Goal: Obtain resource: Download file/media

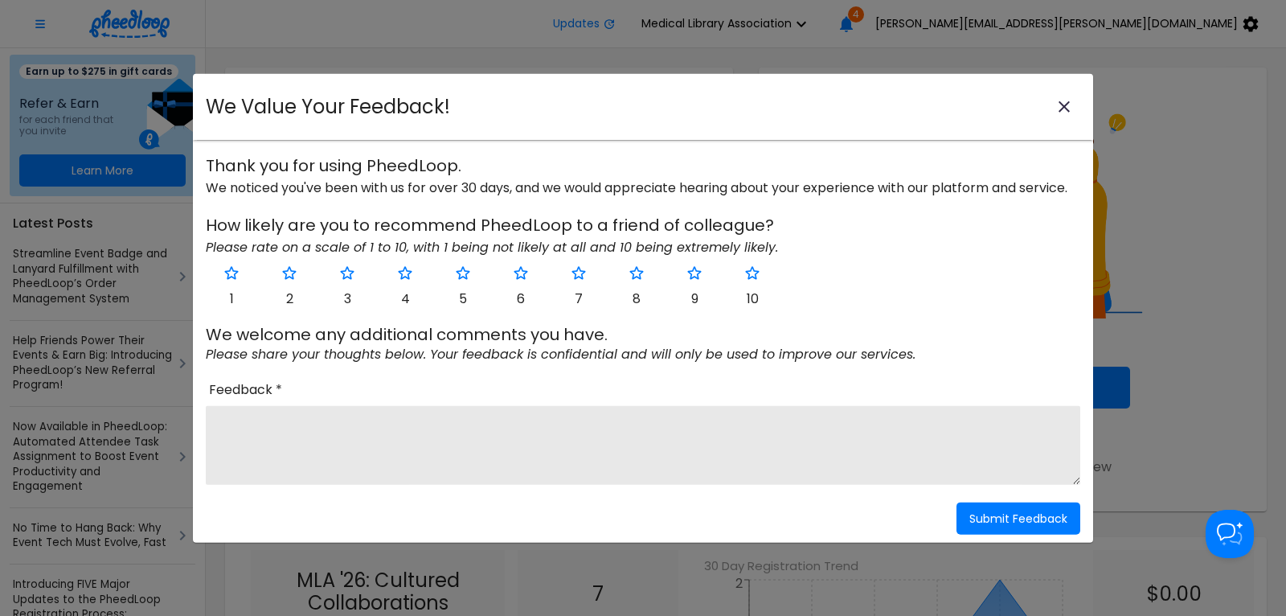
click at [1068, 105] on icon "close-modal" at bounding box center [1064, 106] width 19 height 19
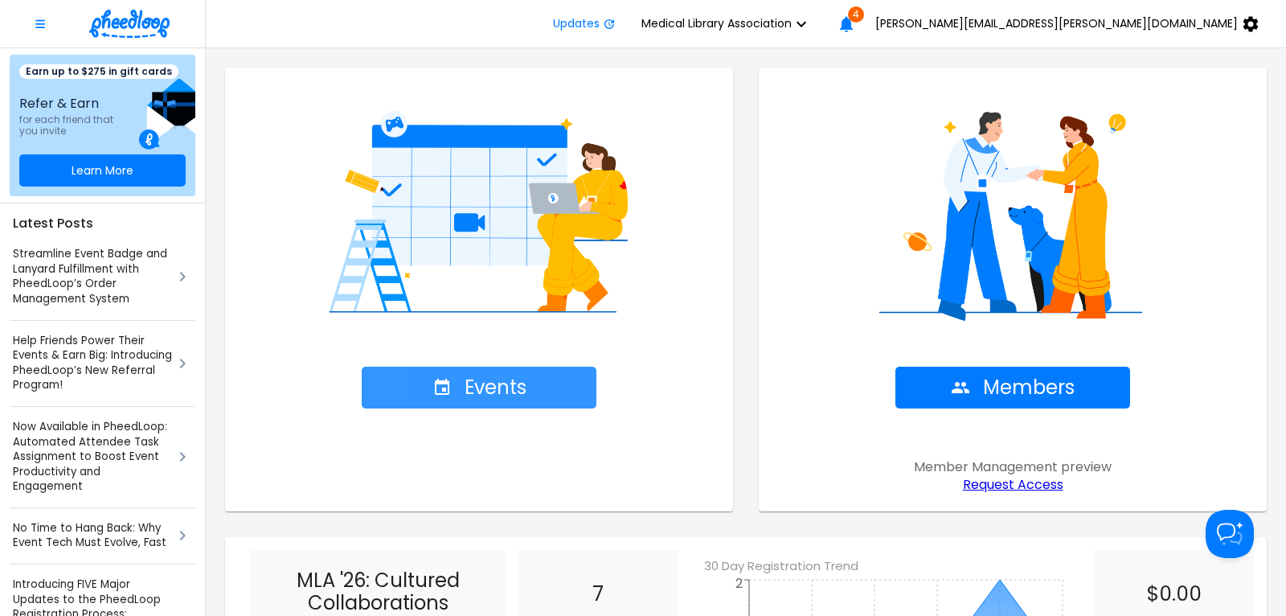
click at [497, 387] on span "Events" at bounding box center [479, 387] width 94 height 23
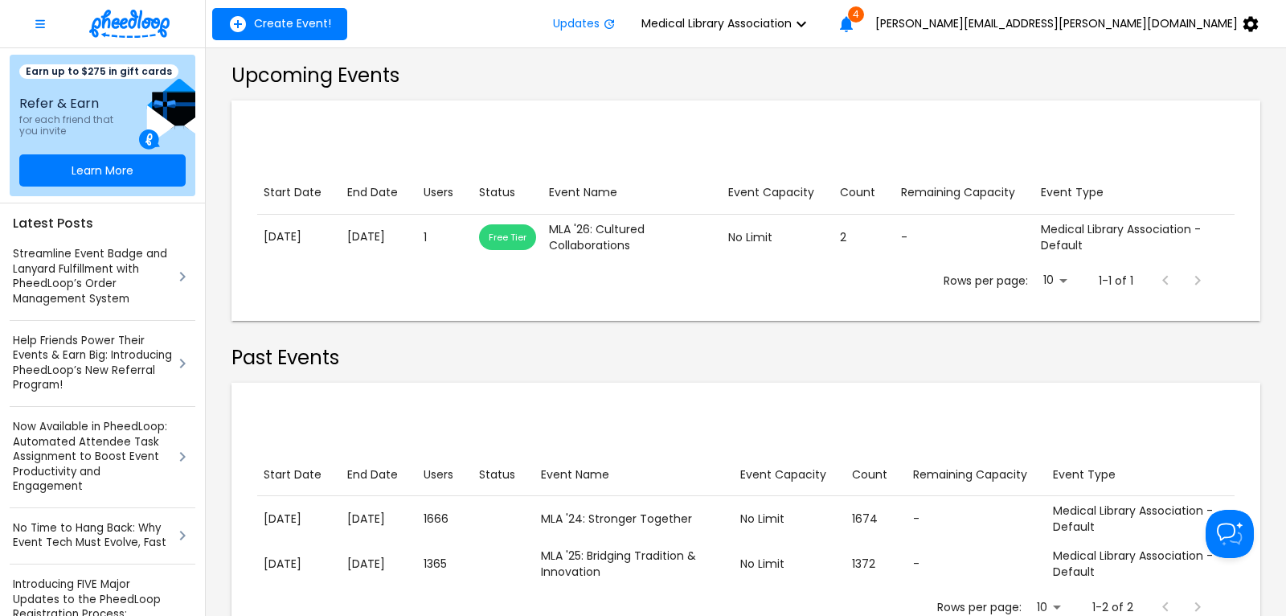
scroll to position [338, 0]
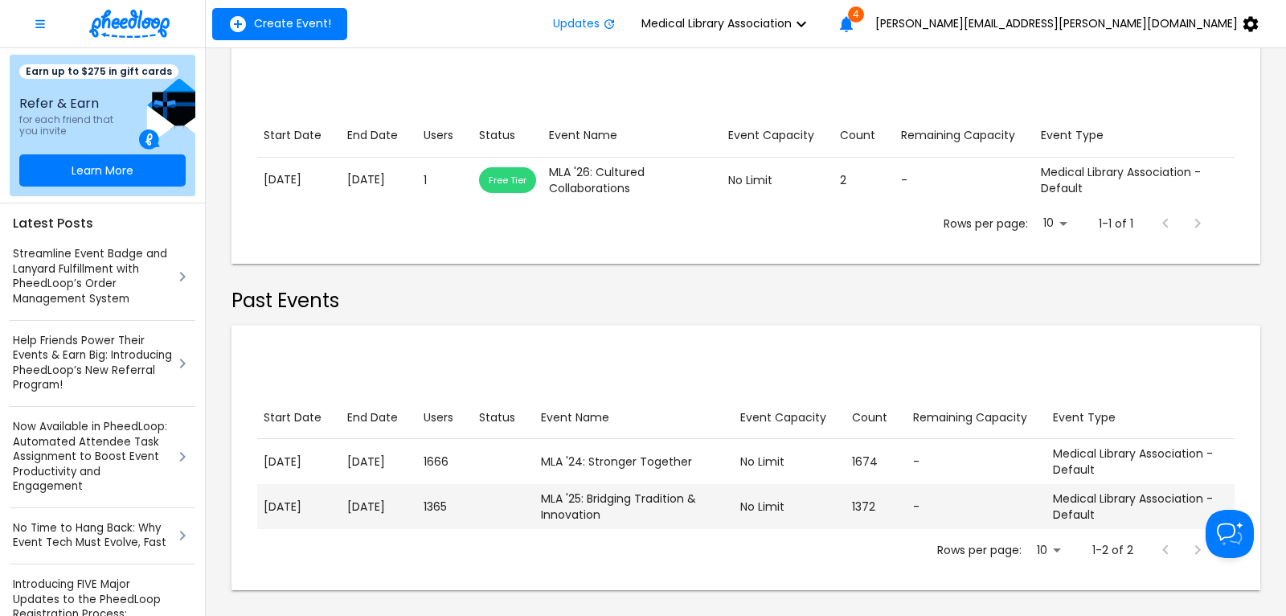
click at [354, 511] on p "[DATE]" at bounding box center [379, 506] width 64 height 17
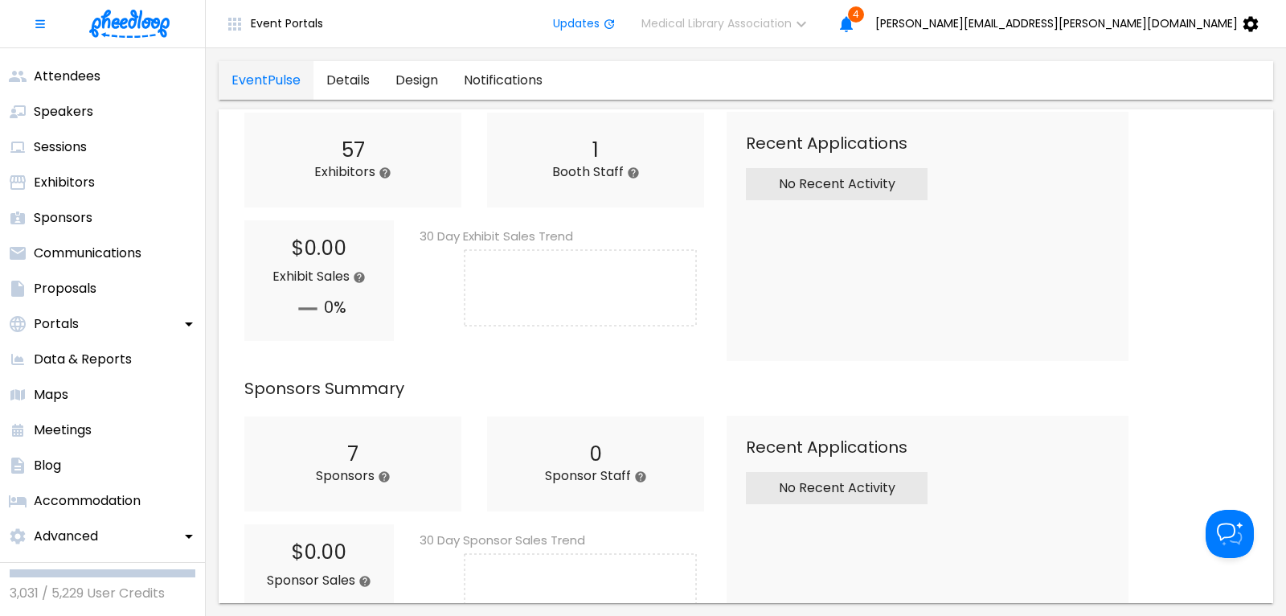
scroll to position [1302, 0]
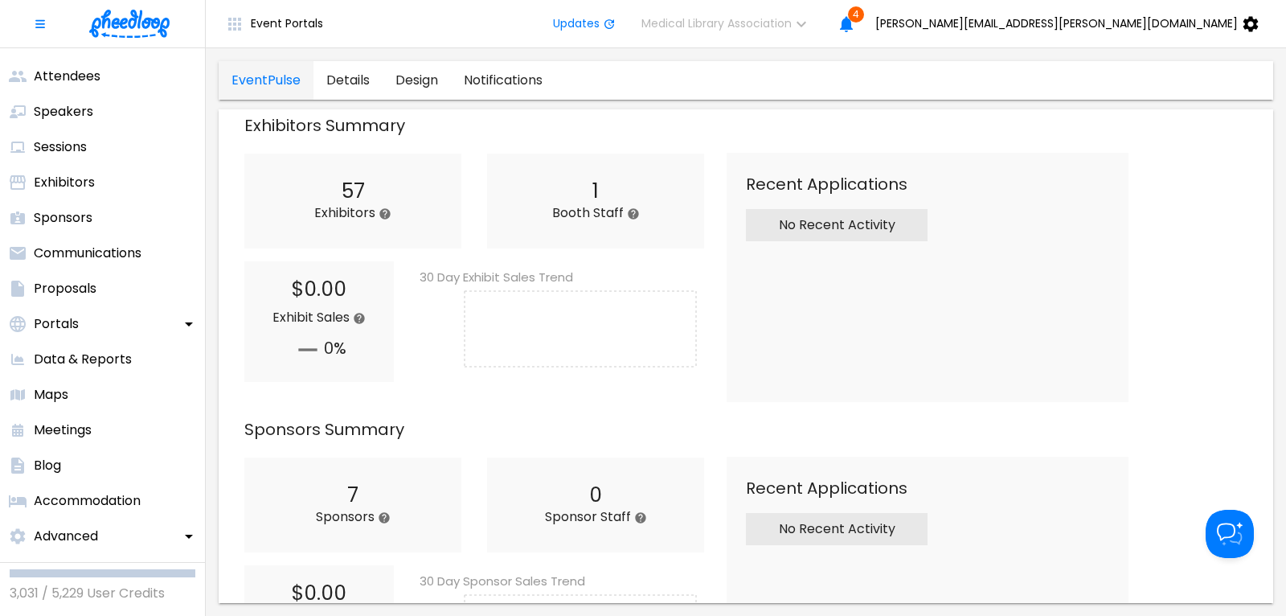
click at [138, 26] on img at bounding box center [129, 24] width 80 height 28
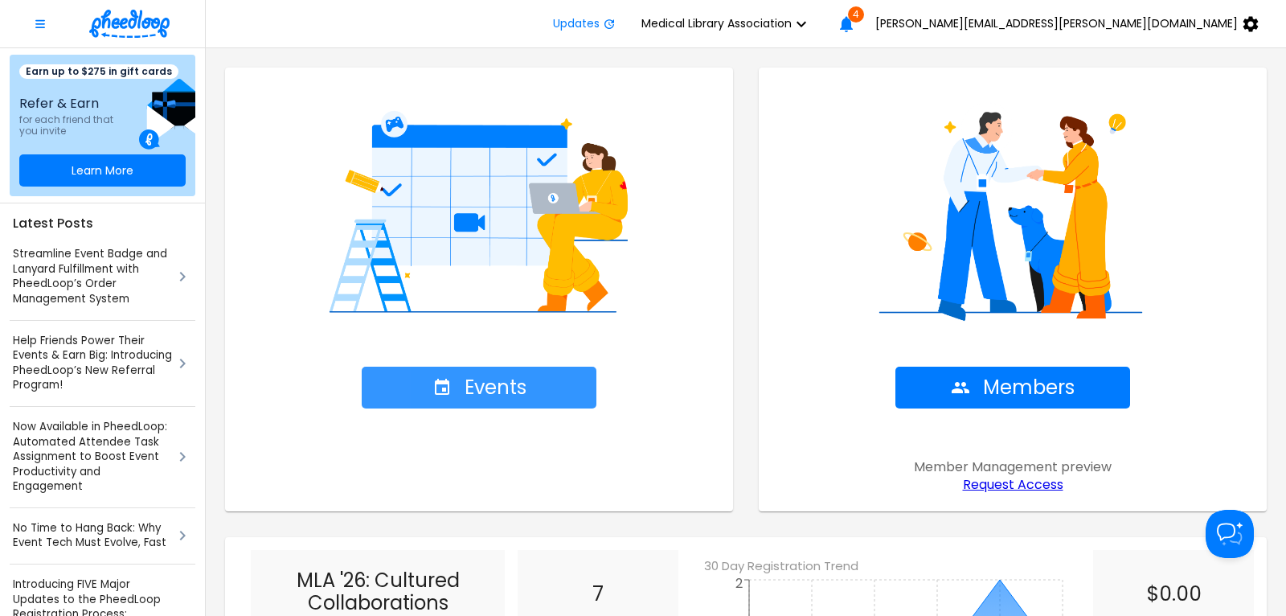
click at [501, 391] on span "Events" at bounding box center [479, 387] width 94 height 23
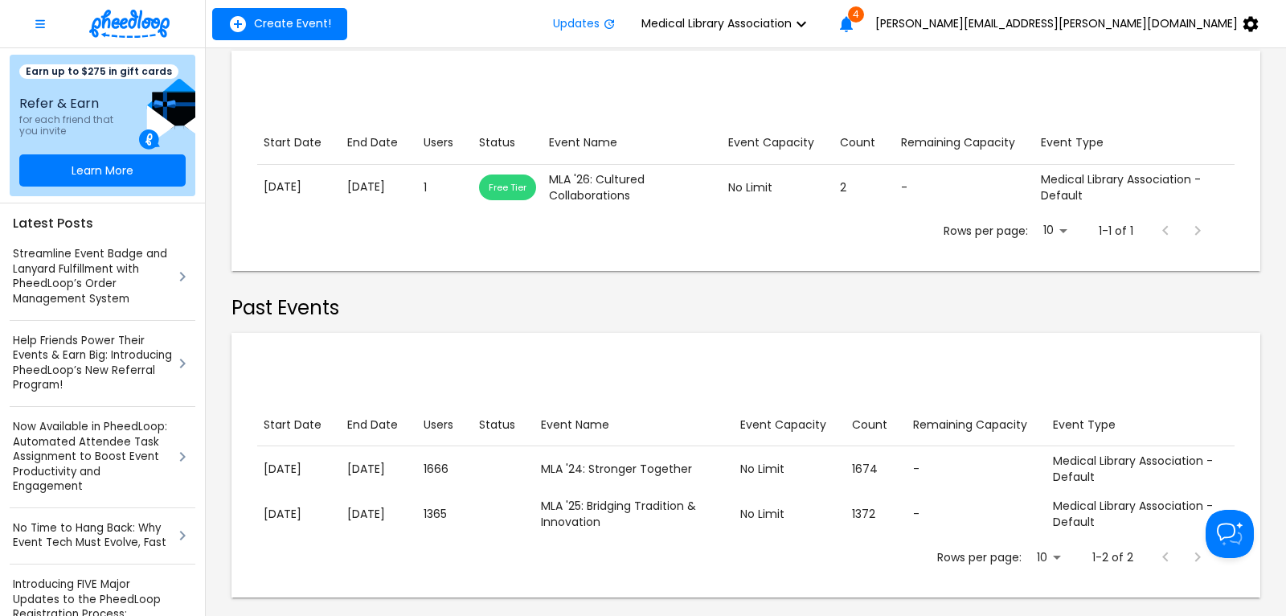
scroll to position [338, 0]
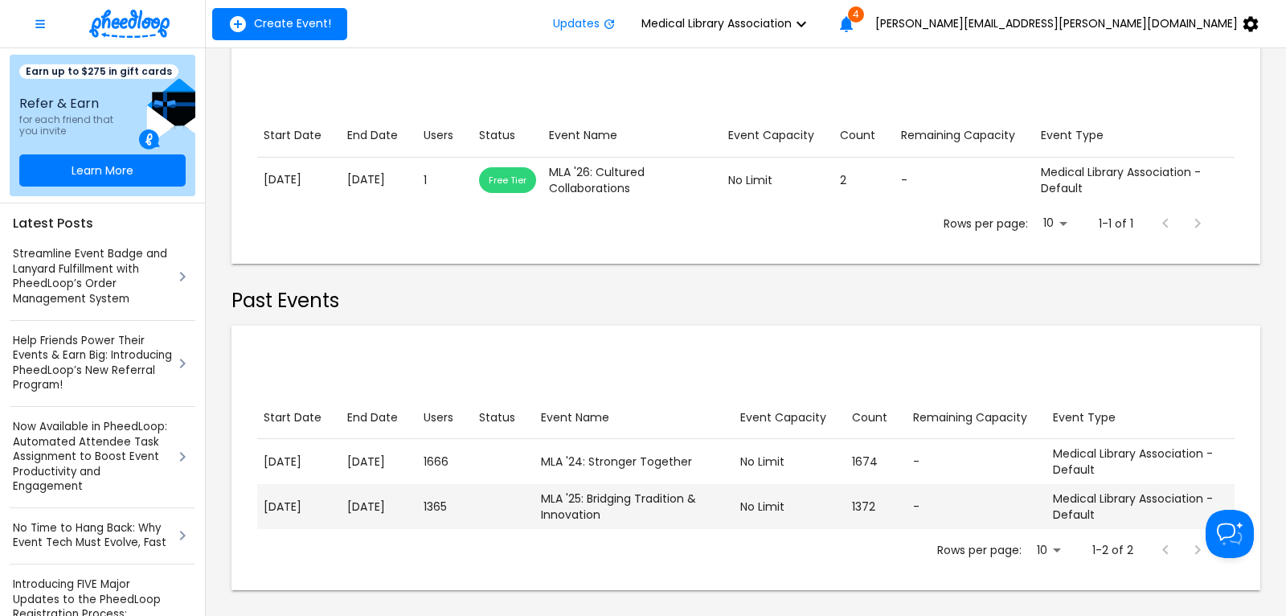
click at [302, 504] on p "[DATE]" at bounding box center [299, 506] width 71 height 17
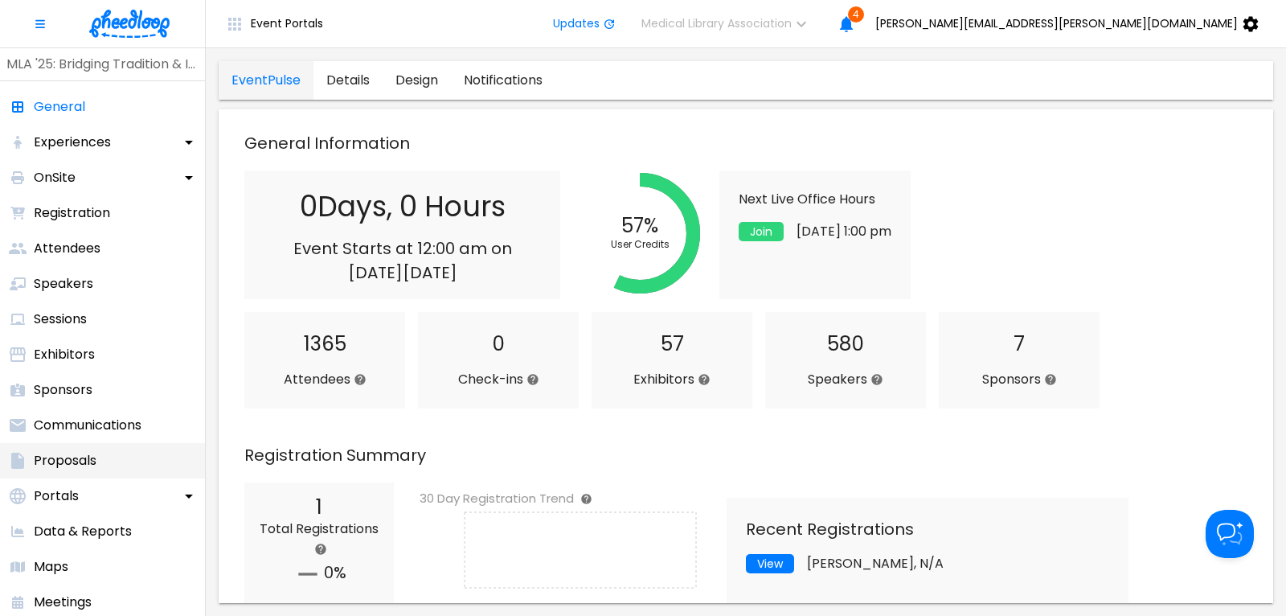
click at [64, 456] on p "Proposals" at bounding box center [65, 460] width 63 height 19
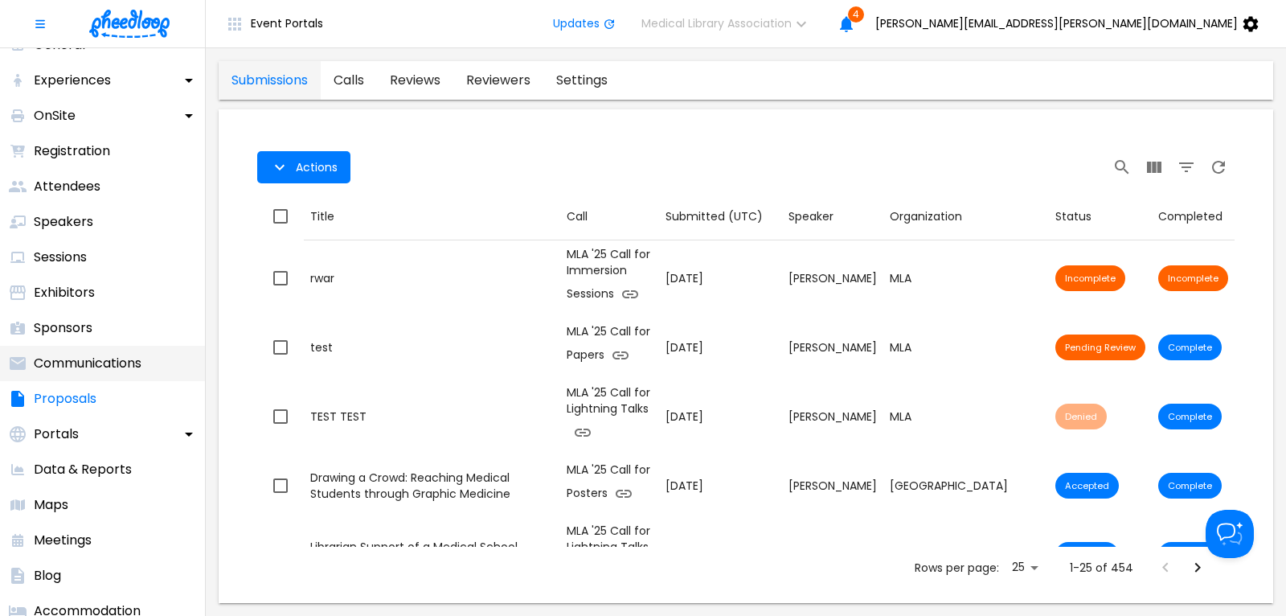
scroll to position [109, 0]
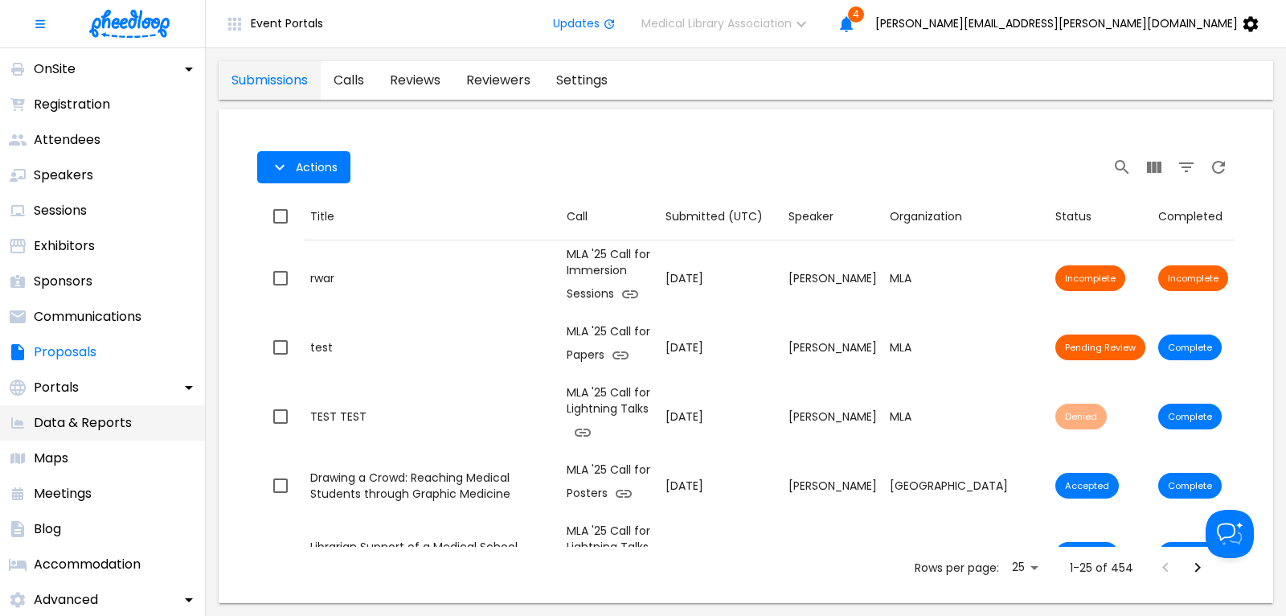
click at [118, 426] on p "Data & Reports" at bounding box center [83, 422] width 98 height 19
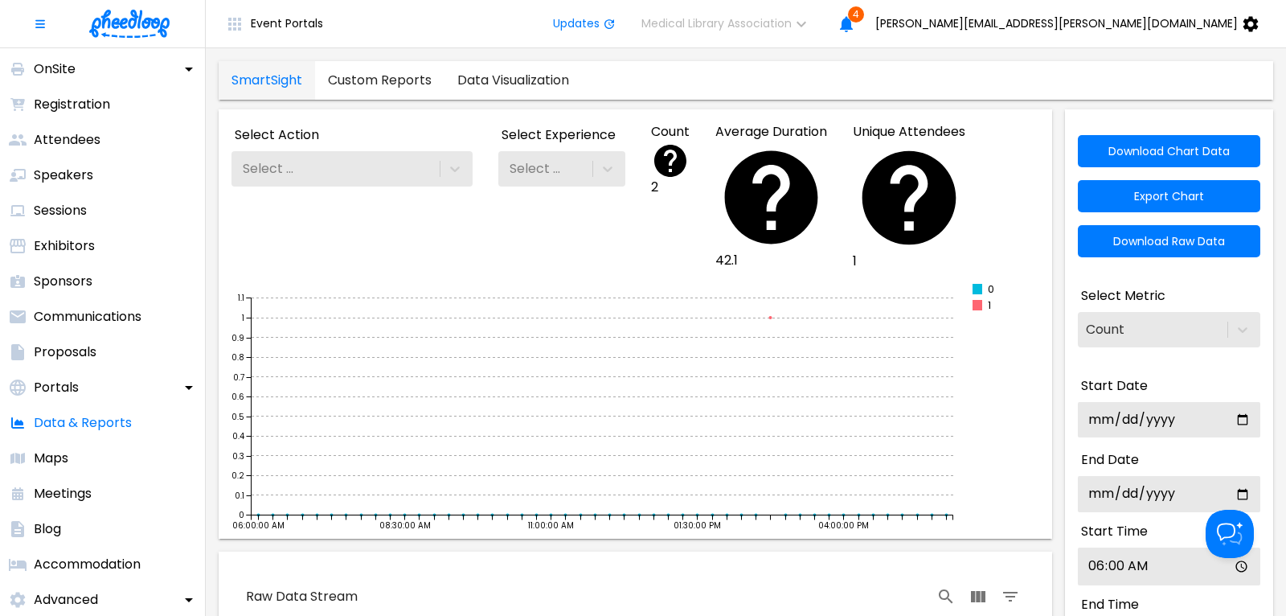
click at [396, 82] on link "Custom Reports" at bounding box center [379, 80] width 129 height 39
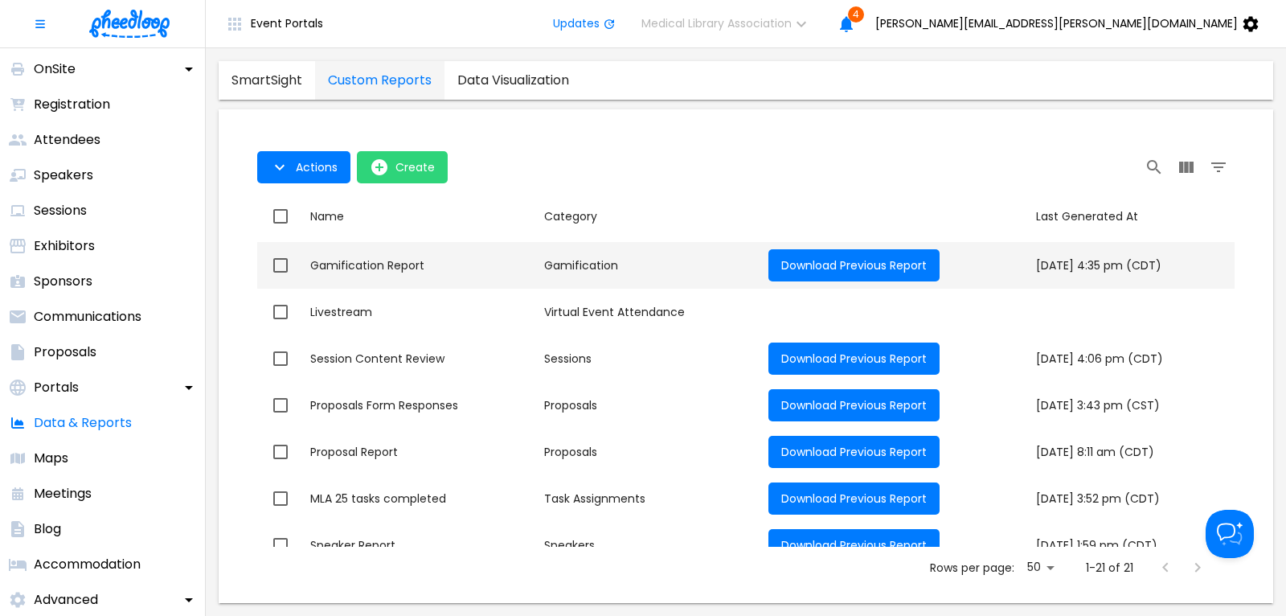
scroll to position [651, 0]
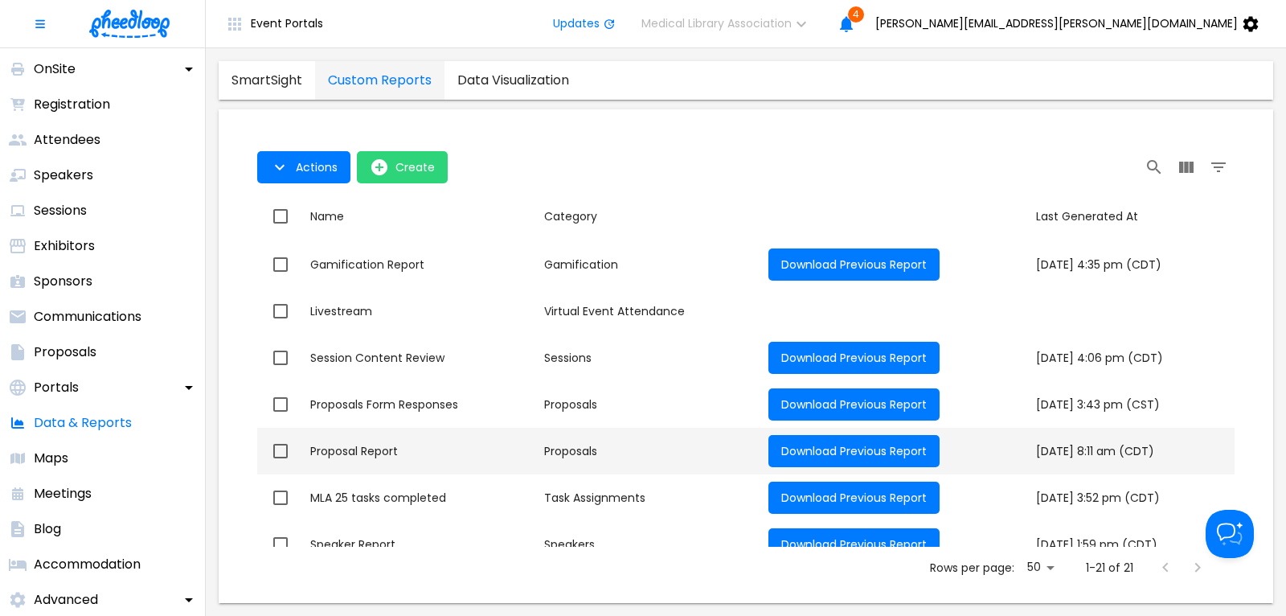
click at [385, 444] on div "Proposal Report" at bounding box center [420, 451] width 221 height 16
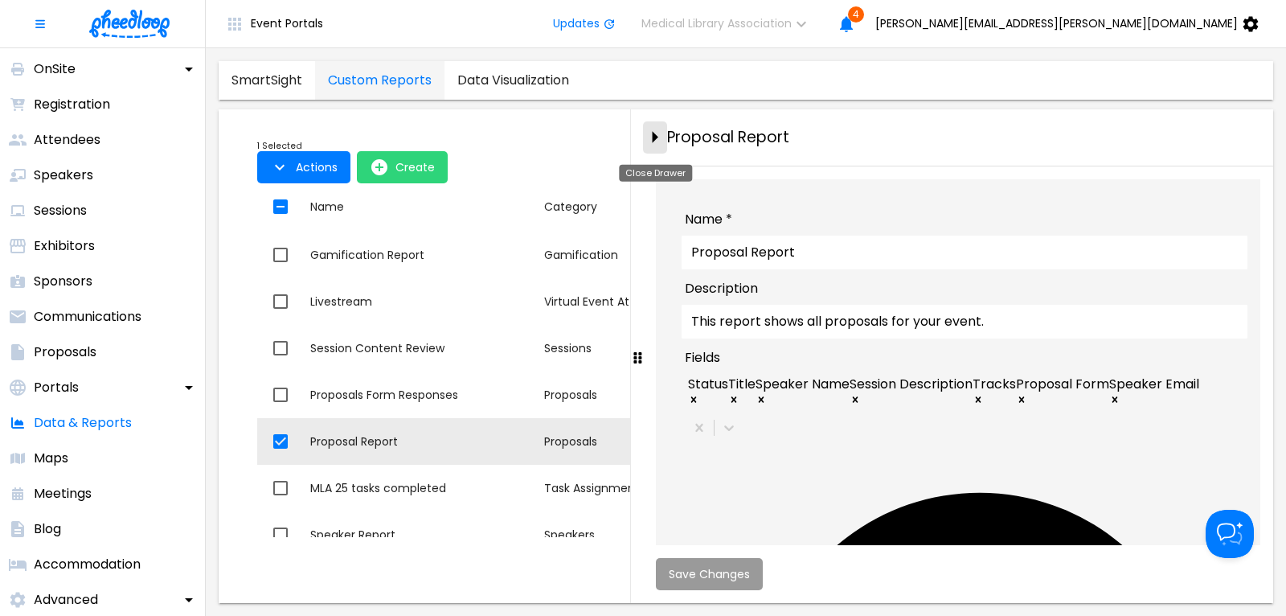
click at [657, 139] on icon "close-drawer" at bounding box center [656, 138] width 6 height 12
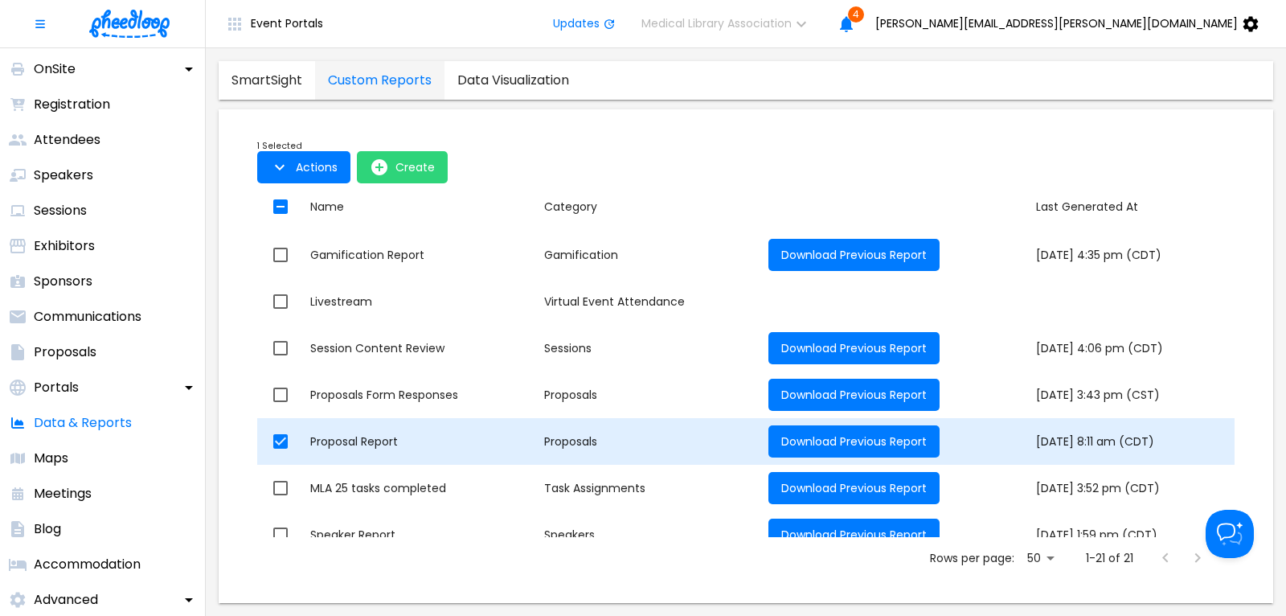
click at [378, 445] on div "Proposal Report" at bounding box center [420, 441] width 221 height 16
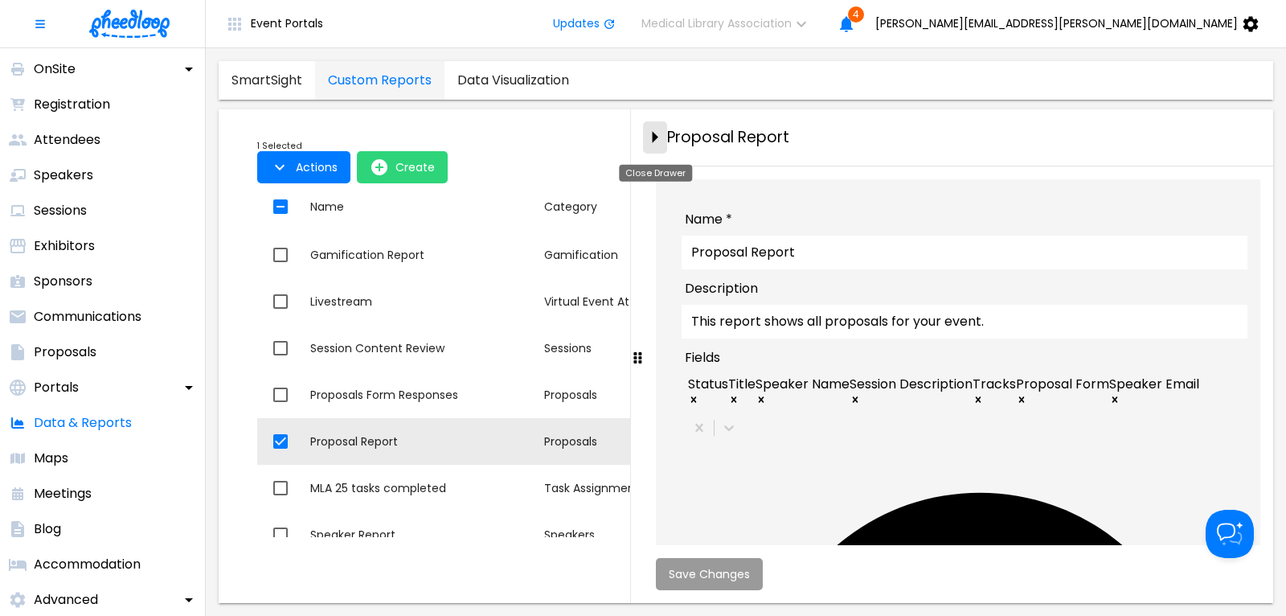
click at [651, 133] on icon "close-drawer" at bounding box center [655, 137] width 28 height 28
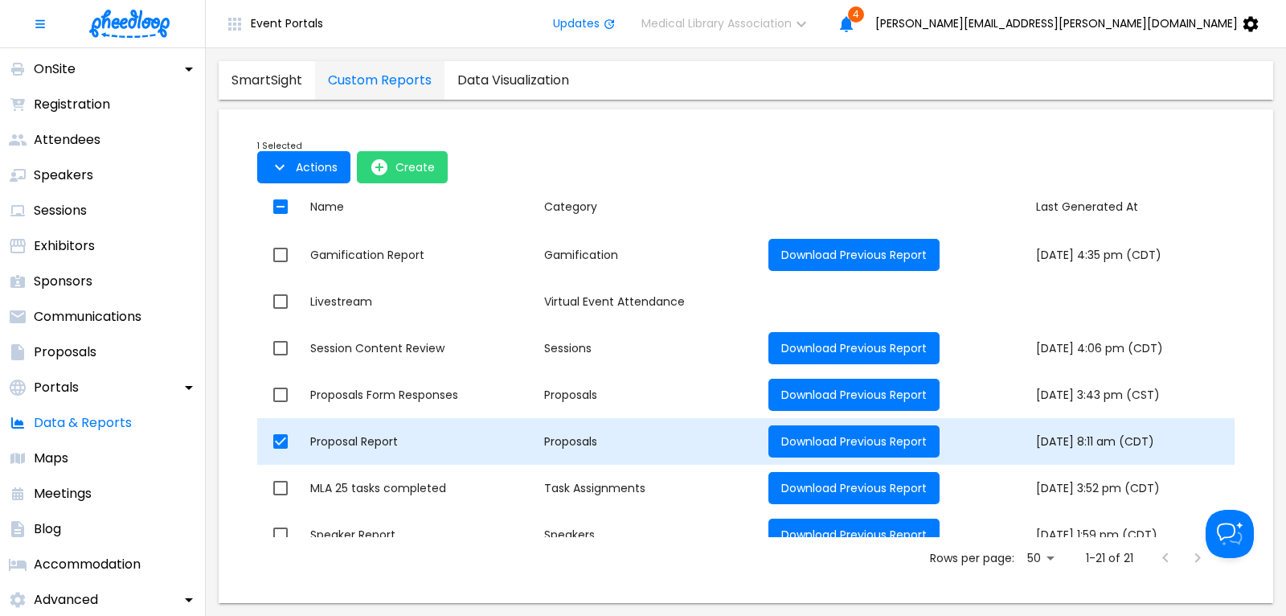
click at [281, 446] on input "checkbox" at bounding box center [281, 441] width 34 height 34
checkbox input "false"
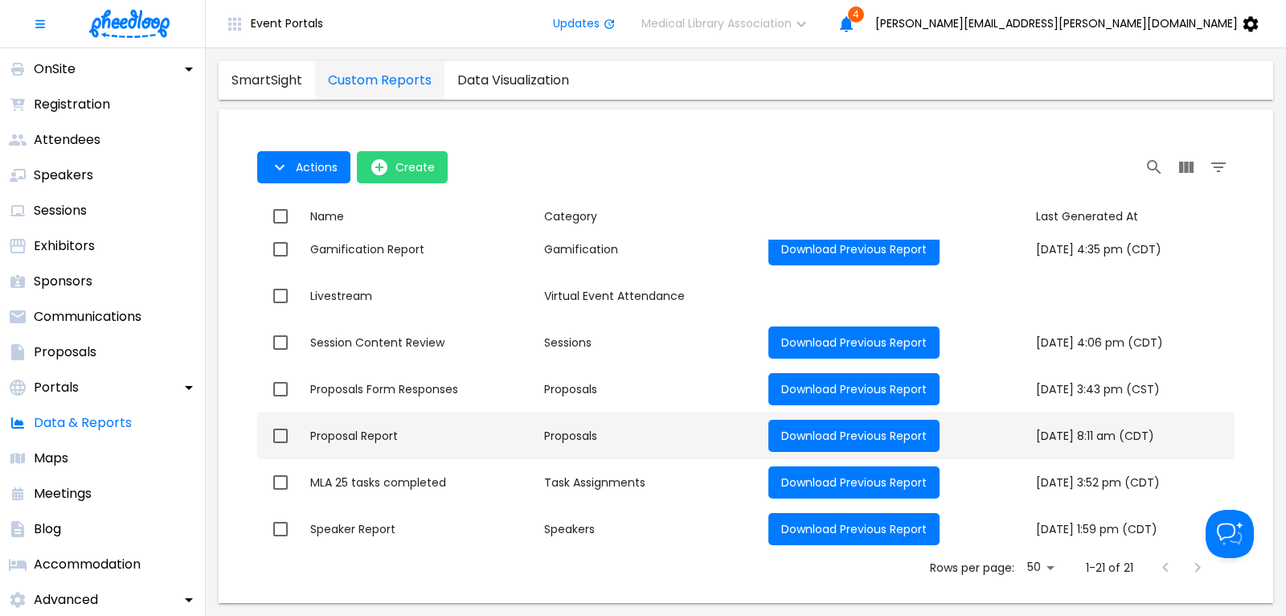
scroll to position [671, 0]
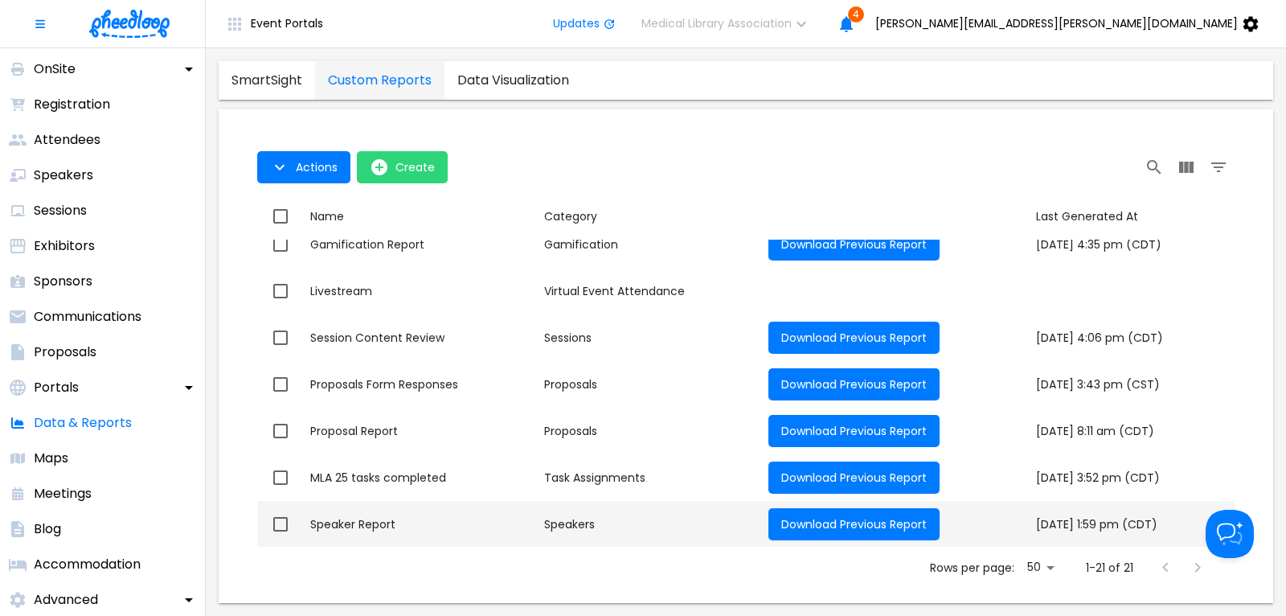
click at [353, 522] on div "Speaker Report" at bounding box center [420, 524] width 221 height 16
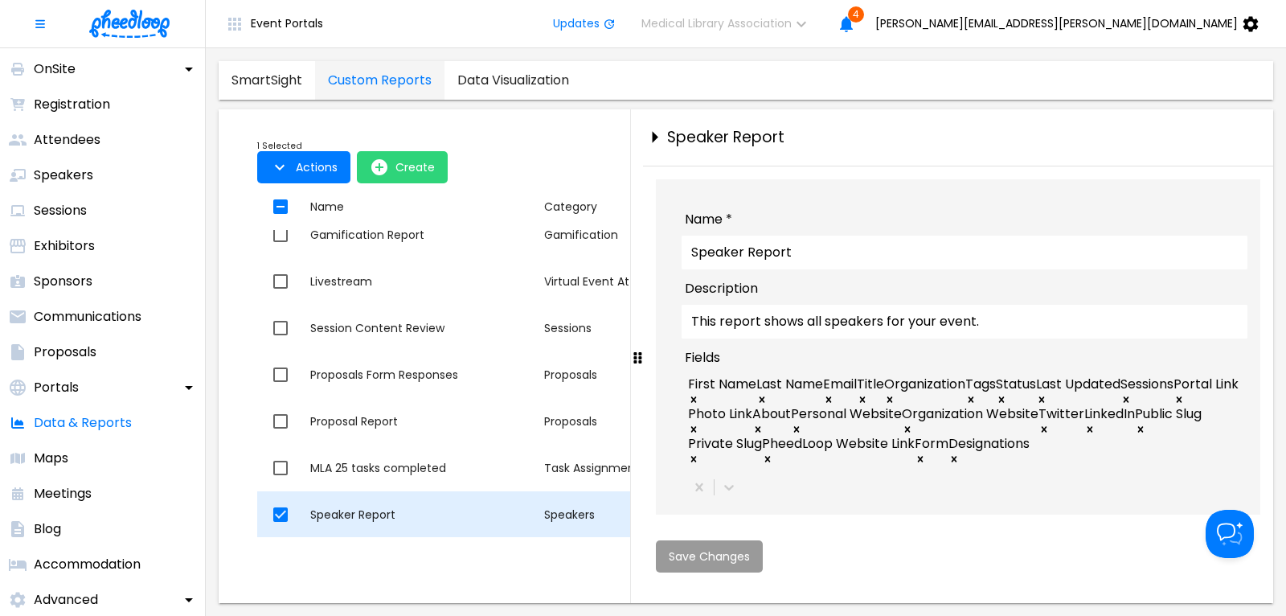
checkbox input "true"
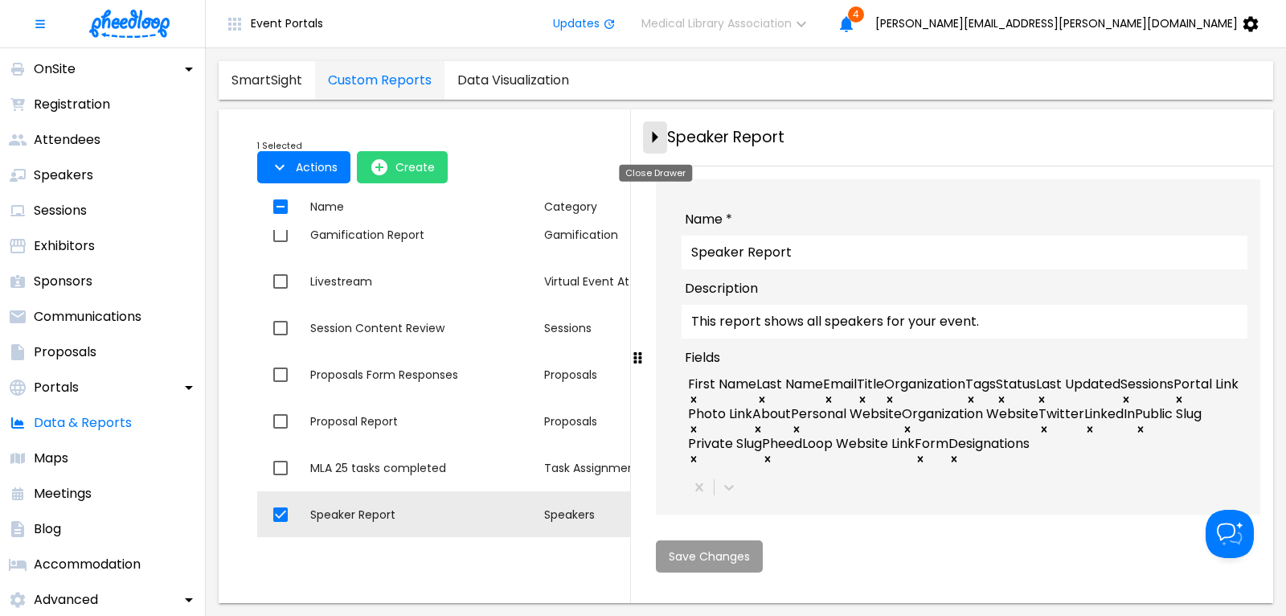
click at [654, 132] on icon "close-drawer" at bounding box center [655, 137] width 28 height 28
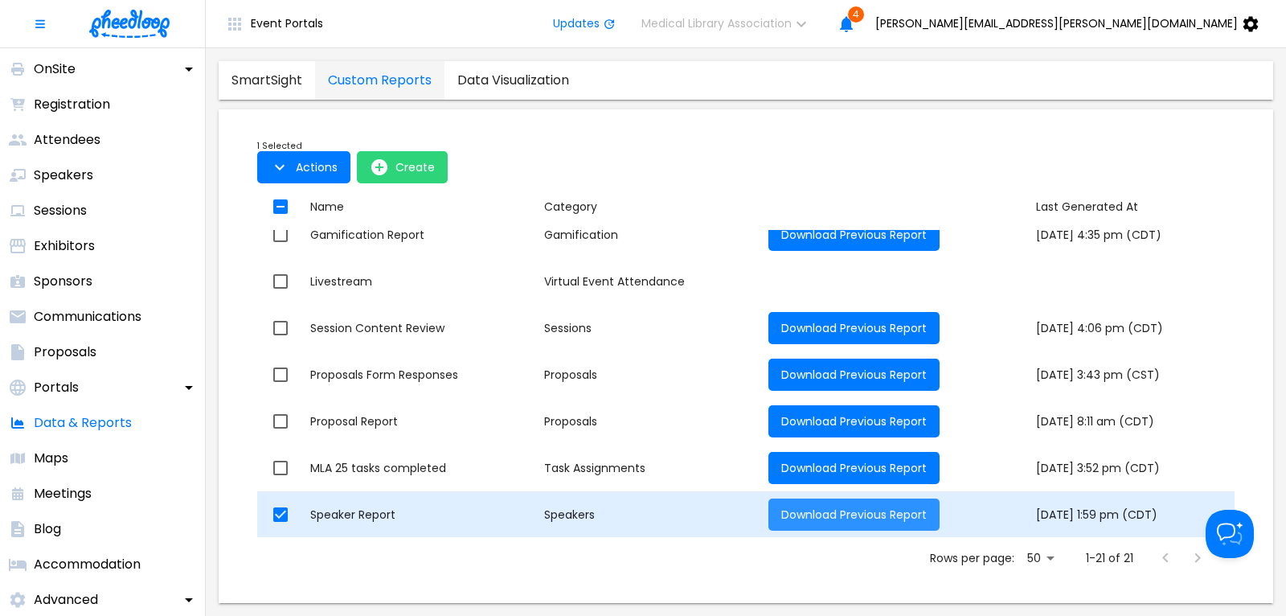
click at [793, 506] on button "Download Previous Report" at bounding box center [853, 514] width 171 height 32
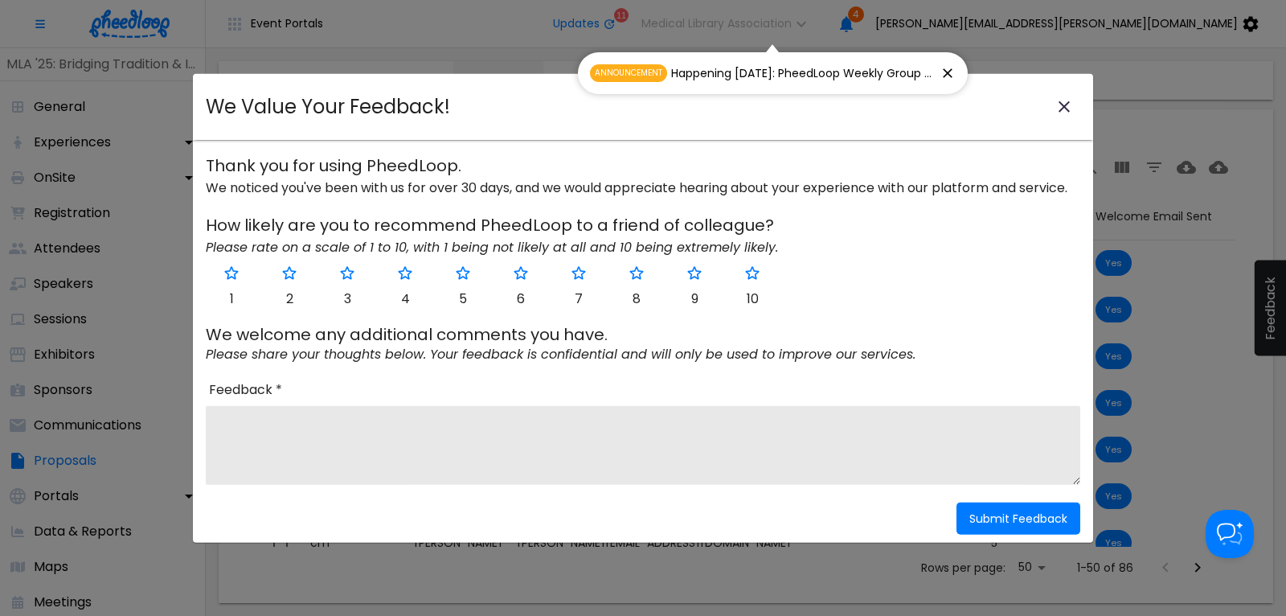
click at [1066, 107] on icon "close-modal" at bounding box center [1064, 106] width 19 height 19
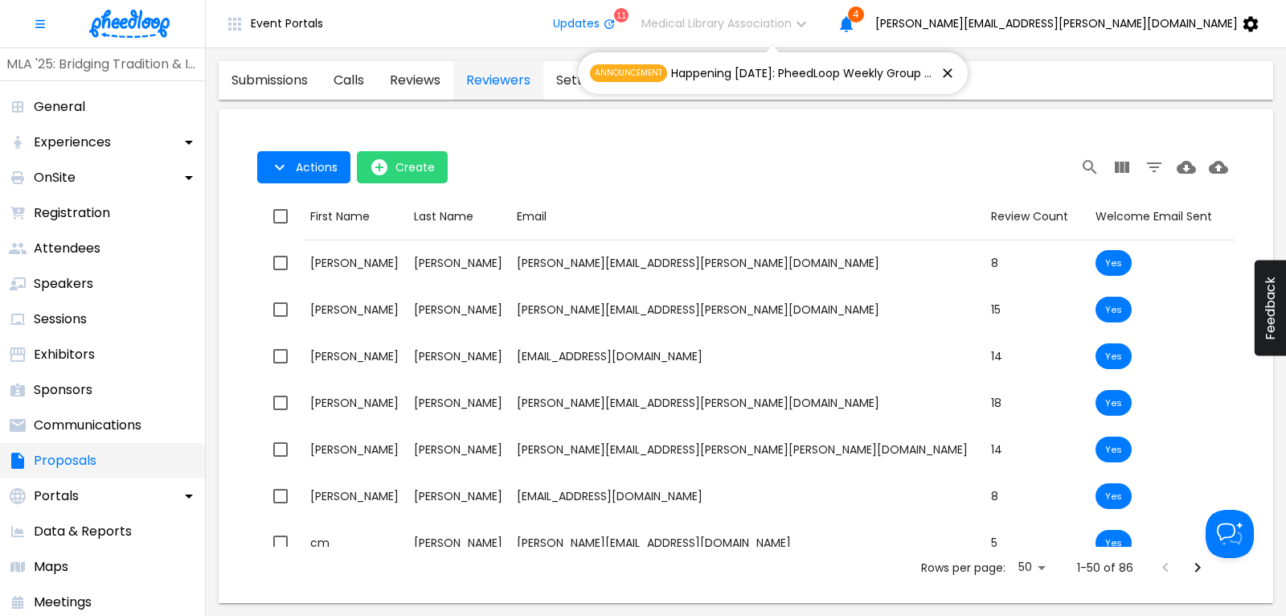
scroll to position [109, 0]
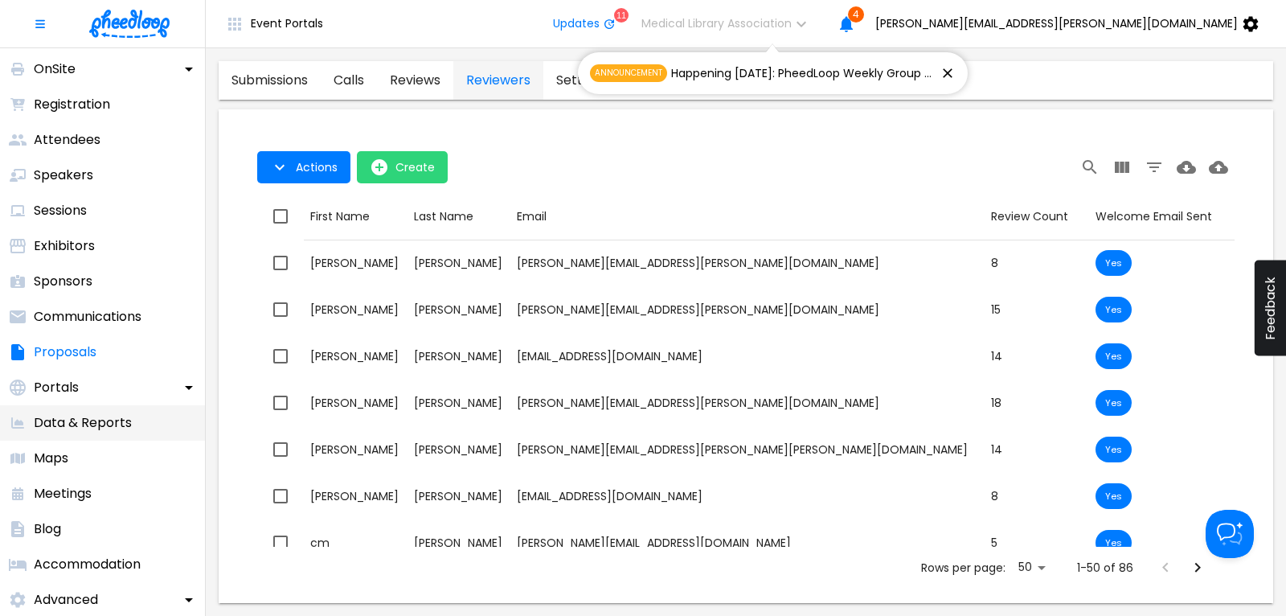
click at [106, 419] on p "Data & Reports" at bounding box center [83, 422] width 98 height 19
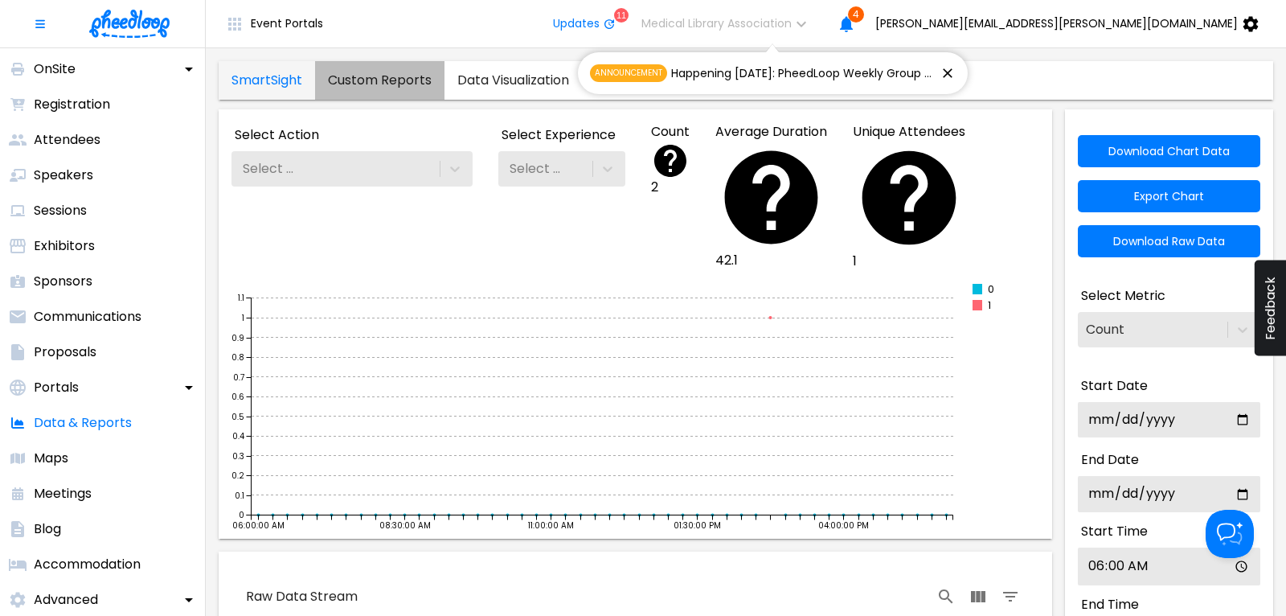
click at [373, 77] on link "Custom Reports" at bounding box center [379, 80] width 129 height 39
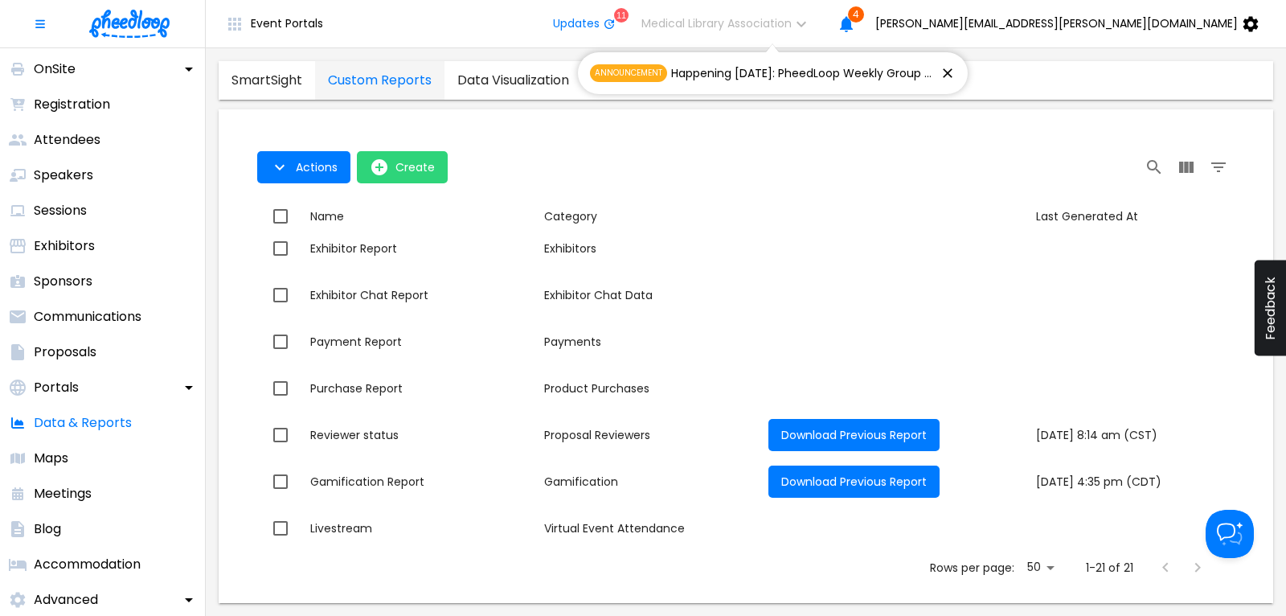
scroll to position [671, 0]
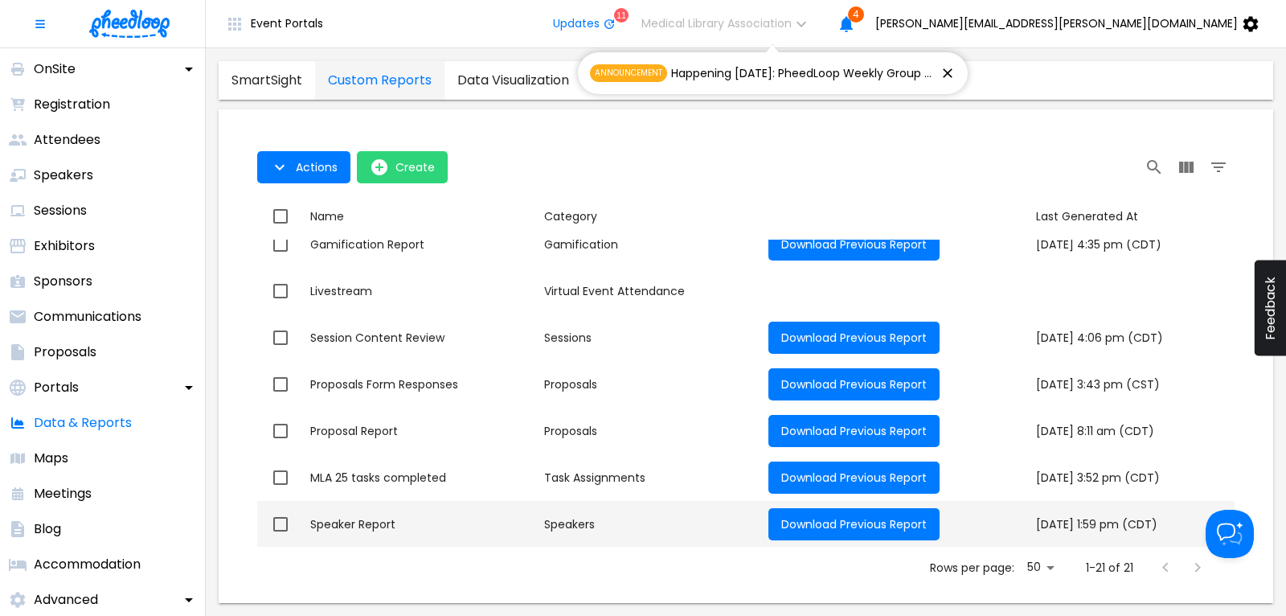
click at [356, 520] on div "Speaker Report" at bounding box center [420, 524] width 221 height 16
checkbox input "true"
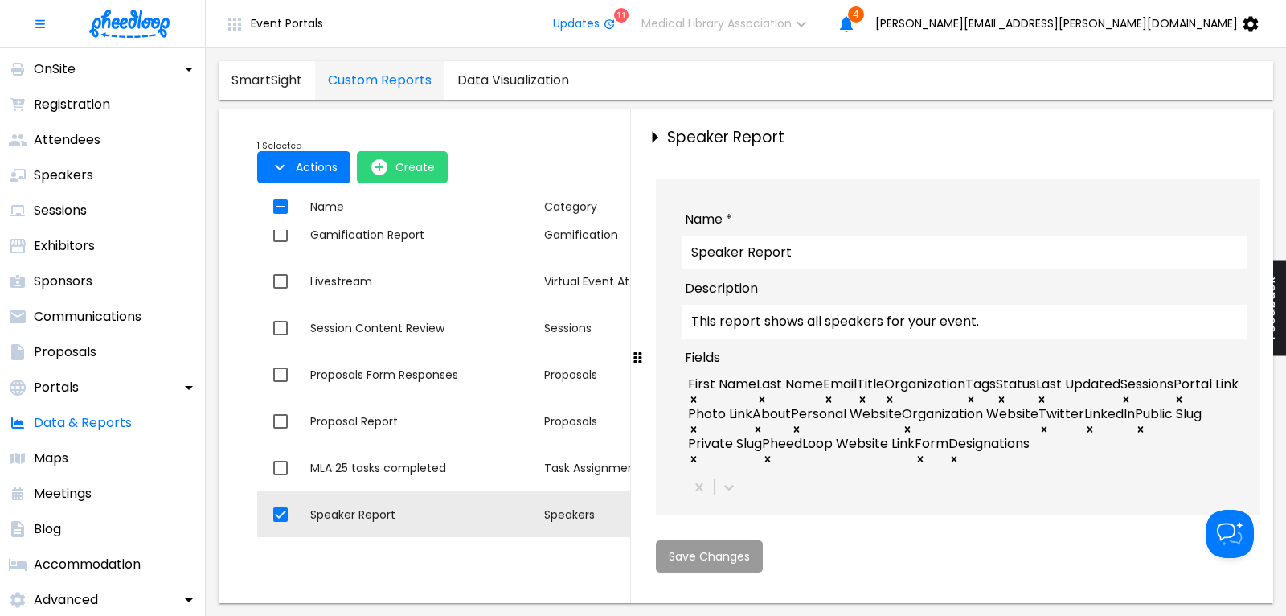
click at [324, 576] on div "Rows per page: 50 50 1-21 of 21" at bounding box center [746, 558] width 939 height 42
click at [903, 469] on div "First Name Last Name Email Title Organization Tags Status Last Updated Sessions…" at bounding box center [965, 421] width 566 height 95
click at [658, 137] on icon "close-drawer" at bounding box center [656, 138] width 6 height 12
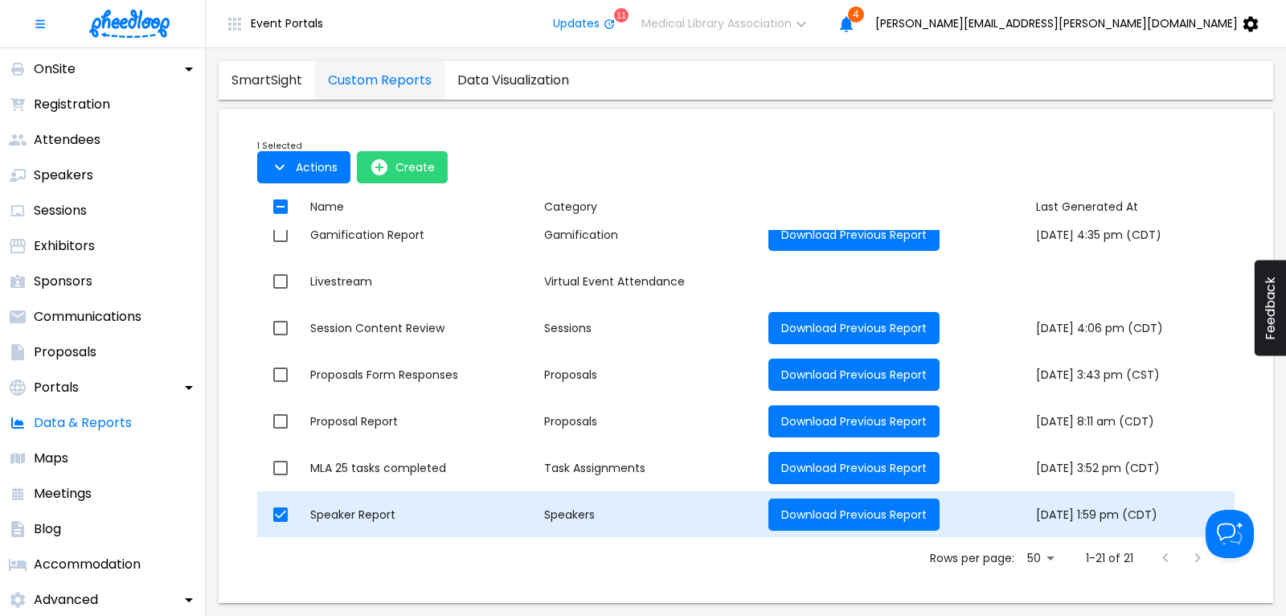
click at [342, 514] on div "Speaker Report" at bounding box center [420, 514] width 221 height 16
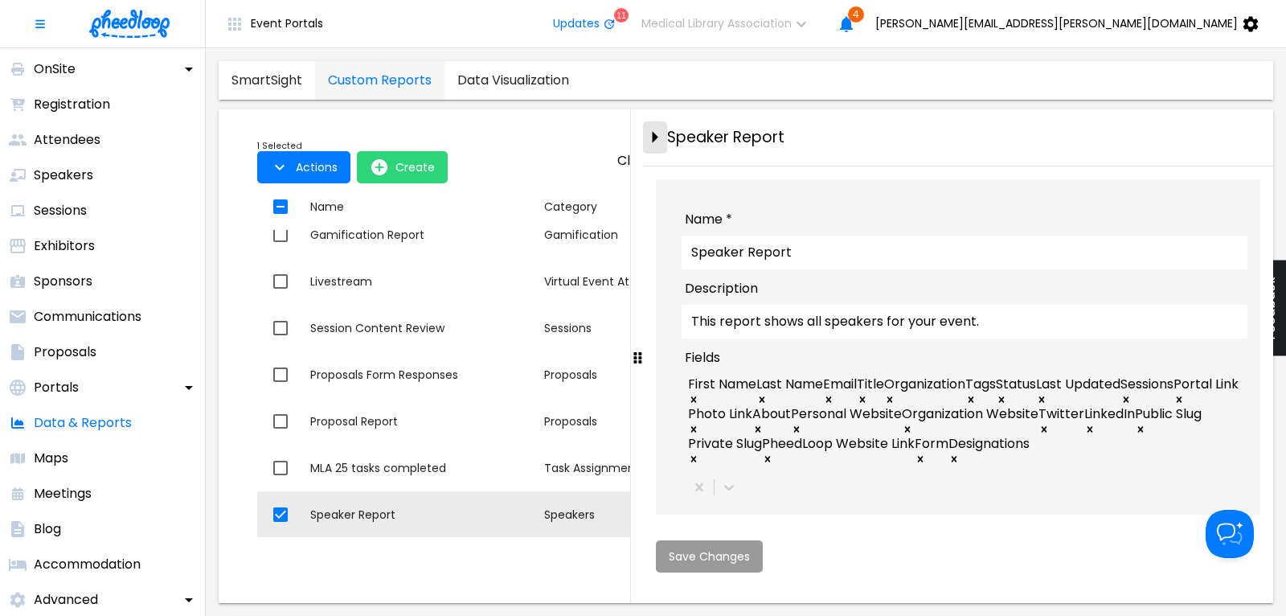
click at [654, 137] on icon "close-drawer" at bounding box center [656, 138] width 6 height 12
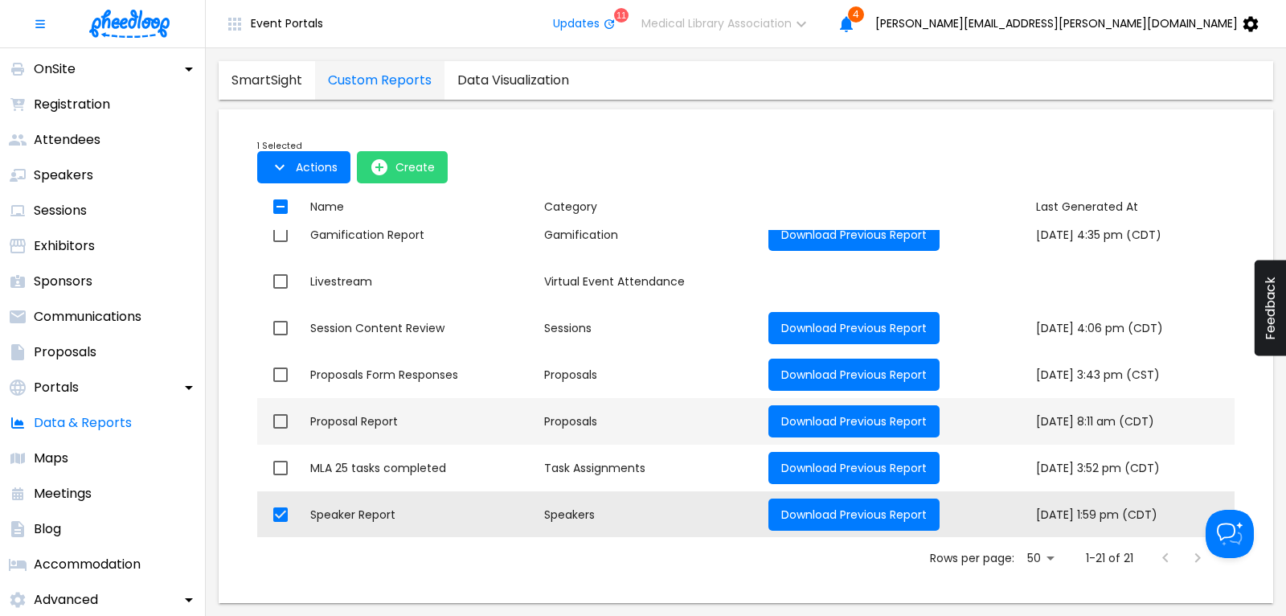
click at [368, 420] on div "Proposal Report" at bounding box center [420, 421] width 221 height 16
checkbox input "true"
checkbox input "false"
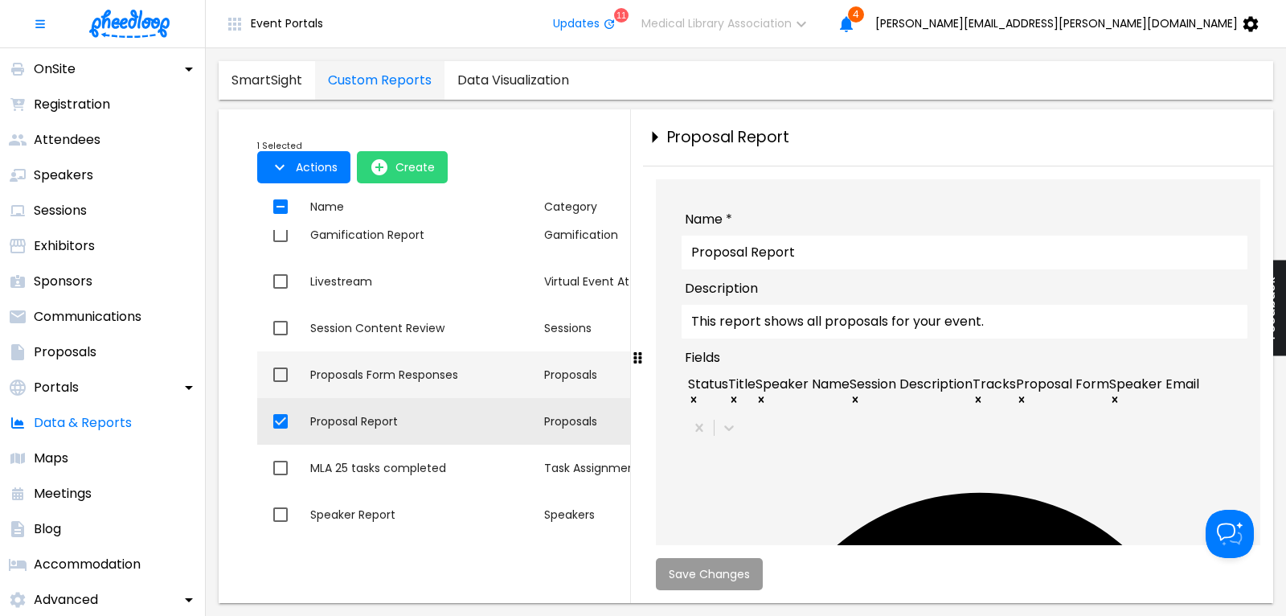
scroll to position [672, 0]
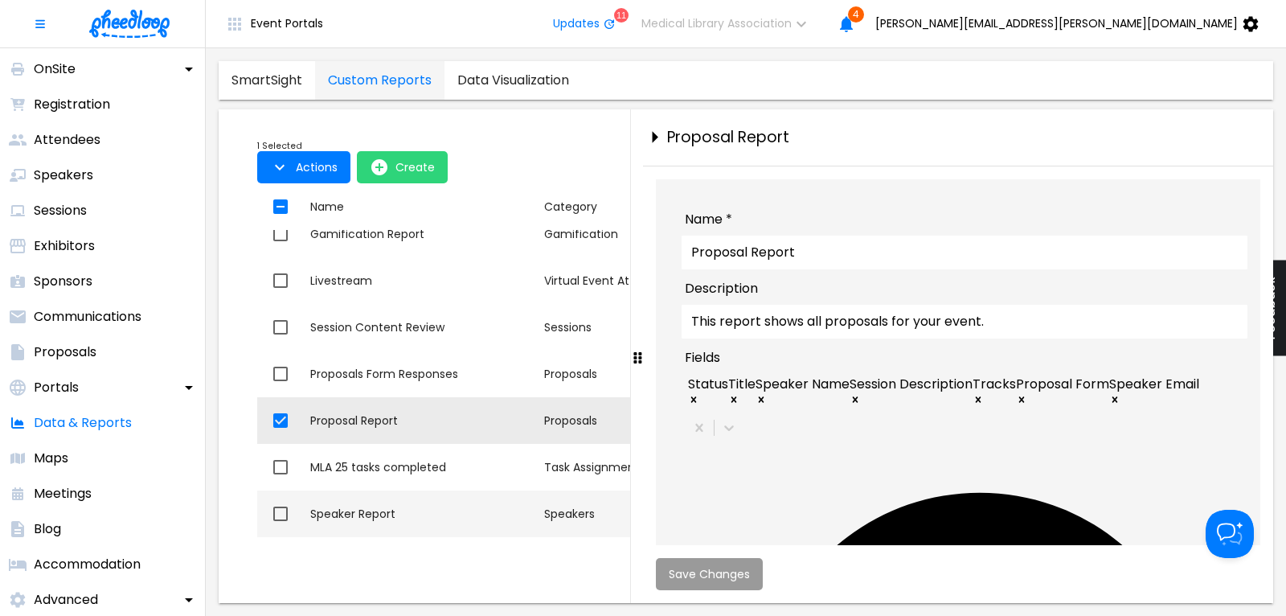
click at [384, 513] on div "Speaker Report" at bounding box center [420, 514] width 221 height 16
checkbox input "false"
checkbox input "true"
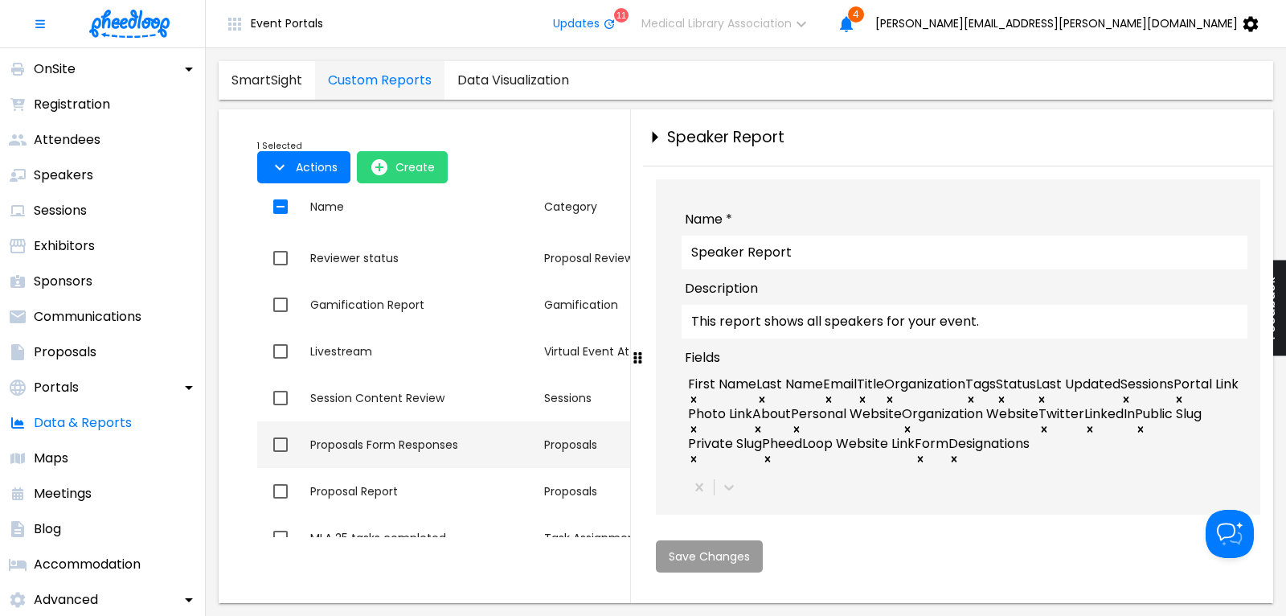
scroll to position [564, 0]
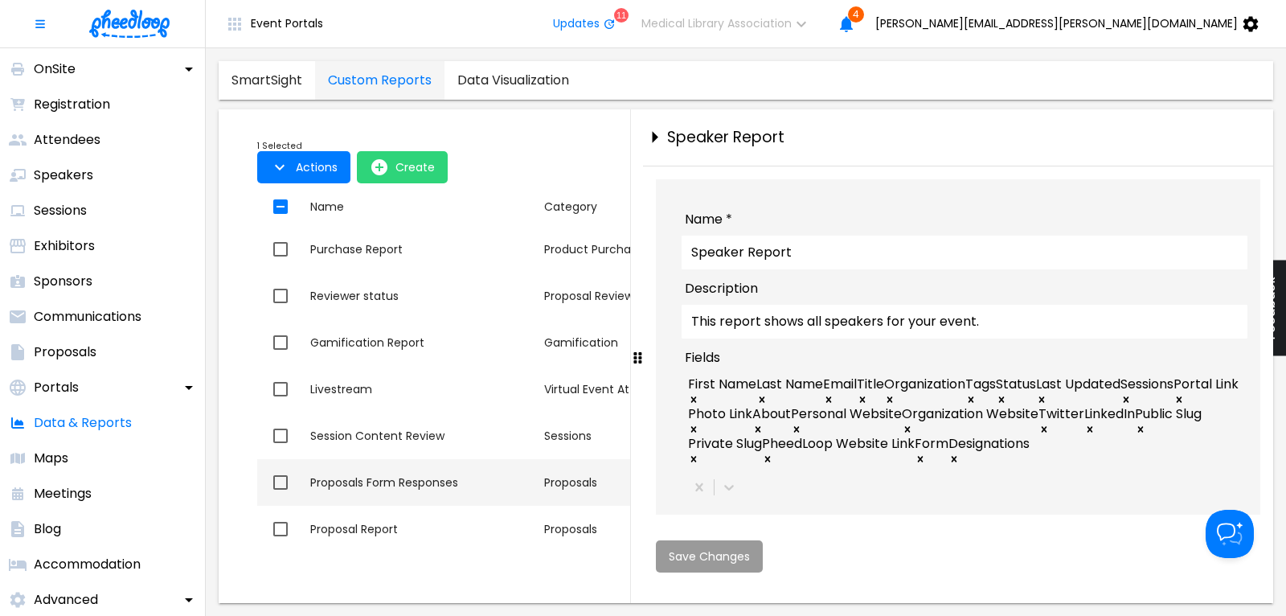
click at [422, 487] on div "Proposals Form Responses" at bounding box center [420, 482] width 221 height 16
checkbox input "true"
checkbox input "false"
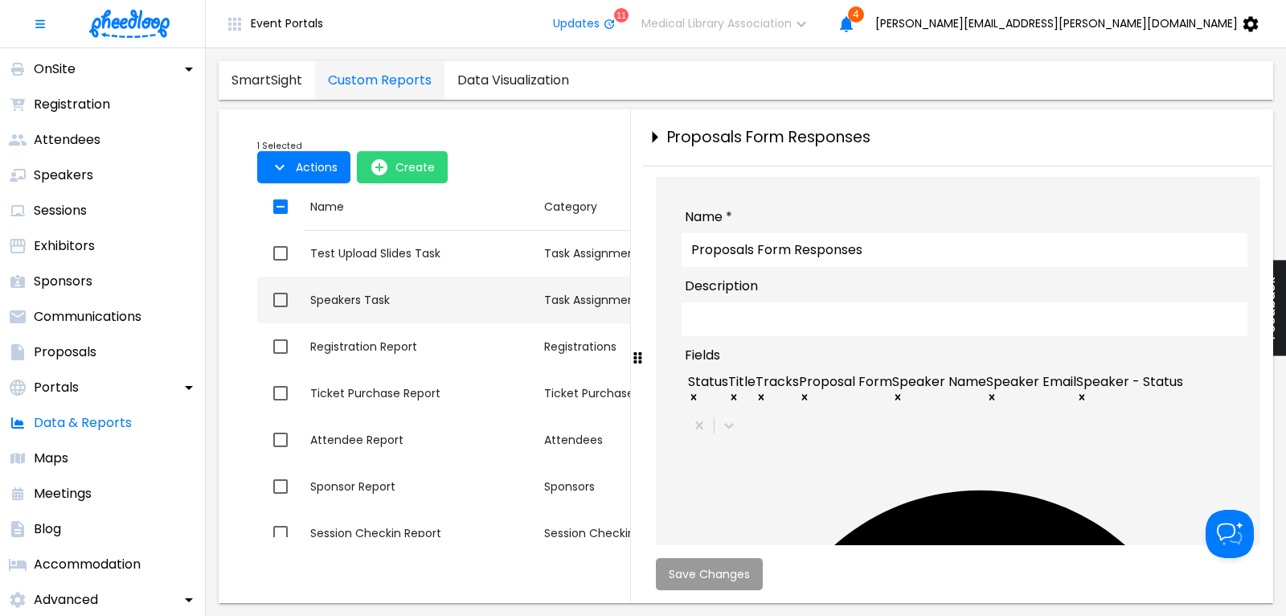
click at [371, 301] on div "Speakers Task" at bounding box center [420, 300] width 221 height 16
checkbox input "true"
checkbox input "false"
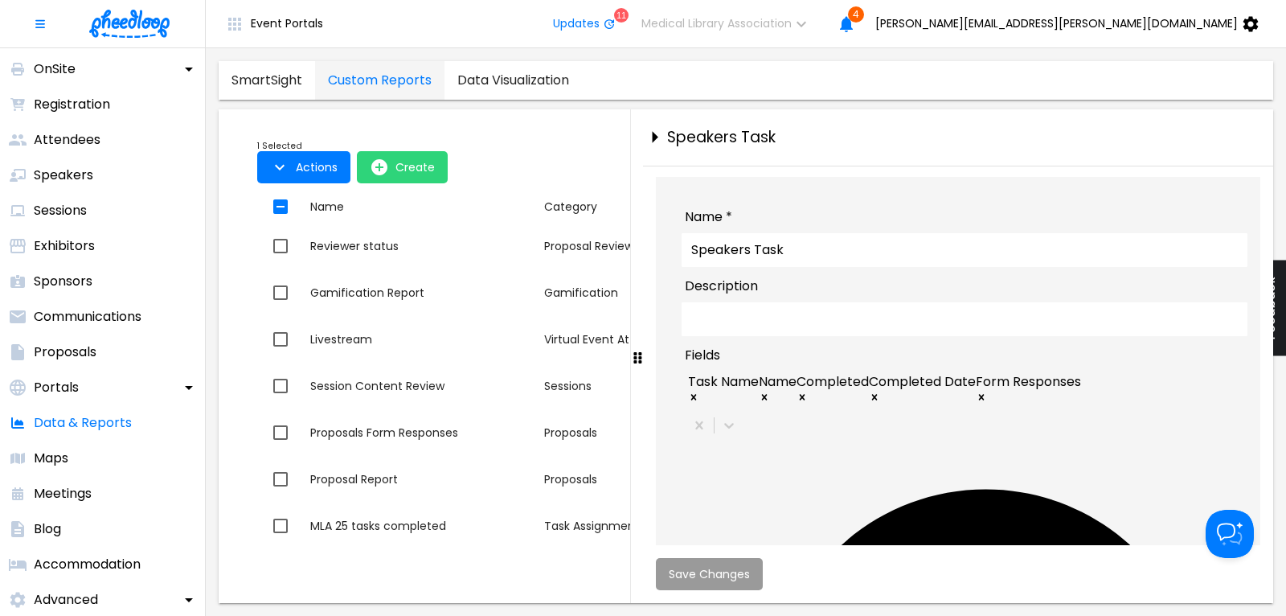
scroll to position [672, 0]
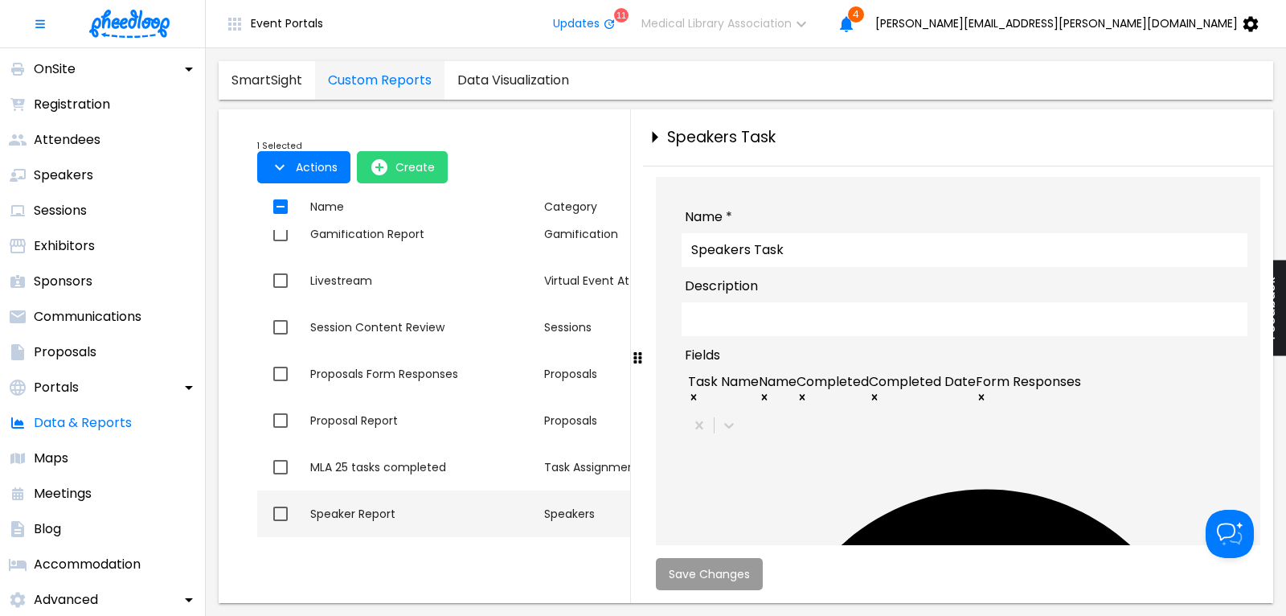
click at [373, 516] on div "Speaker Report" at bounding box center [420, 514] width 221 height 16
checkbox input "false"
checkbox input "true"
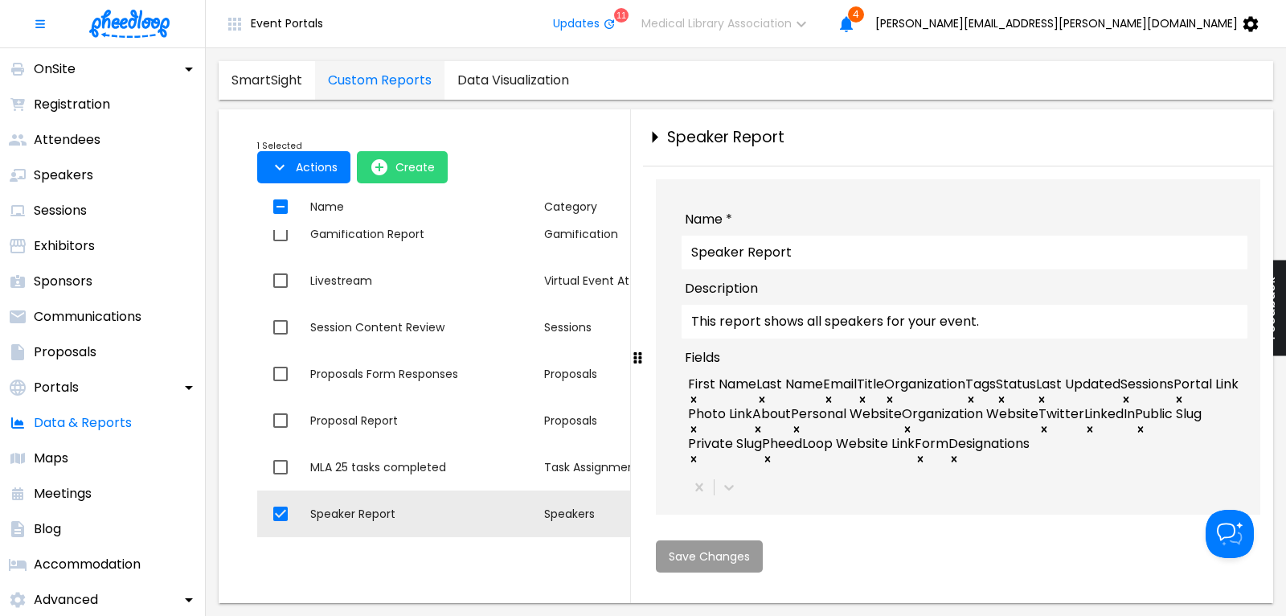
scroll to position [2, 0]
click at [657, 131] on icon "close-drawer" at bounding box center [655, 137] width 28 height 28
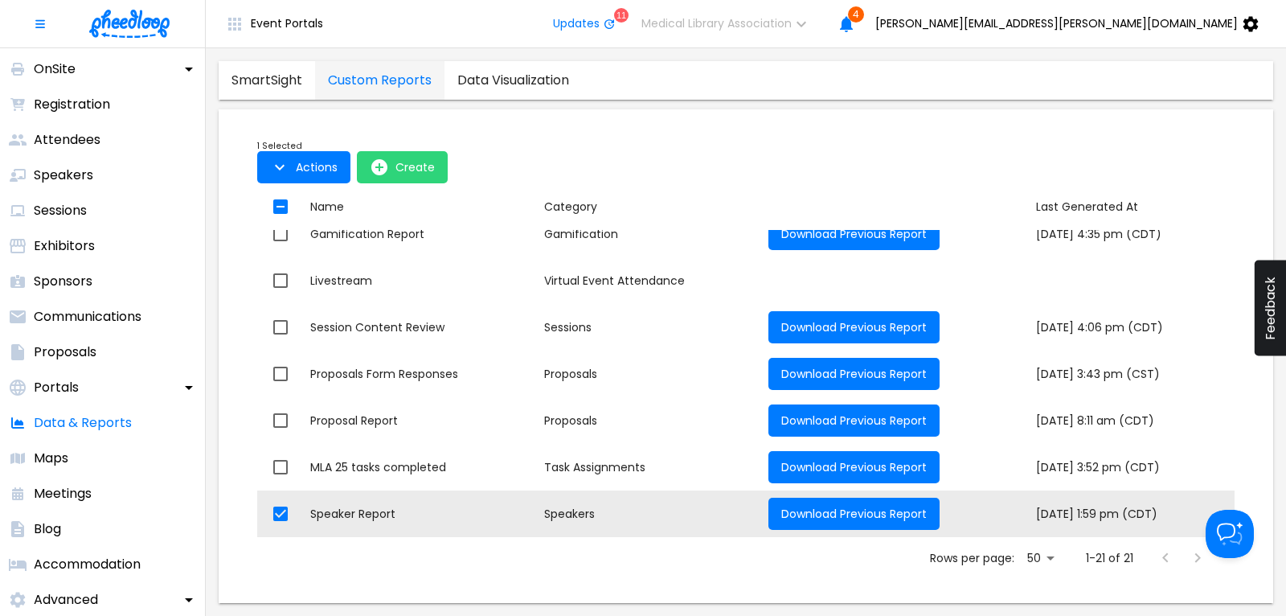
click at [657, 131] on div "1 Selected Actions Create Actions Create Name Category Last Generated At Name T…" at bounding box center [746, 362] width 1029 height 481
click at [277, 207] on input "checkbox" at bounding box center [281, 207] width 34 height 34
checkbox input "false"
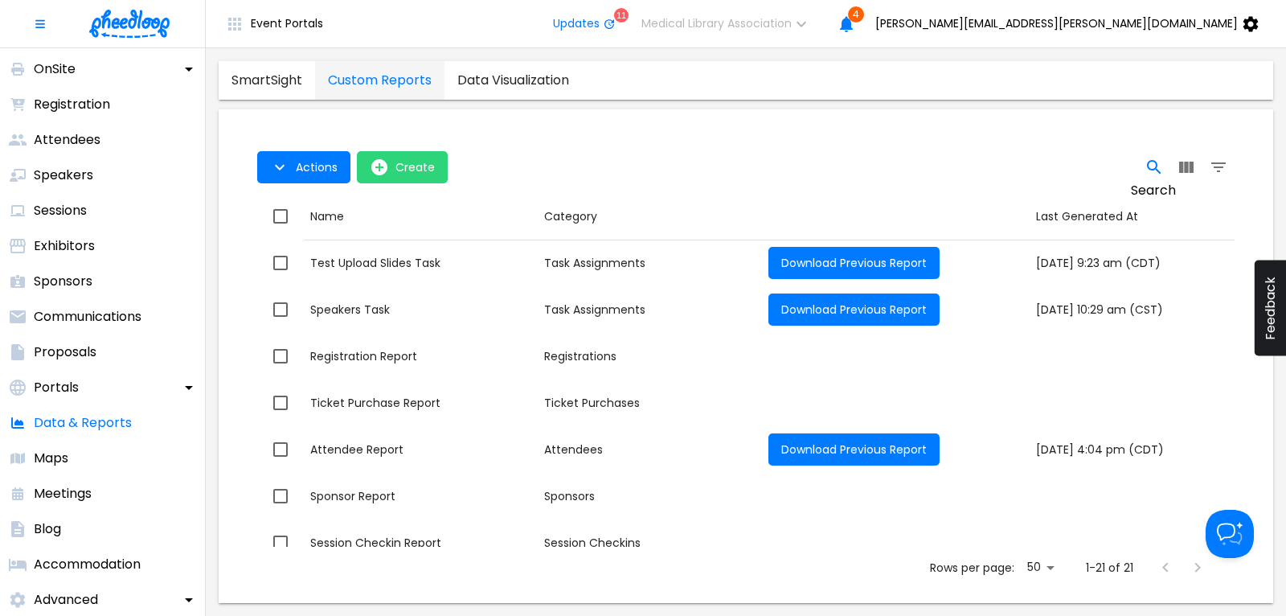
click at [1160, 163] on icon "Search" at bounding box center [1154, 167] width 19 height 19
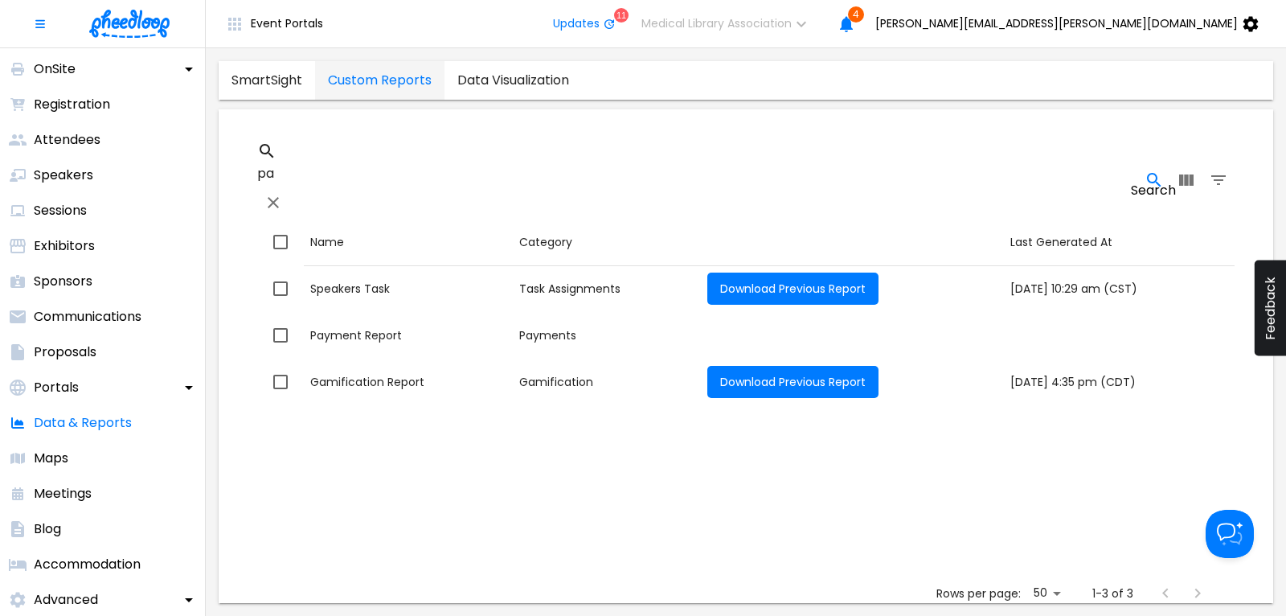
type input "p"
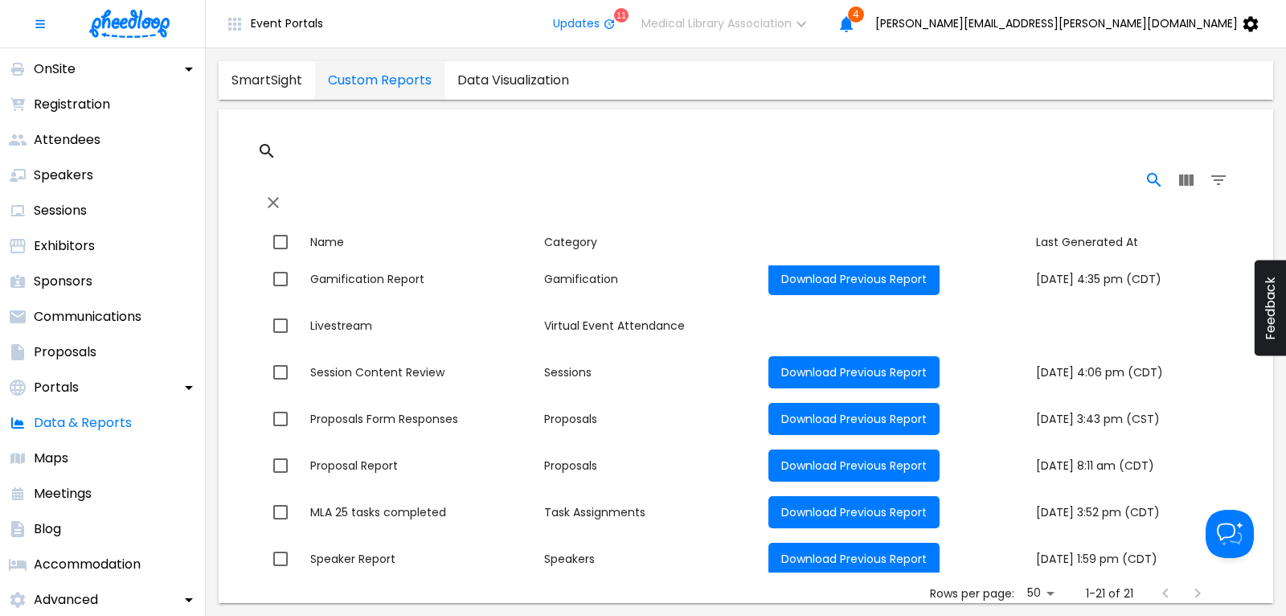
scroll to position [671, 0]
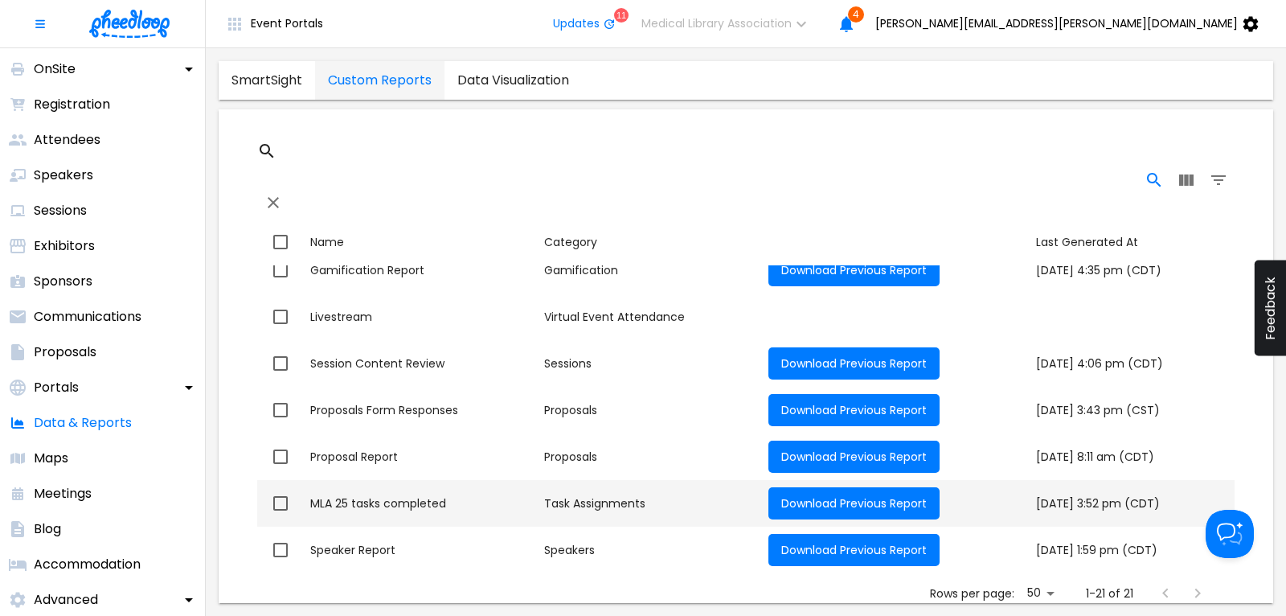
click at [407, 495] on div "MLA 25 tasks completed" at bounding box center [420, 503] width 221 height 16
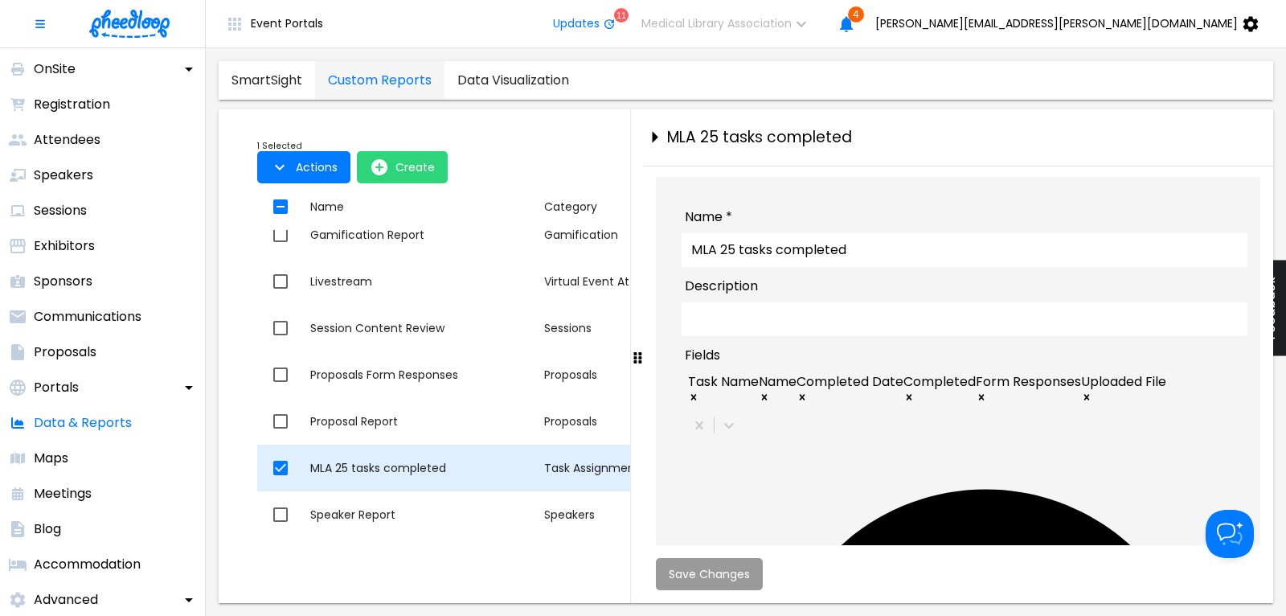
checkbox input "true"
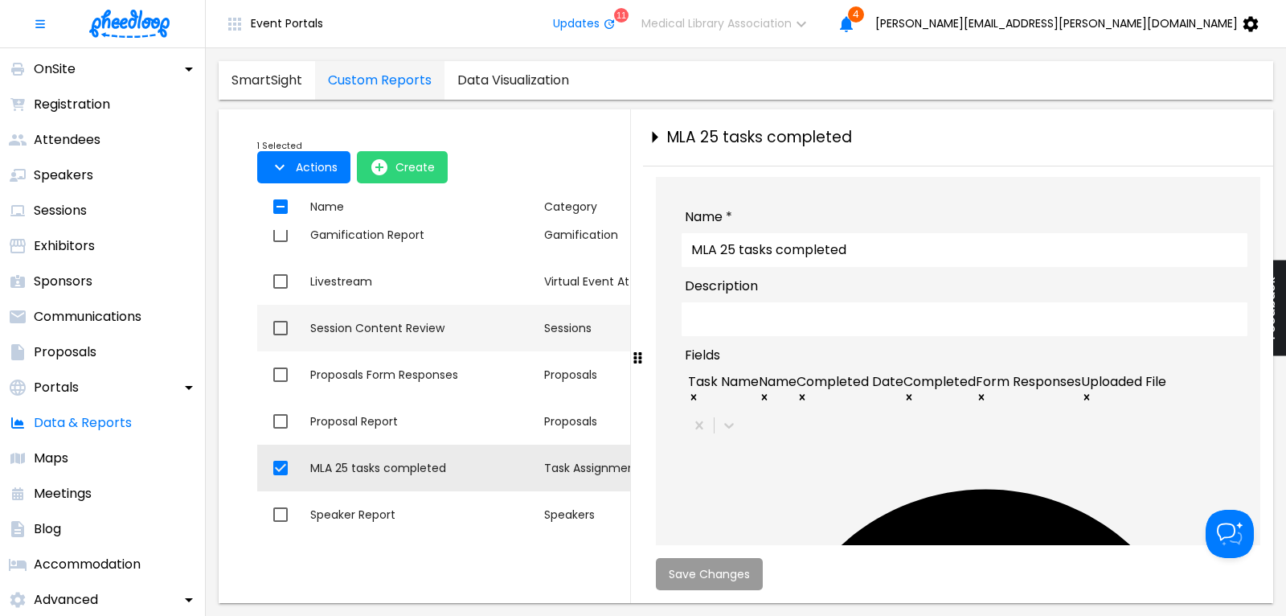
click at [392, 329] on div "Session Content Review" at bounding box center [420, 328] width 221 height 16
checkbox input "true"
checkbox input "false"
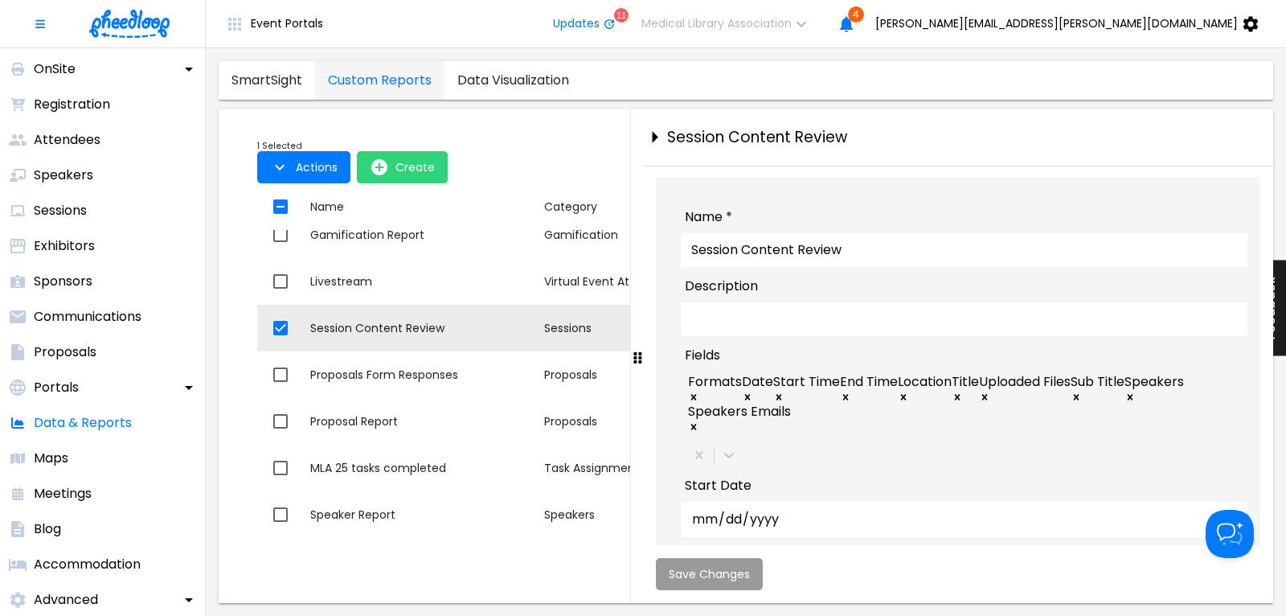
click at [1126, 424] on div "Formats Date Start Time End Time Location Title Uploaded Files Sub Title Speake…" at bounding box center [965, 404] width 566 height 66
click at [1149, 428] on div "Formats Date Start Time End Time Location Title Uploaded Files Sub Title Speake…" at bounding box center [965, 404] width 566 height 66
click at [657, 131] on icon "close-drawer" at bounding box center [655, 137] width 28 height 28
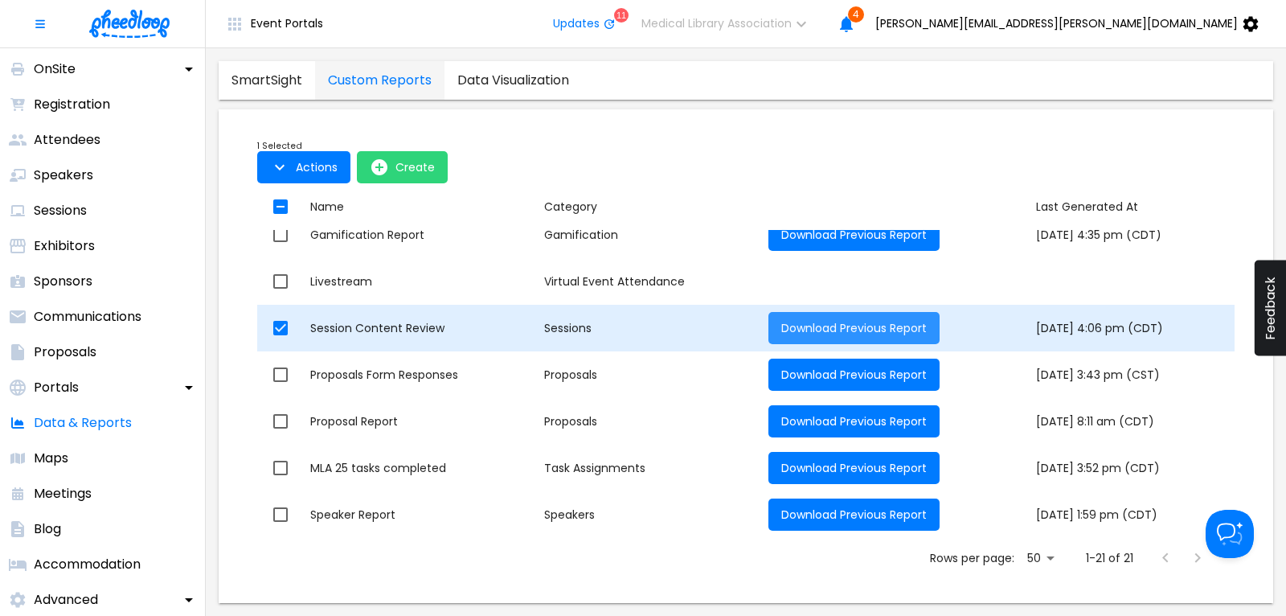
click at [802, 324] on span "Download Previous Report" at bounding box center [853, 328] width 145 height 16
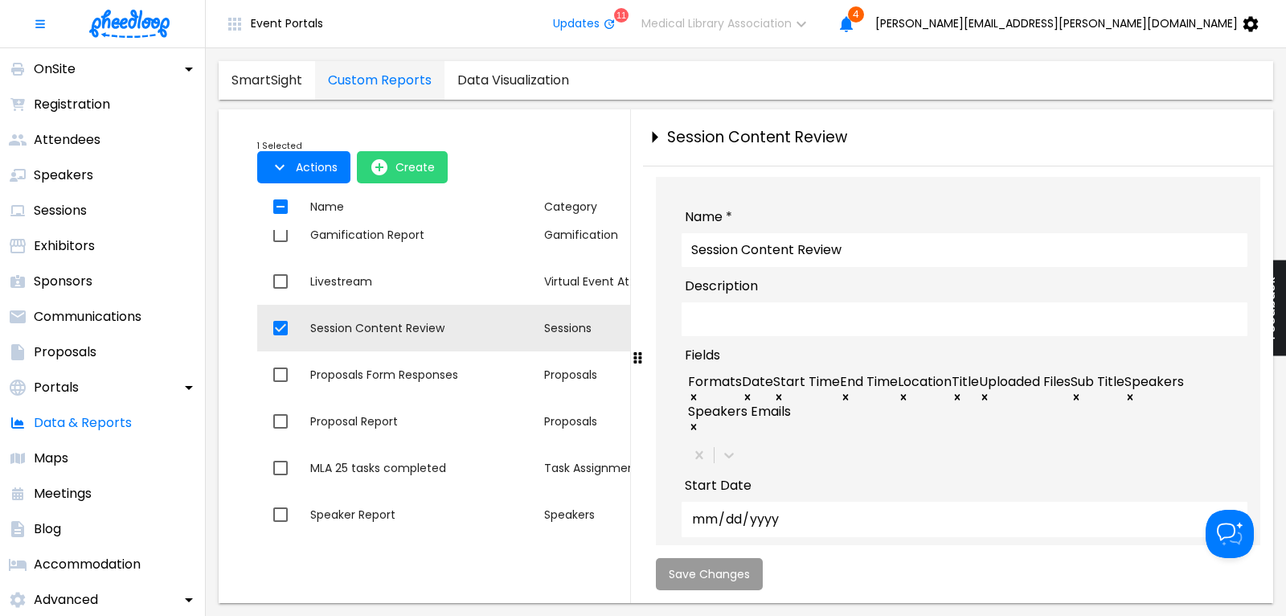
click at [1145, 428] on div "Formats Date Start Time End Time Location Title Uploaded Files Sub Title Speake…" at bounding box center [965, 404] width 566 height 66
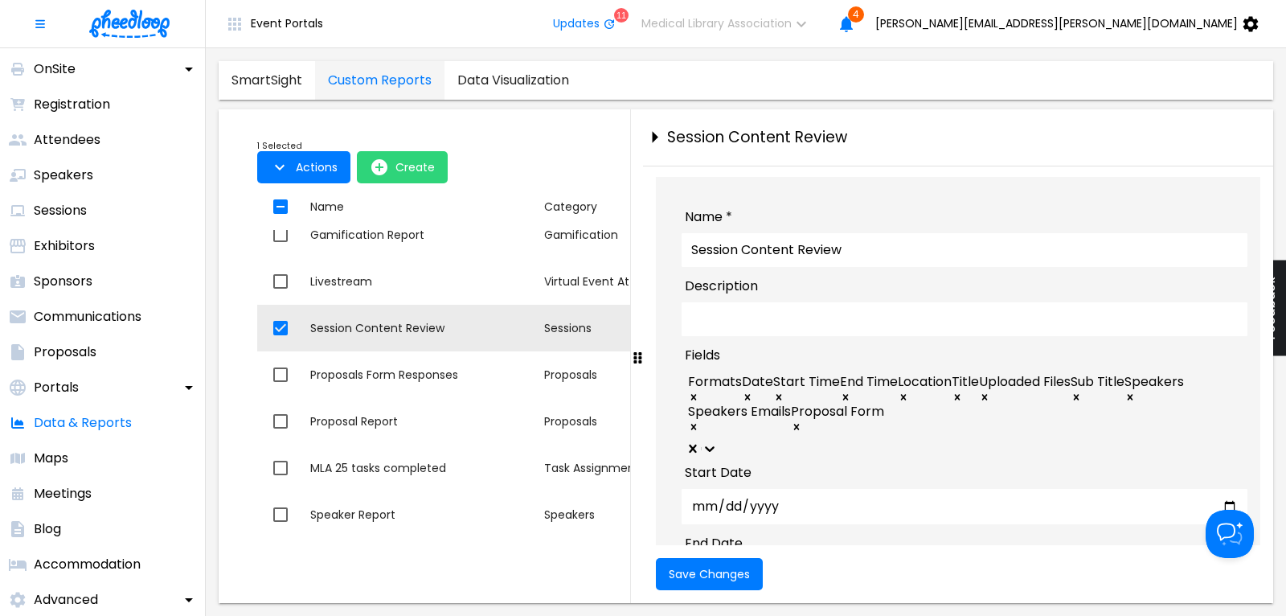
click at [652, 539] on div "Name * Session Content Review Description Fields option Proposal Form, selected…" at bounding box center [958, 384] width 630 height 436
click at [702, 576] on span "Save Changes" at bounding box center [709, 574] width 81 height 13
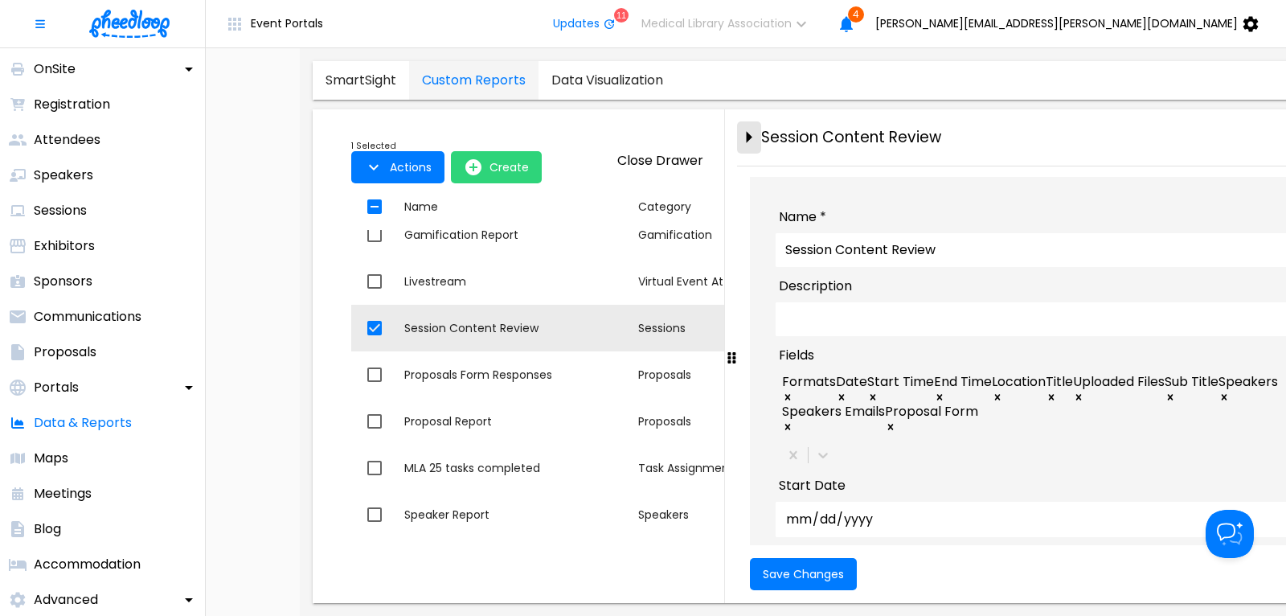
click at [735, 138] on icon "close-drawer" at bounding box center [749, 137] width 28 height 28
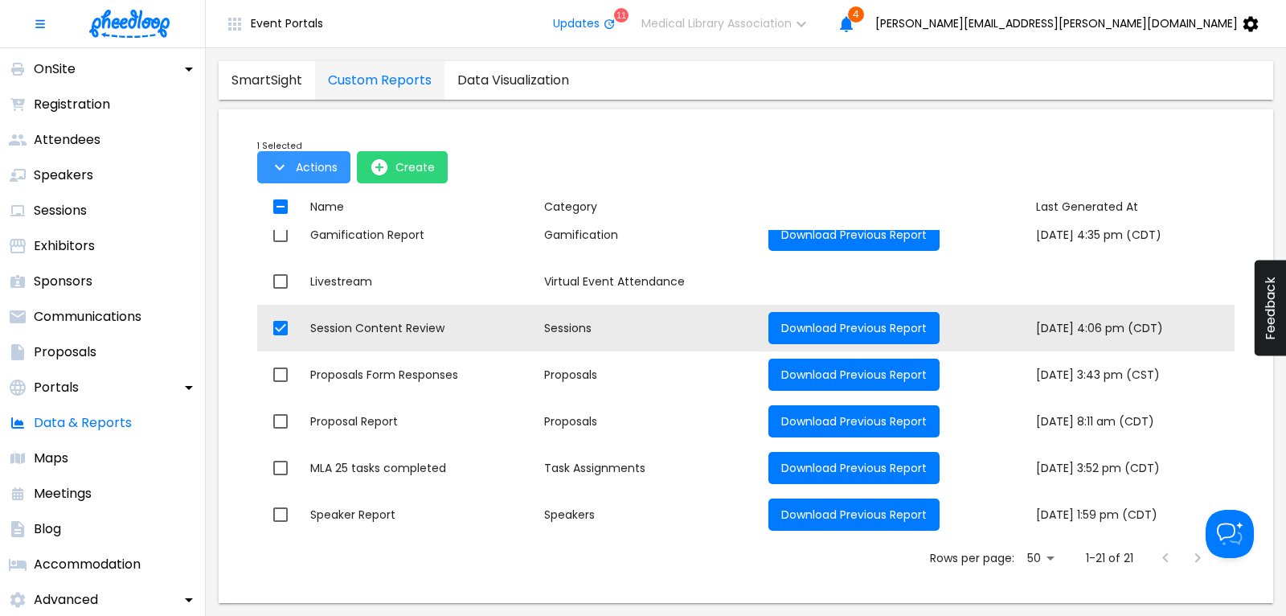
click at [312, 166] on span "Actions" at bounding box center [317, 167] width 42 height 13
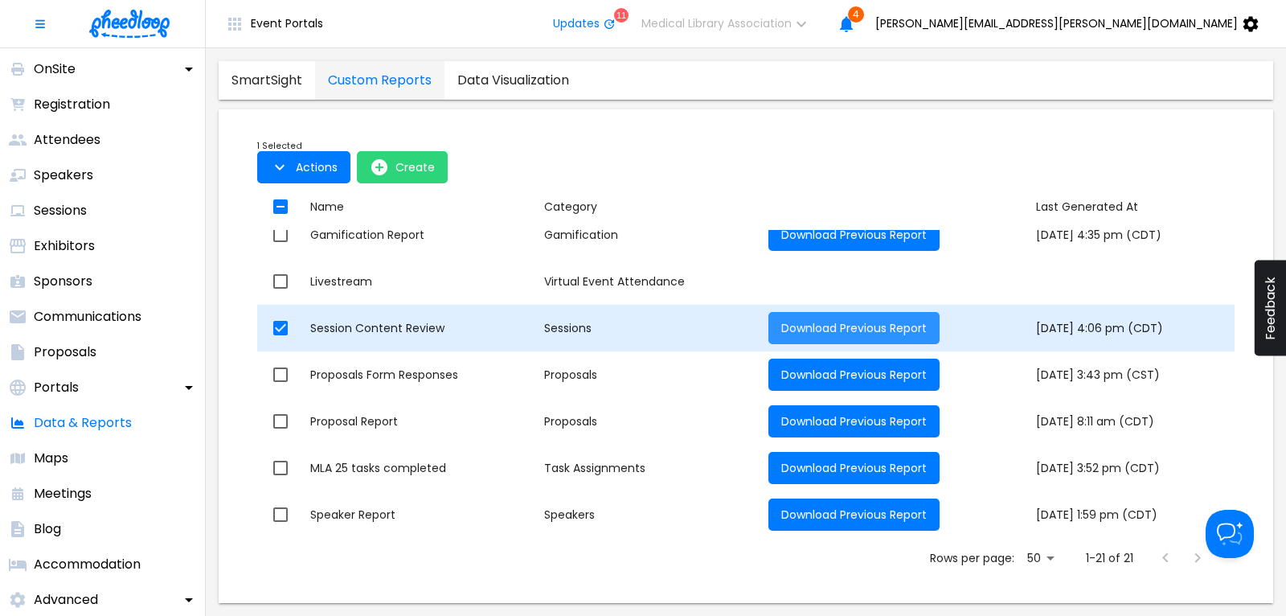
click at [781, 328] on span "Download Previous Report" at bounding box center [853, 328] width 145 height 16
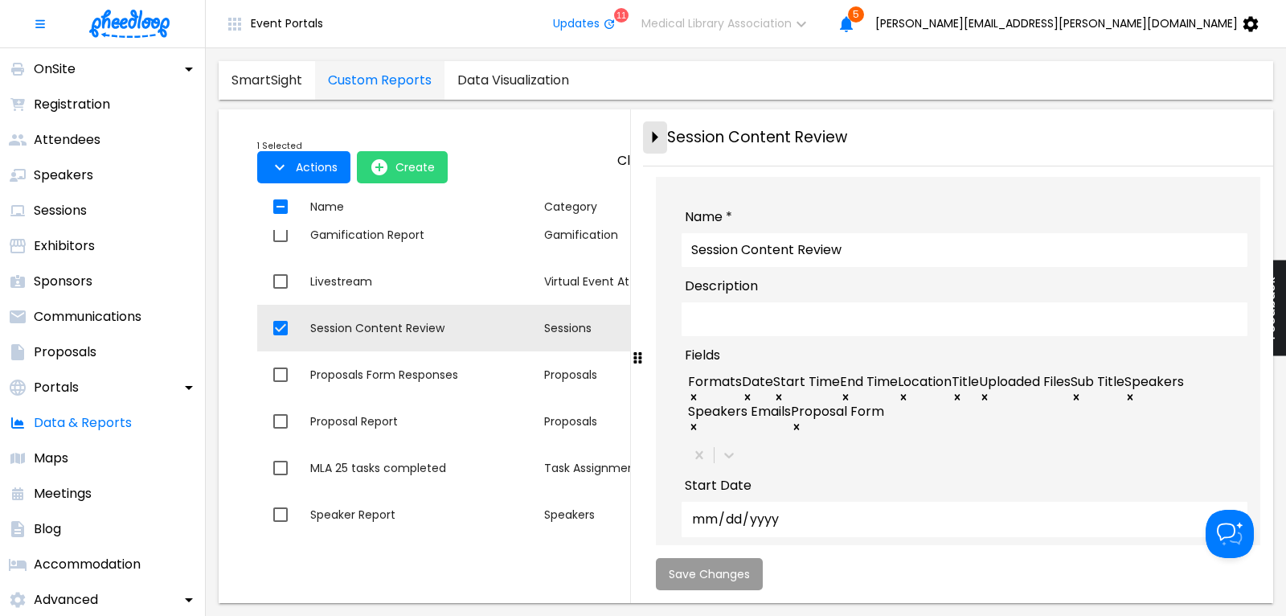
click at [658, 137] on icon "close-drawer" at bounding box center [656, 138] width 6 height 12
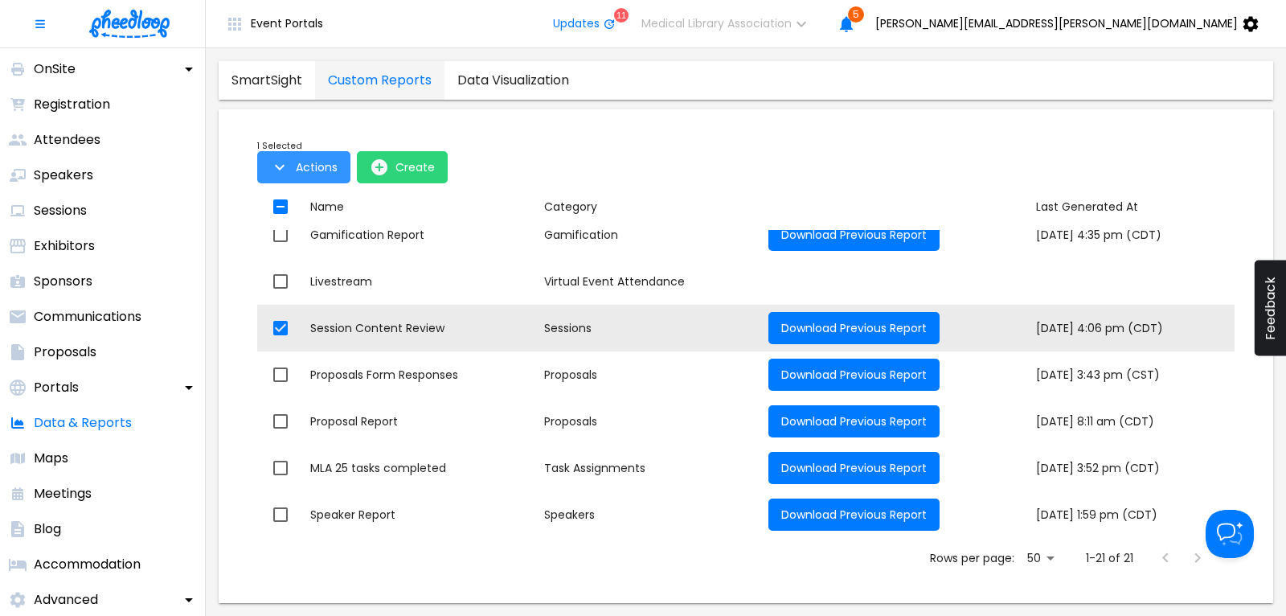
click at [300, 167] on span "Actions" at bounding box center [317, 167] width 42 height 13
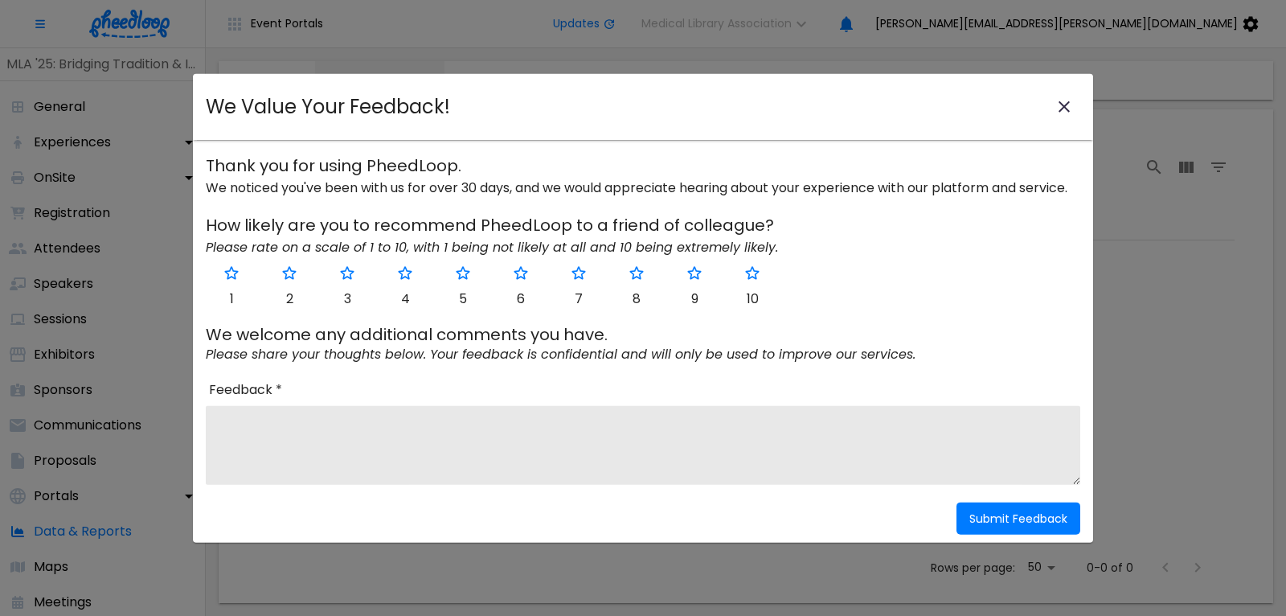
scroll to position [109, 0]
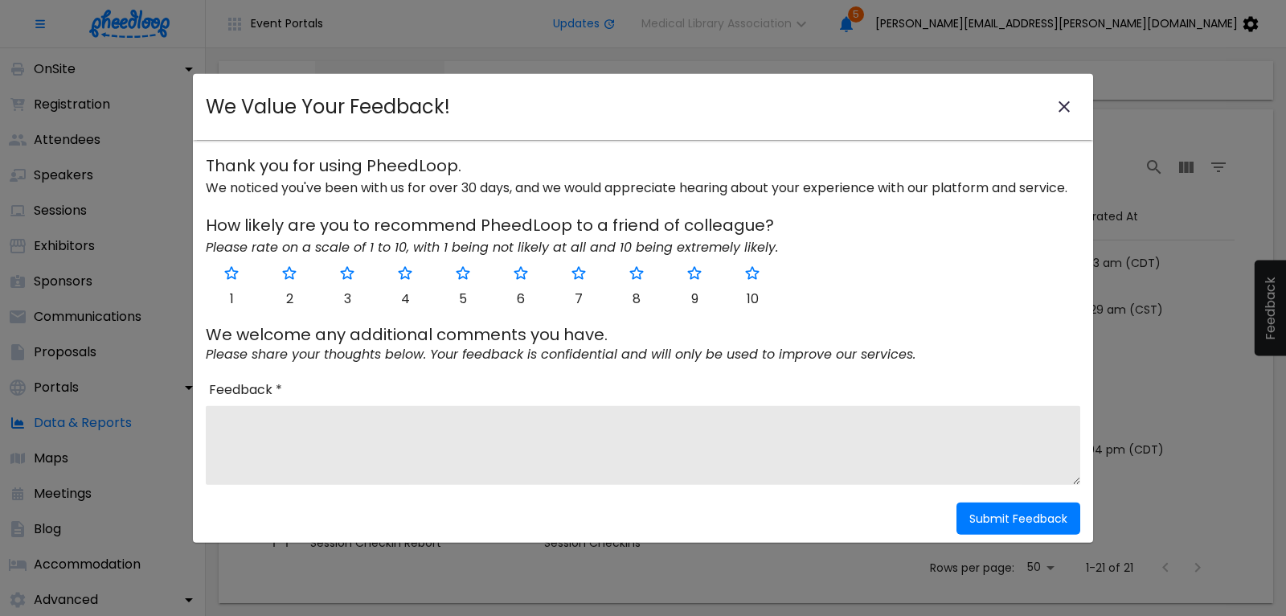
click at [1060, 105] on icon "close-modal" at bounding box center [1064, 106] width 19 height 19
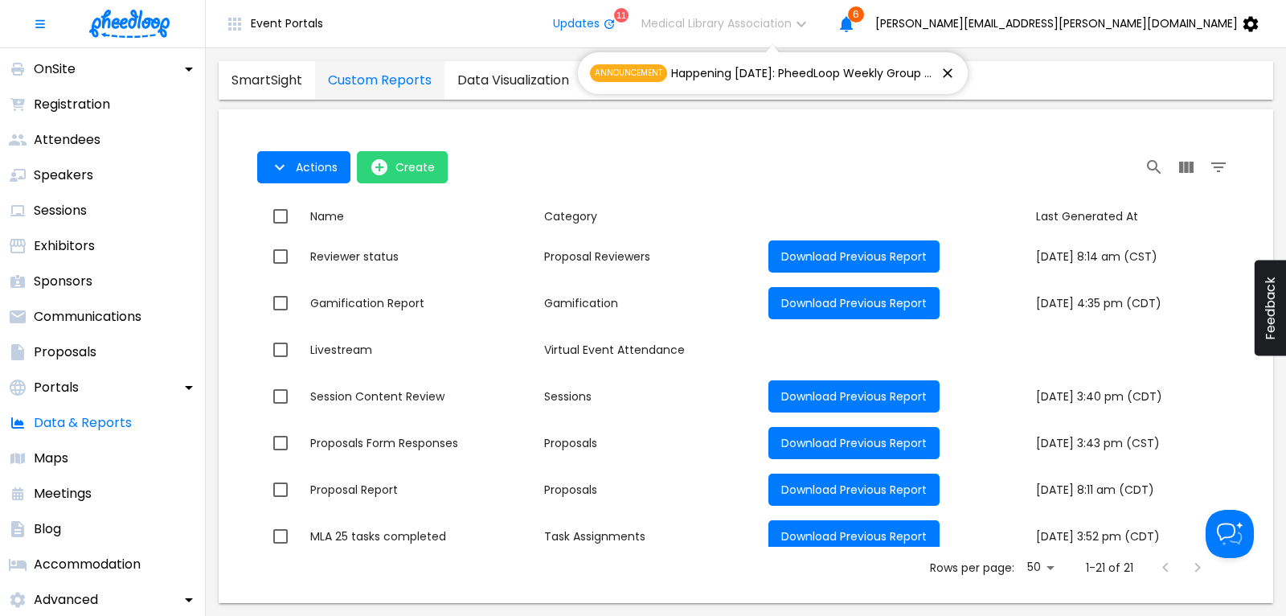
scroll to position [651, 0]
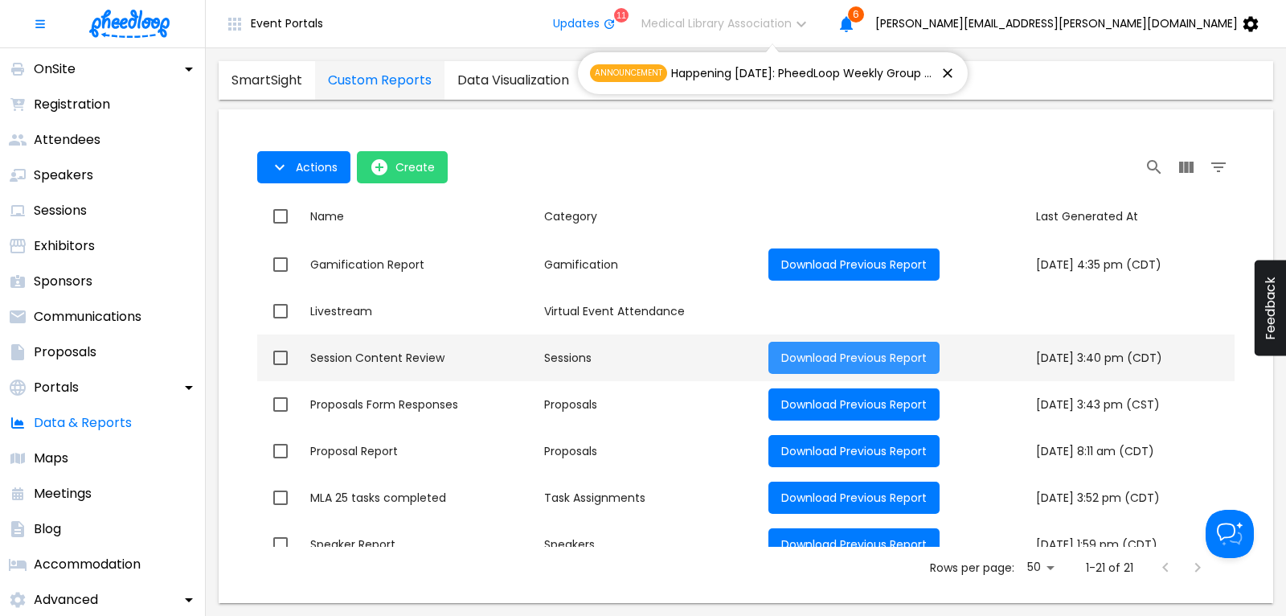
click at [814, 355] on span "Download Previous Report" at bounding box center [853, 358] width 145 height 16
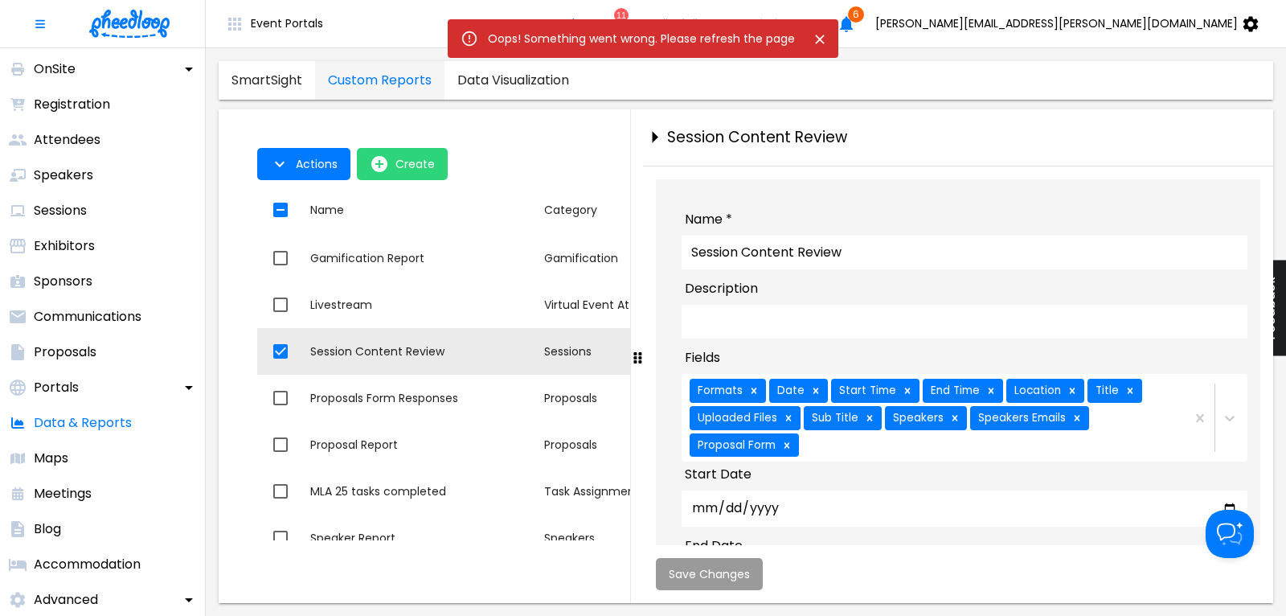
click at [822, 35] on icon "Close" at bounding box center [820, 39] width 16 height 16
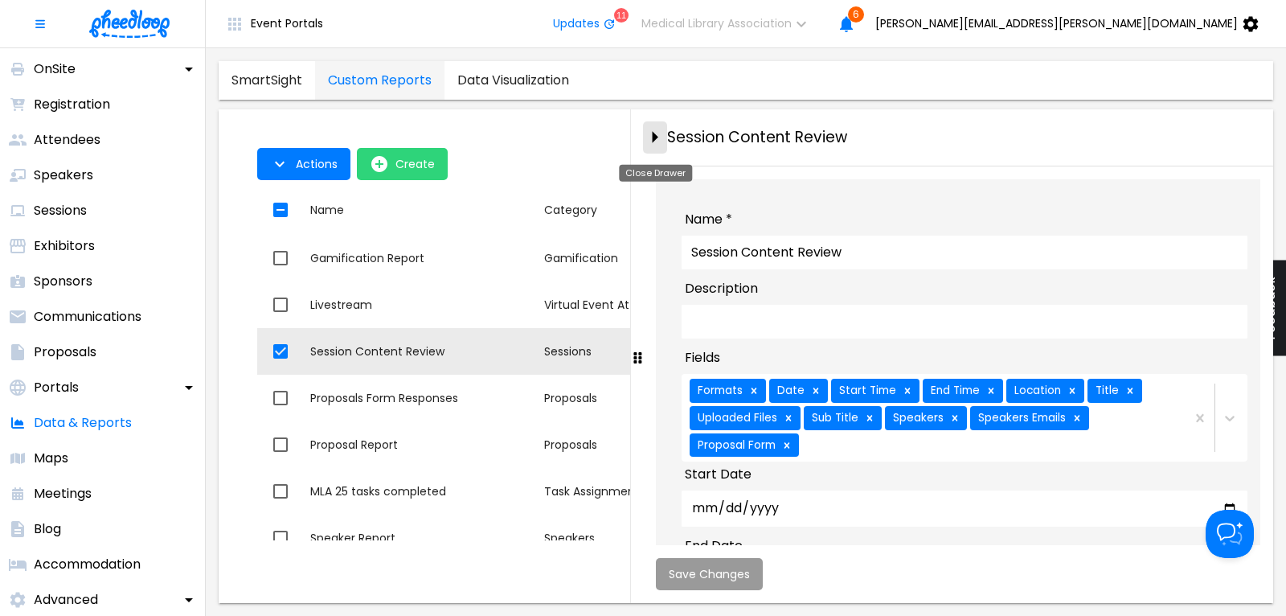
click at [656, 138] on icon "close-drawer" at bounding box center [656, 138] width 6 height 12
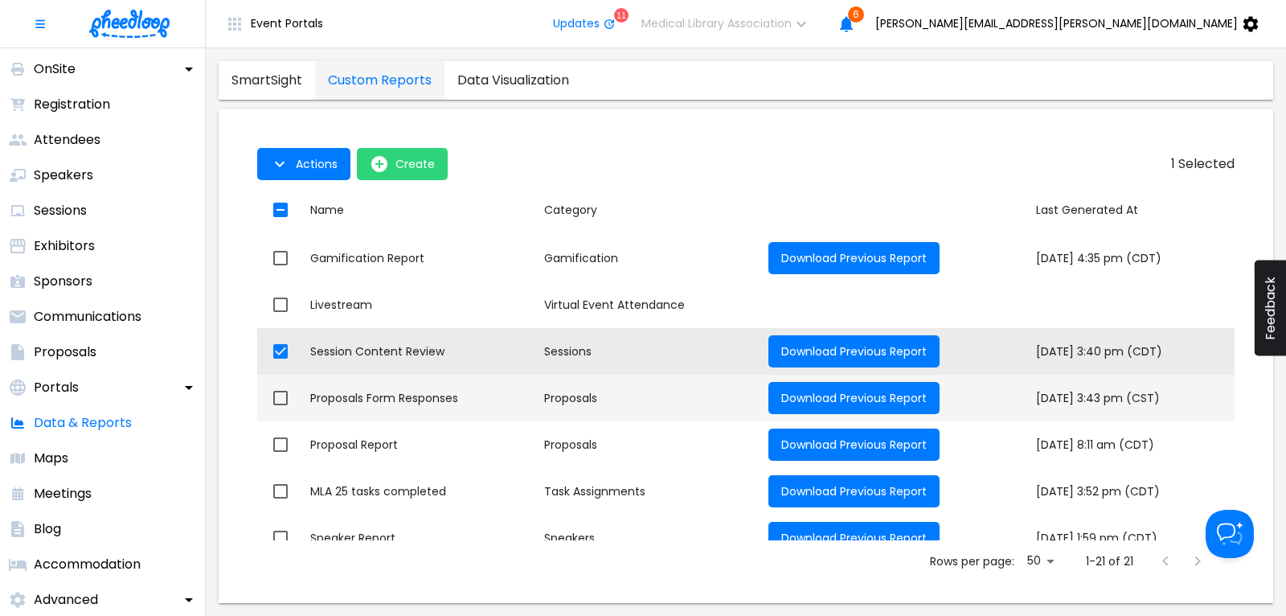
click at [414, 405] on div "Proposals Form Responses" at bounding box center [420, 398] width 221 height 16
checkbox input "false"
checkbox input "true"
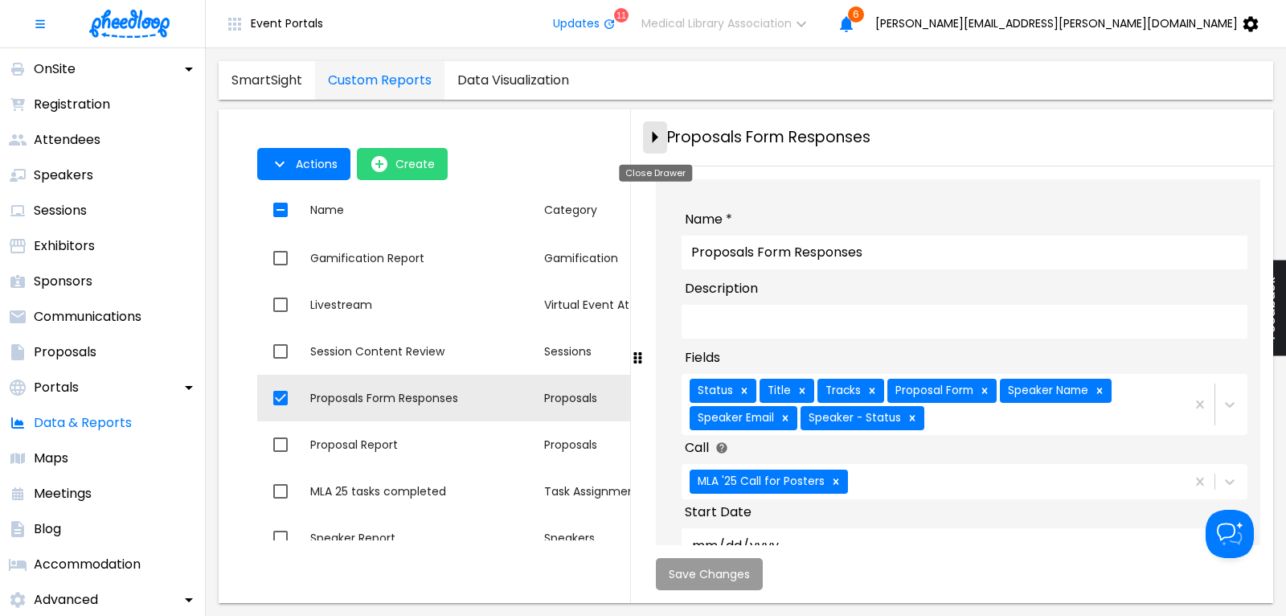
click at [654, 133] on icon "close-drawer" at bounding box center [655, 137] width 28 height 28
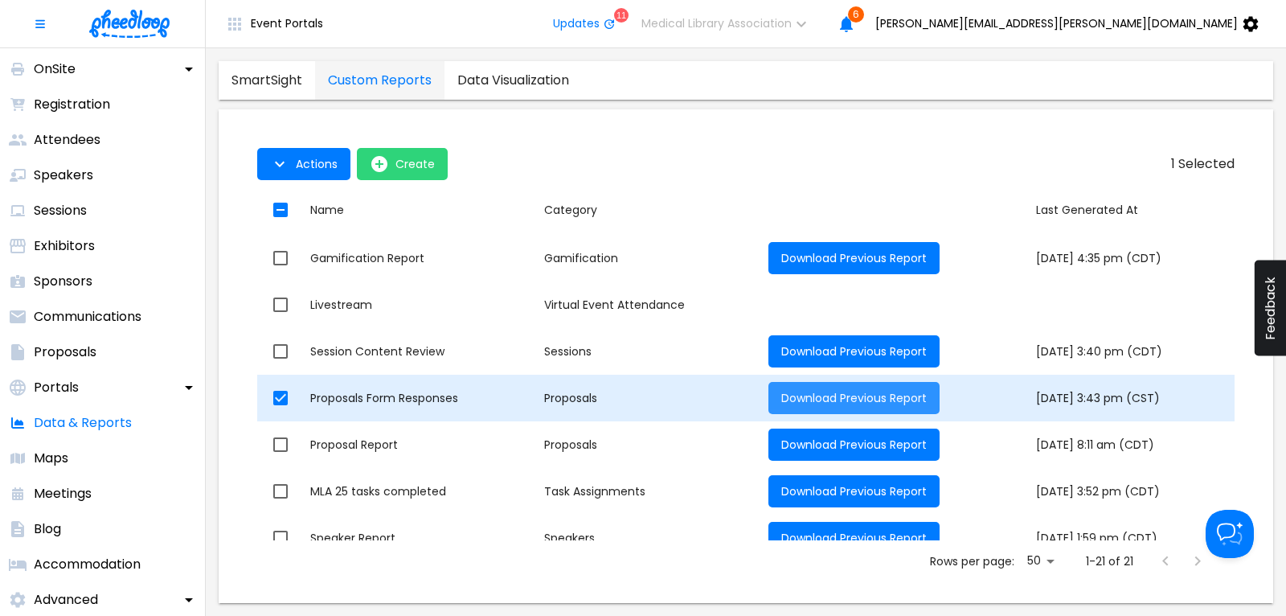
click at [796, 400] on span "Download Previous Report" at bounding box center [853, 398] width 145 height 16
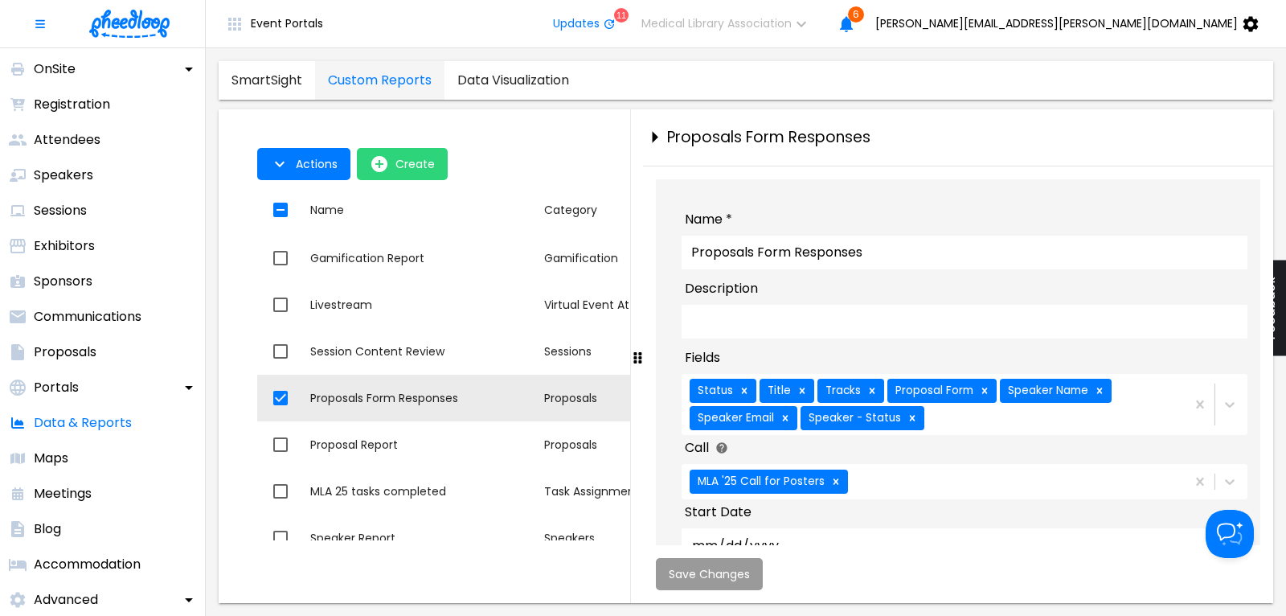
click at [983, 426] on div "Status Title Tracks Proposal Form Speaker Name Speaker Email Speaker - Status" at bounding box center [932, 404] width 501 height 60
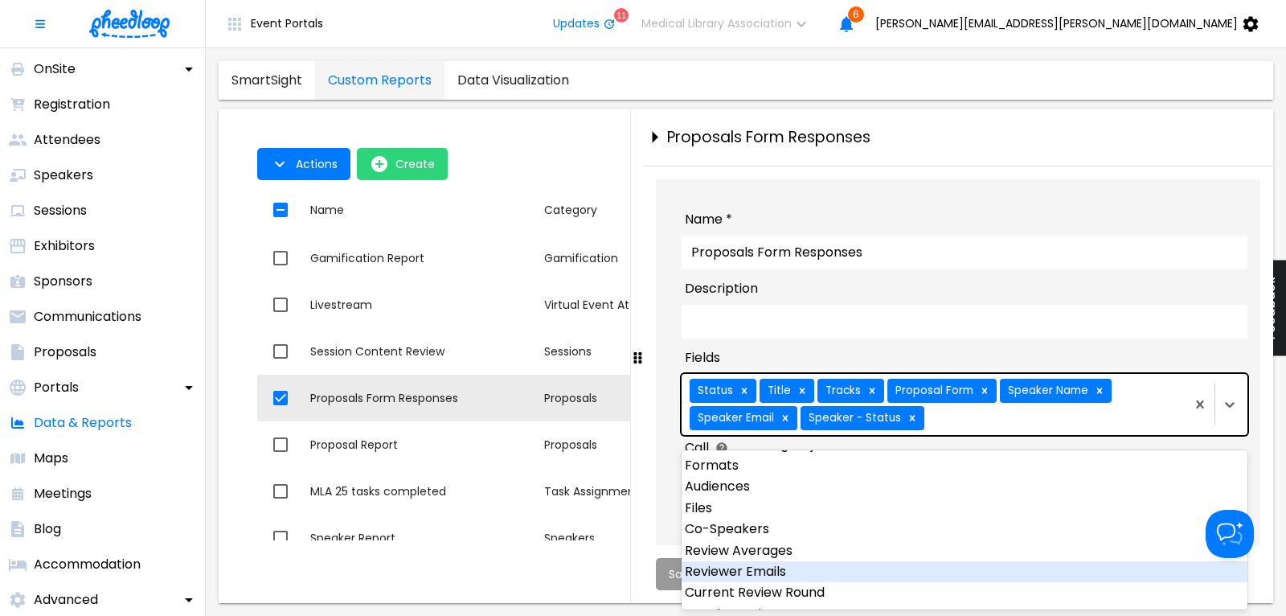
scroll to position [217, 0]
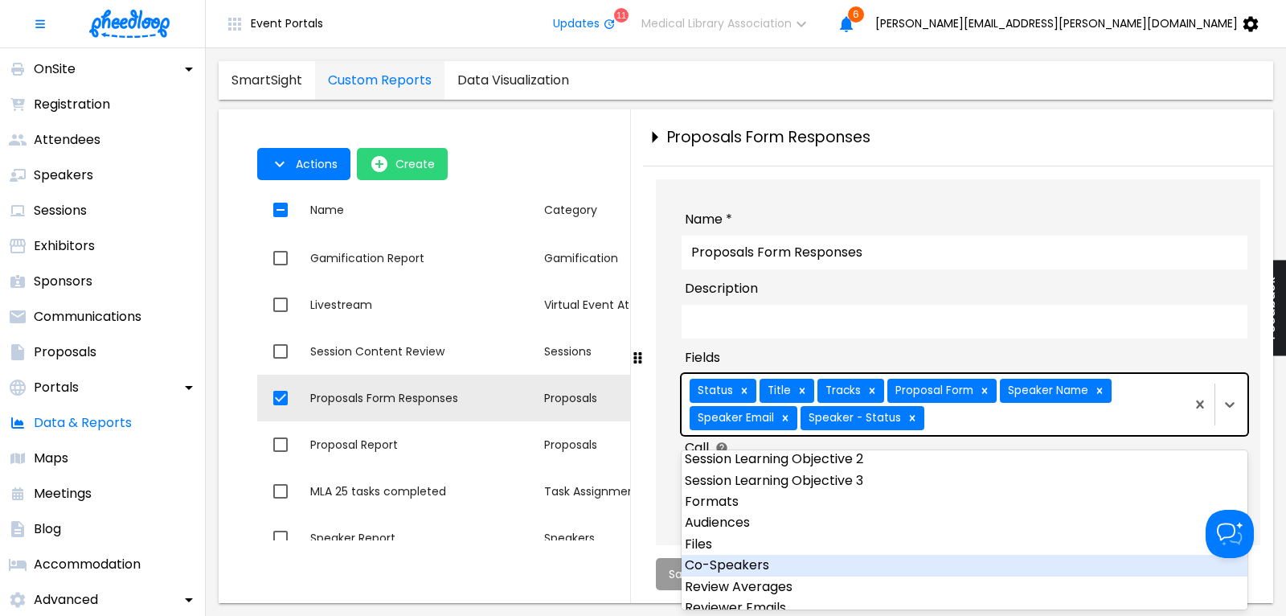
click at [813, 563] on div "Co-Speakers" at bounding box center [965, 565] width 566 height 21
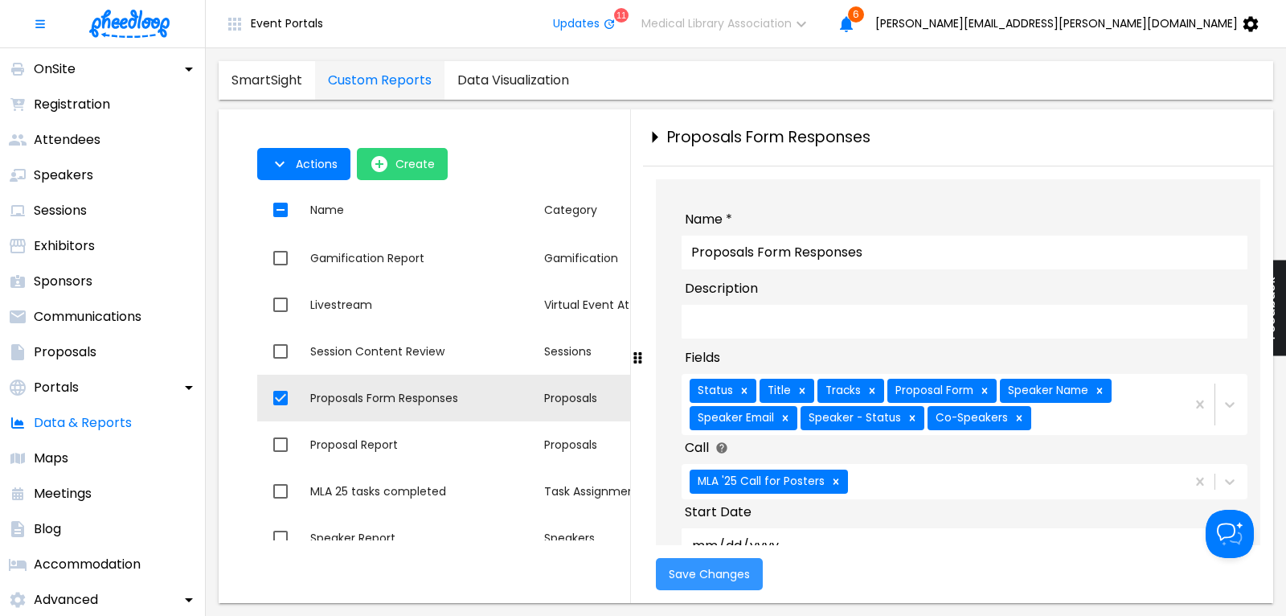
click at [662, 568] on button "Save Changes" at bounding box center [709, 574] width 107 height 32
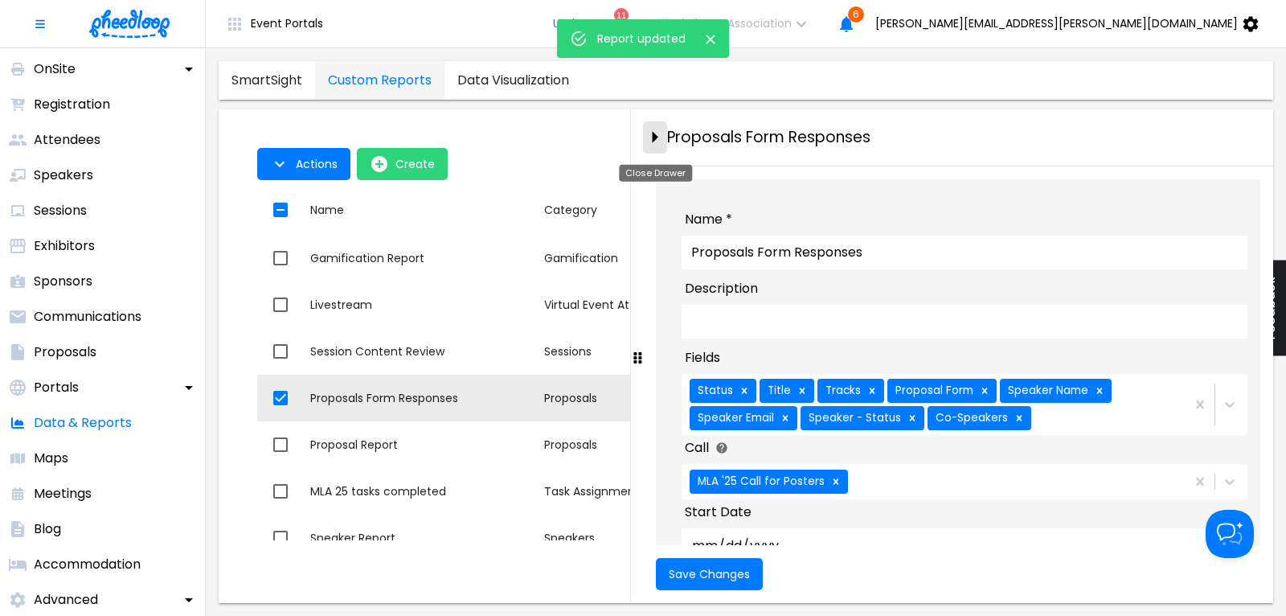
click at [655, 137] on icon "close-drawer" at bounding box center [656, 138] width 6 height 12
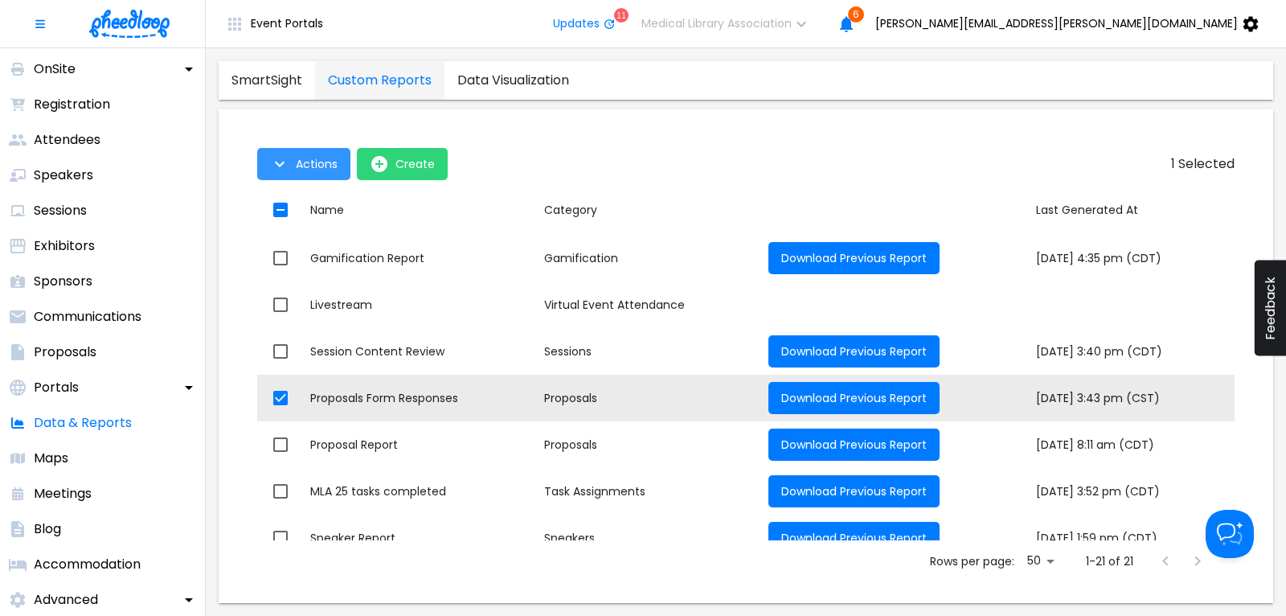
click at [283, 159] on icon "button" at bounding box center [279, 163] width 19 height 19
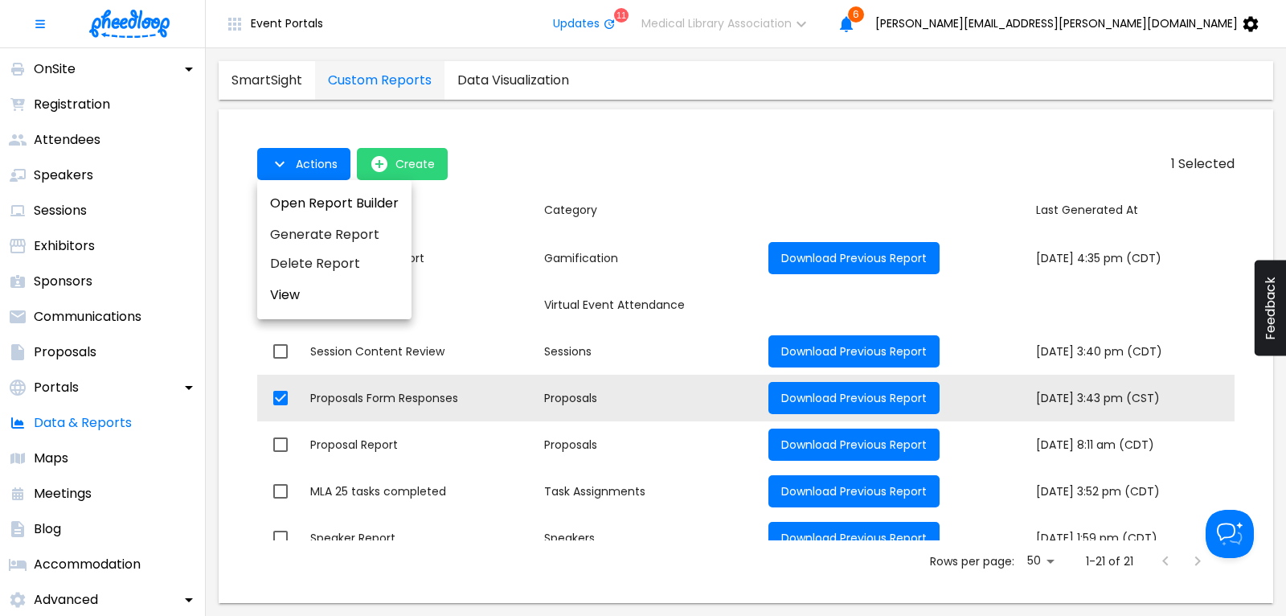
click at [317, 234] on li "Generate Report" at bounding box center [334, 234] width 154 height 29
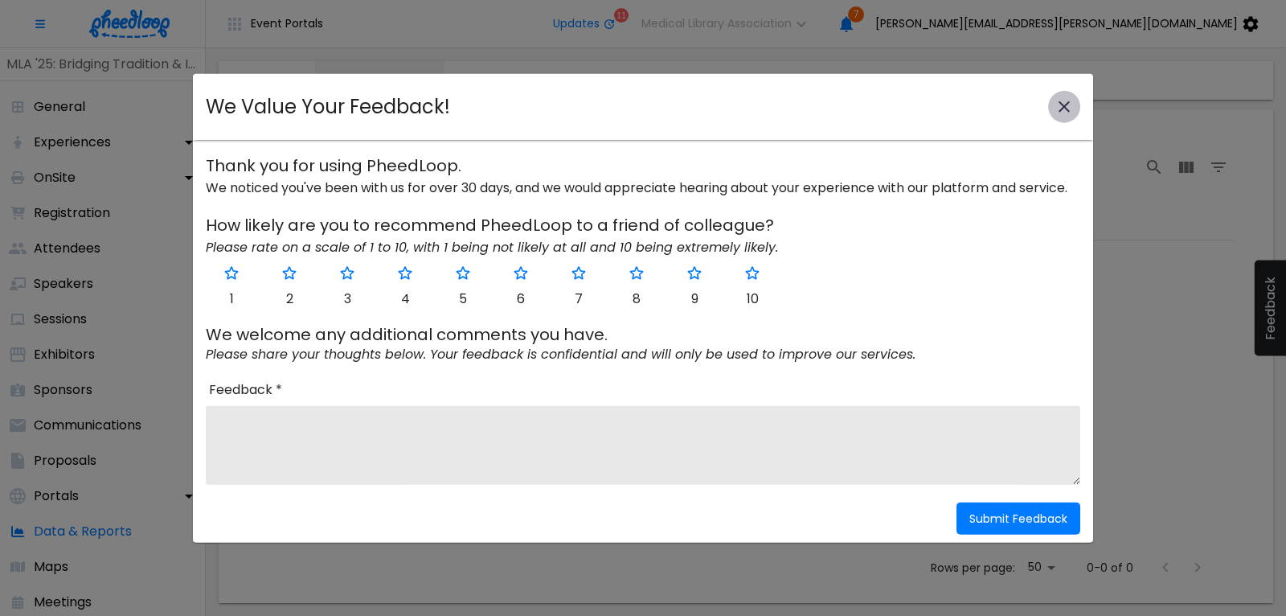
scroll to position [109, 0]
click at [1065, 105] on icon "close-modal" at bounding box center [1064, 106] width 19 height 19
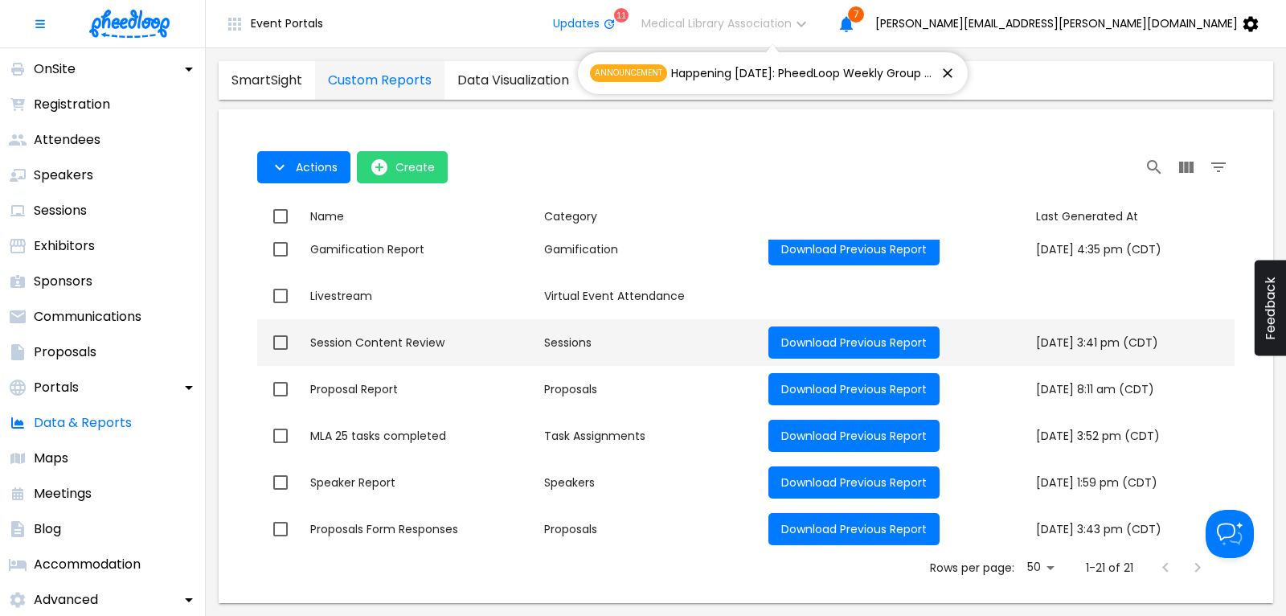
scroll to position [671, 0]
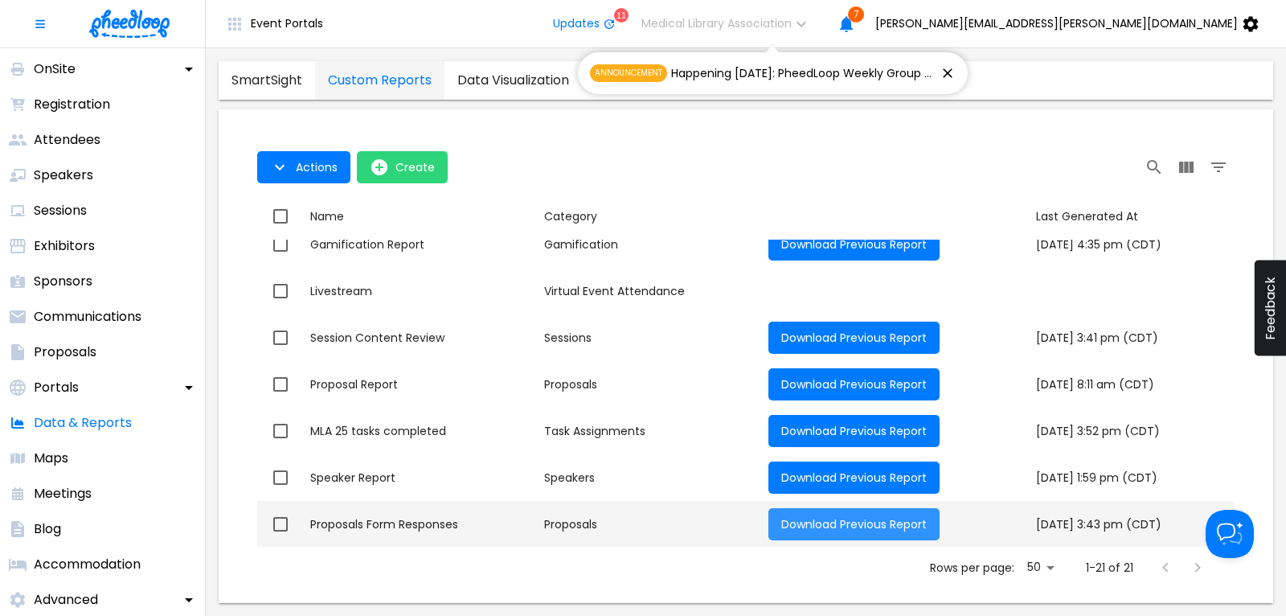
click at [781, 517] on span "Download Previous Report" at bounding box center [853, 524] width 145 height 16
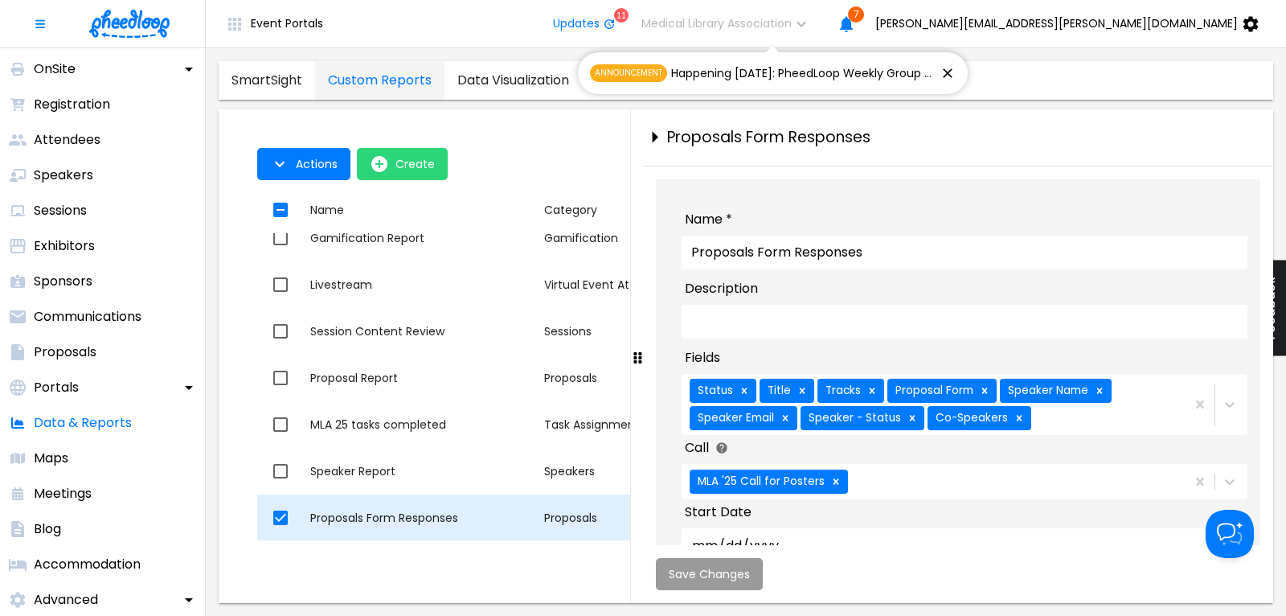
checkbox input "true"
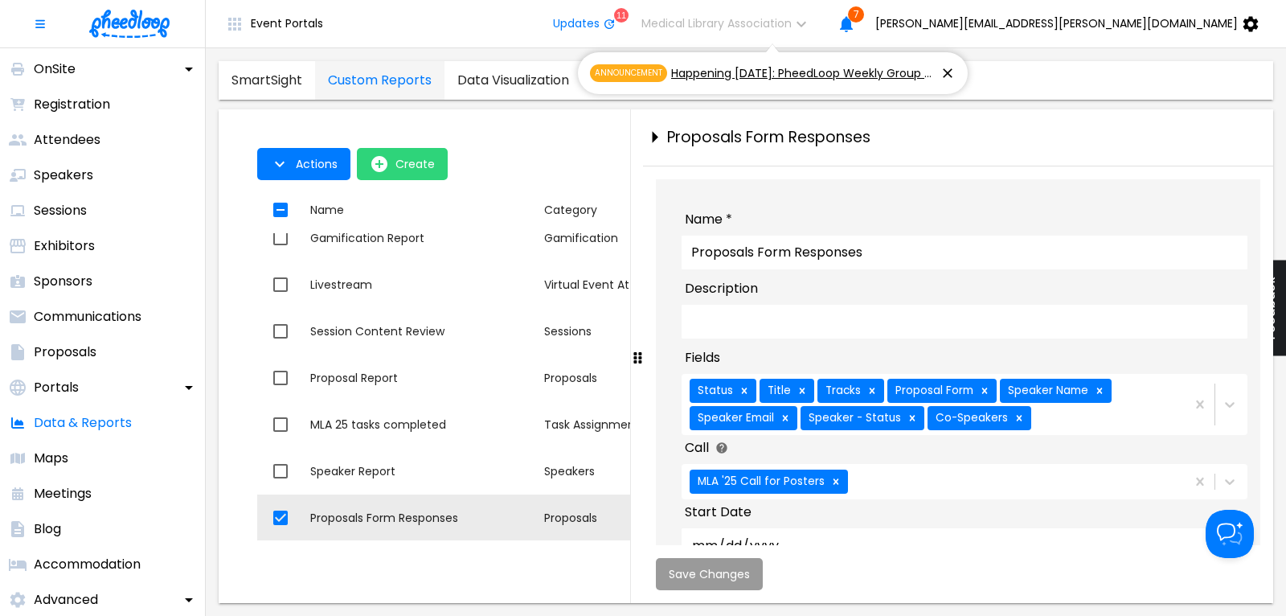
click at [947, 70] on icon at bounding box center [948, 73] width 16 height 16
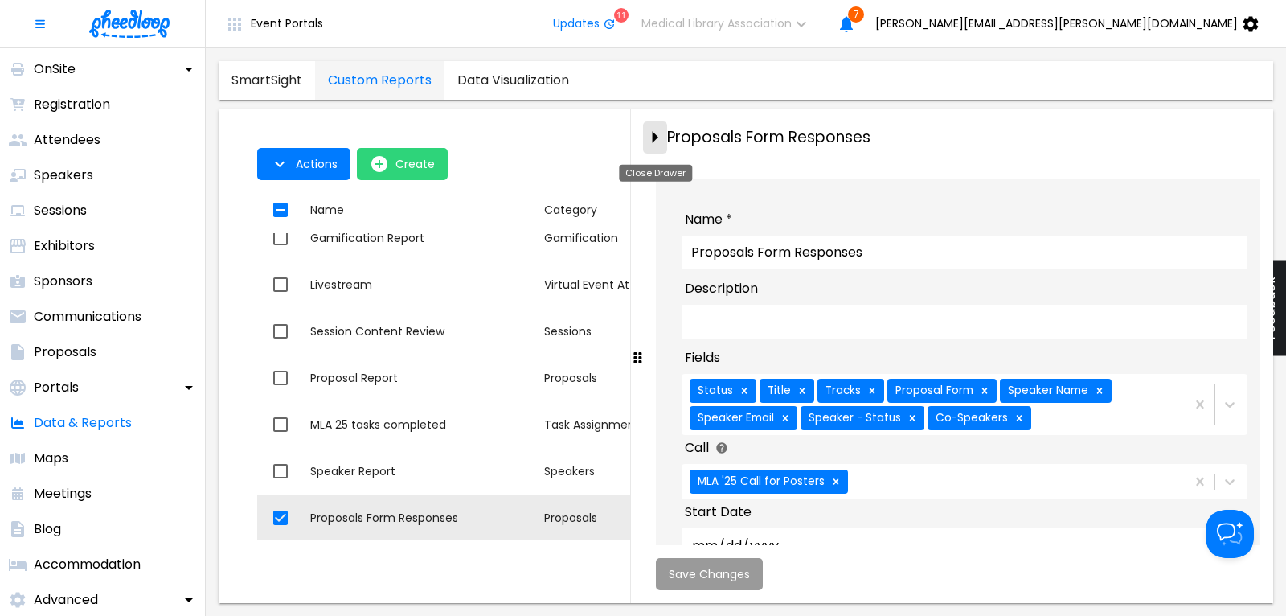
click at [655, 136] on icon "close-drawer" at bounding box center [656, 138] width 6 height 12
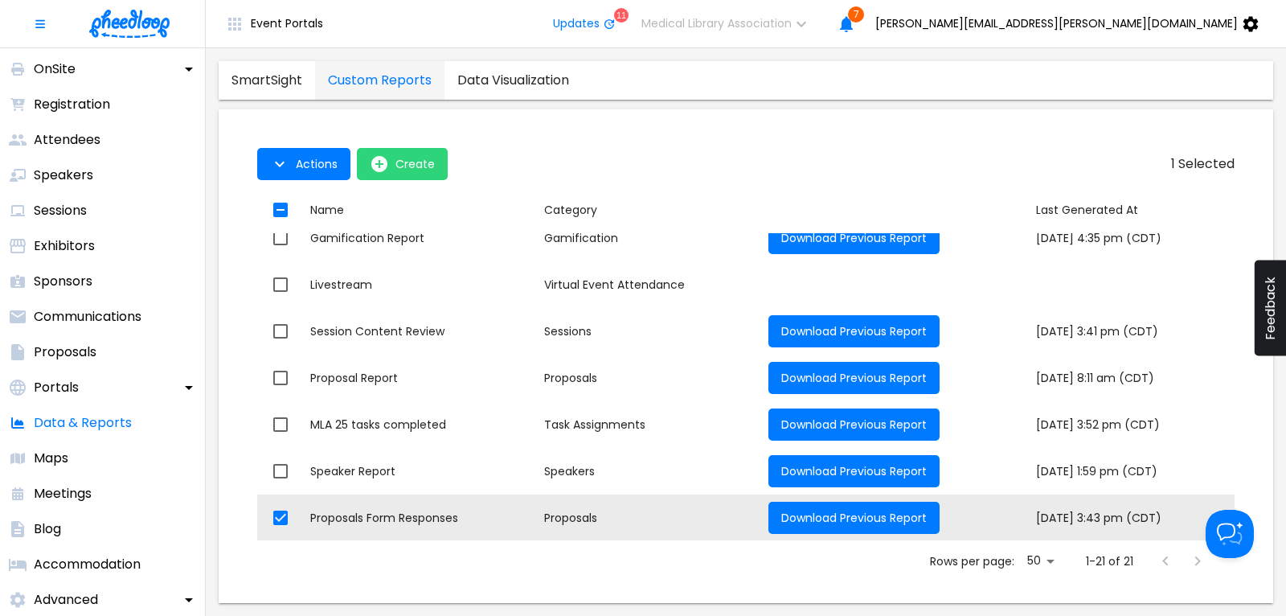
click at [136, 15] on img at bounding box center [129, 24] width 80 height 28
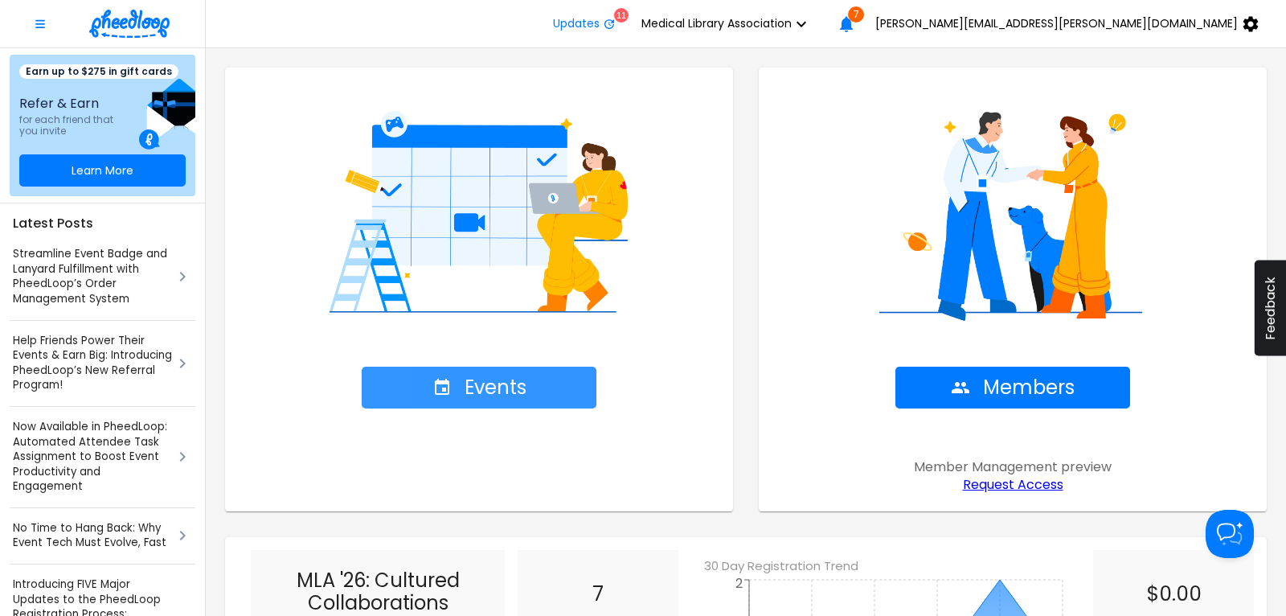
click at [493, 383] on span "Events" at bounding box center [479, 387] width 94 height 23
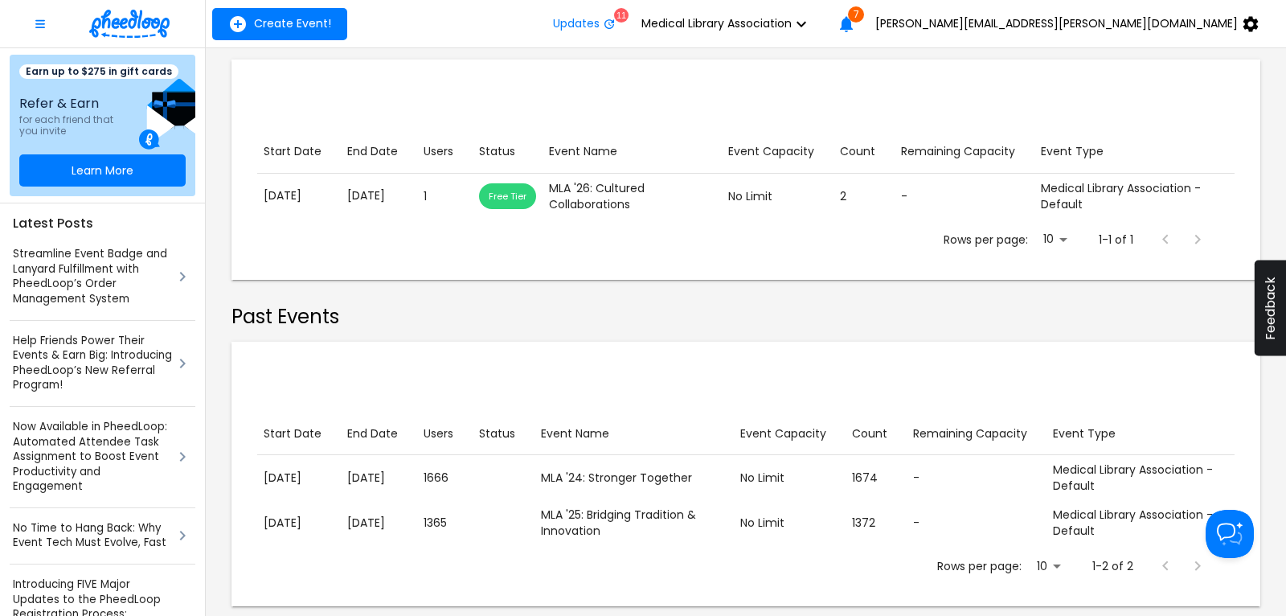
scroll to position [338, 0]
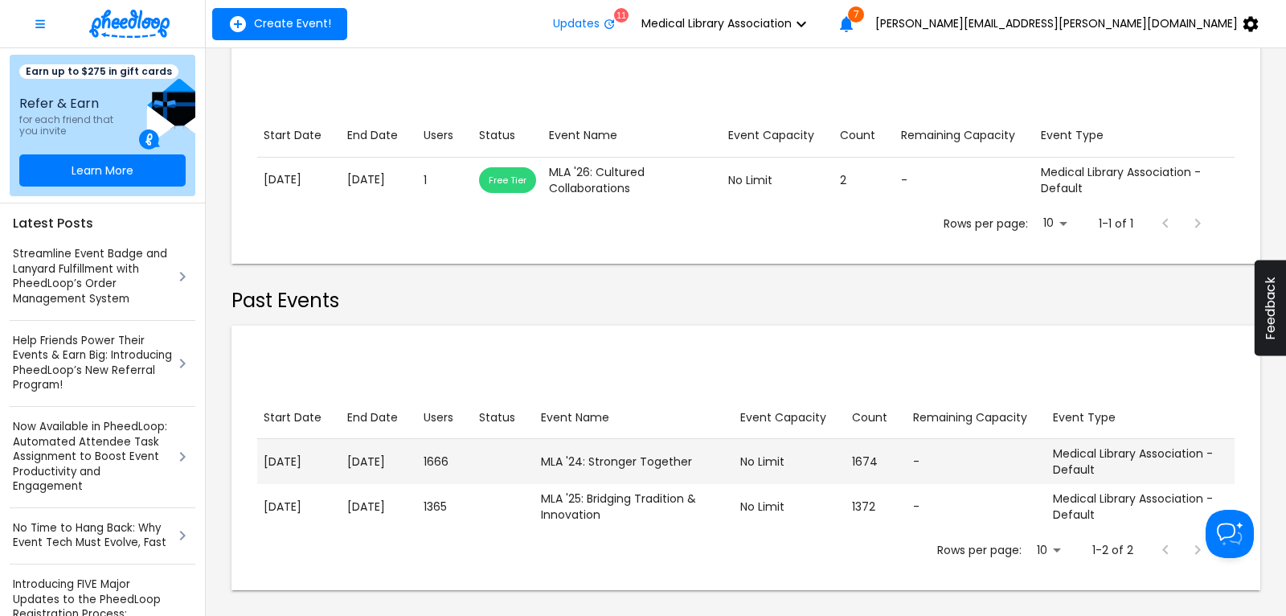
click at [411, 459] on p "May. 21, 2024" at bounding box center [379, 461] width 64 height 17
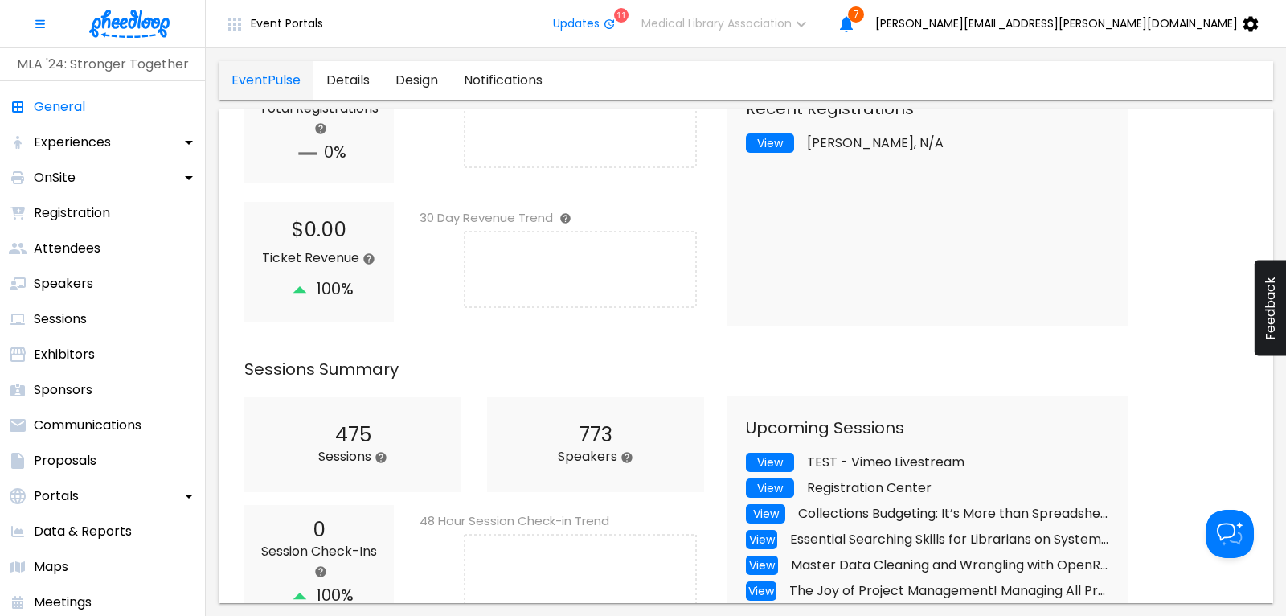
scroll to position [434, 0]
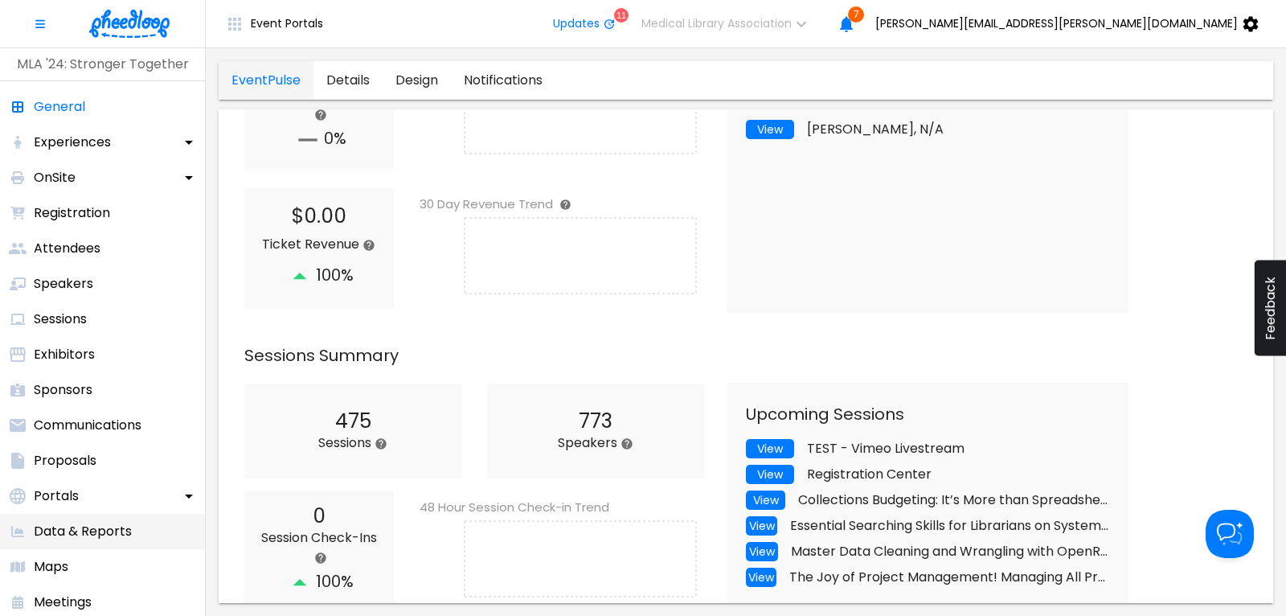
click at [115, 525] on p "Data & Reports" at bounding box center [83, 531] width 98 height 19
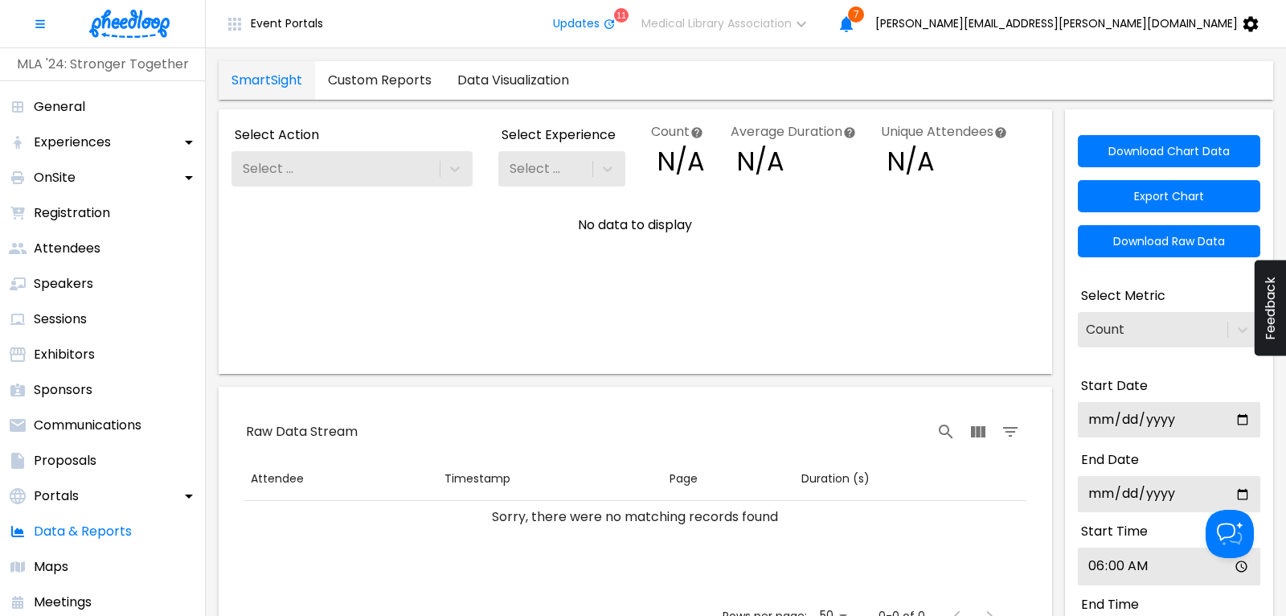
click at [384, 84] on link "Custom Reports" at bounding box center [379, 80] width 129 height 39
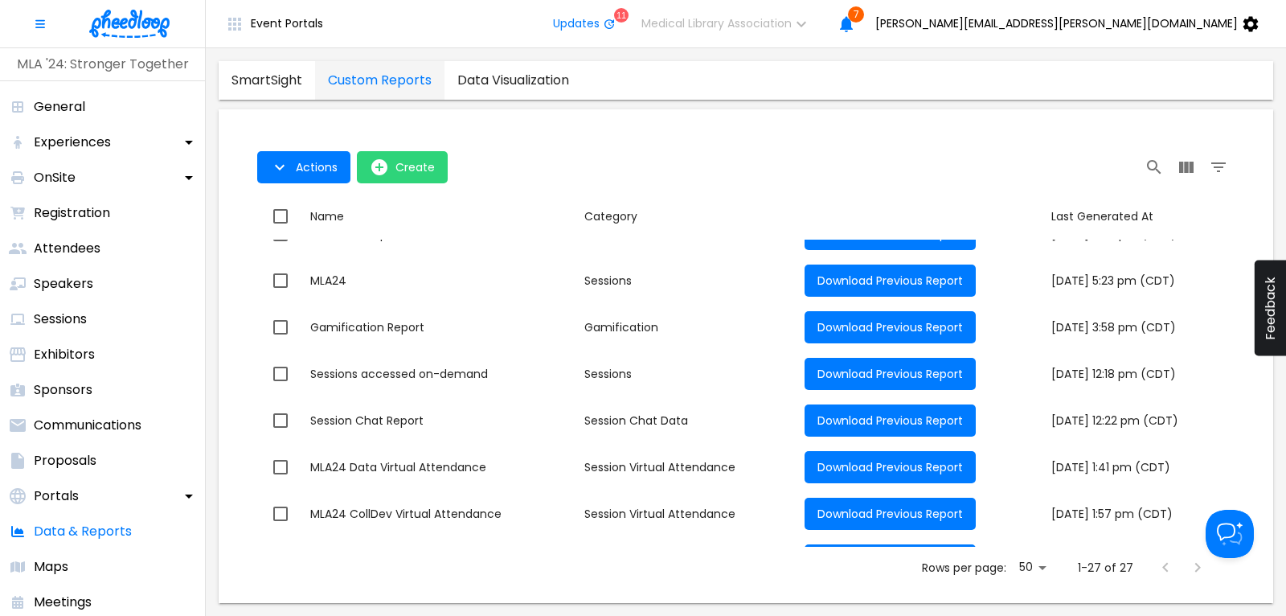
scroll to position [952, 0]
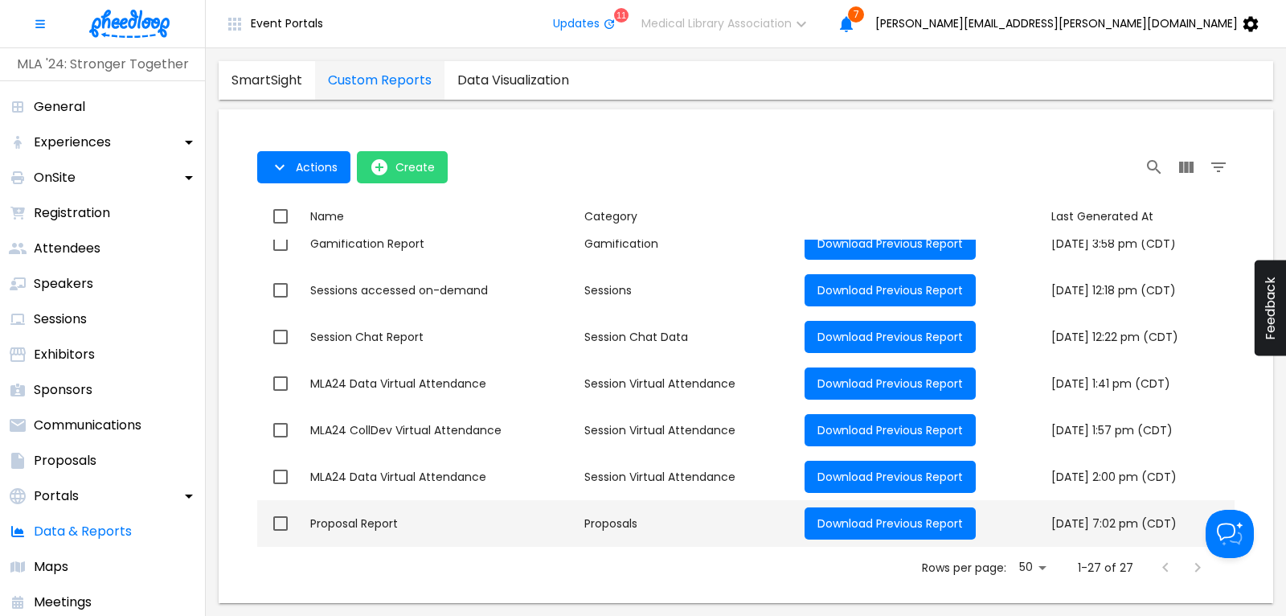
click at [379, 522] on div "Proposal Report" at bounding box center [440, 523] width 261 height 16
checkbox input "true"
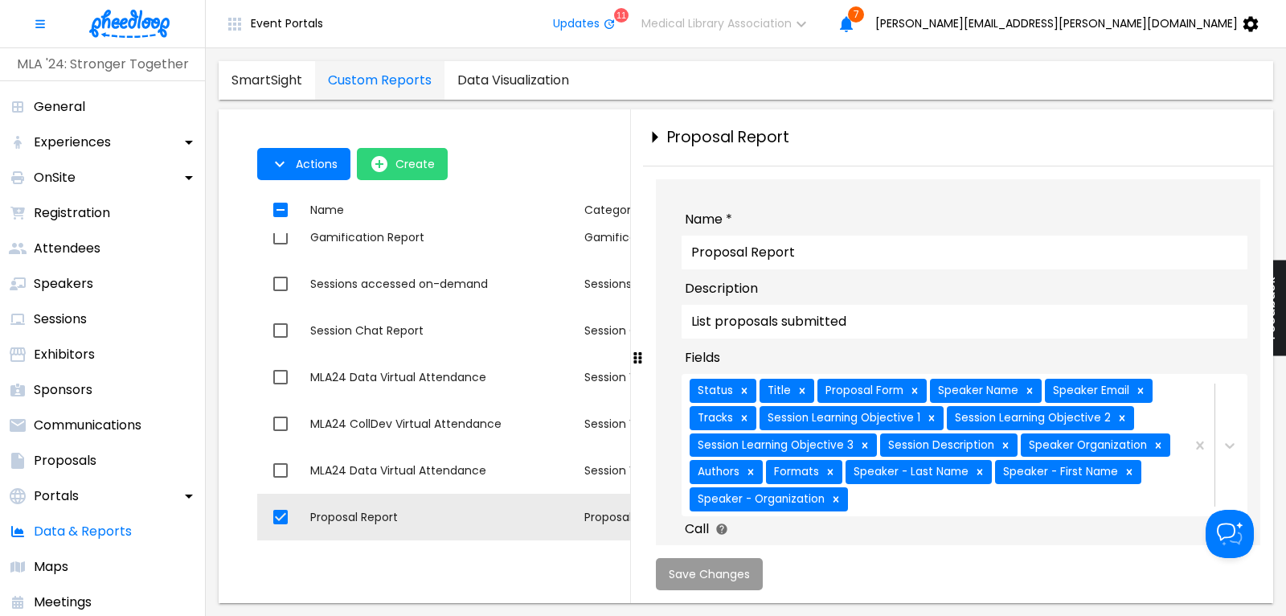
scroll to position [243, 0]
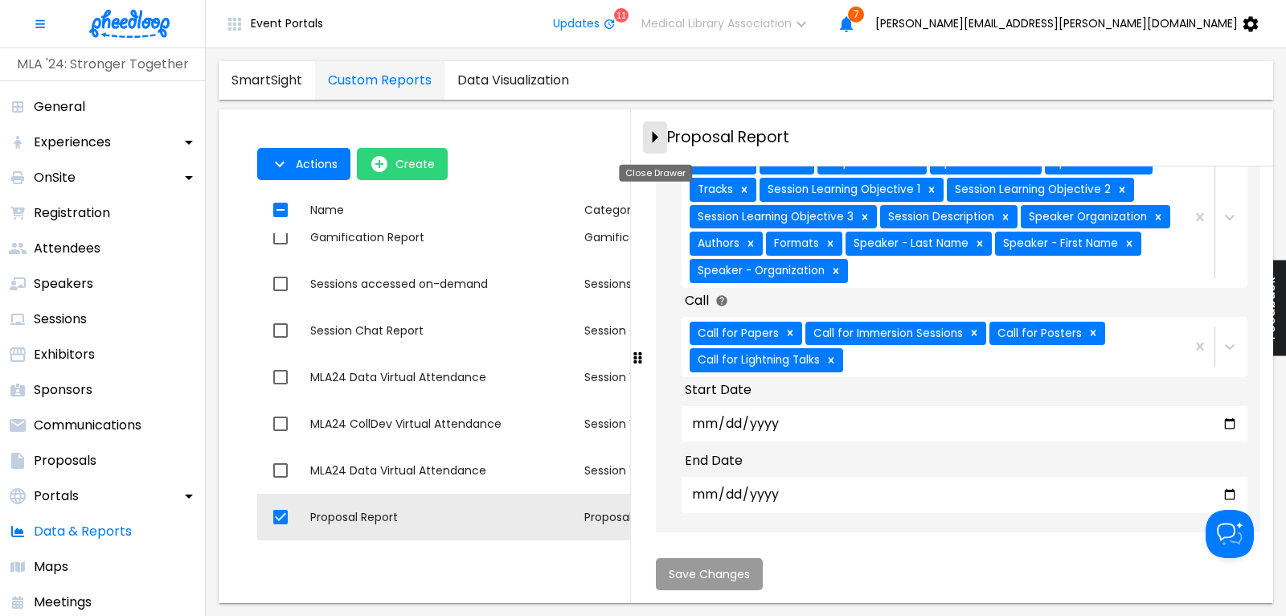
click at [658, 137] on icon "close-drawer" at bounding box center [656, 138] width 6 height 12
